Goal: Task Accomplishment & Management: Manage account settings

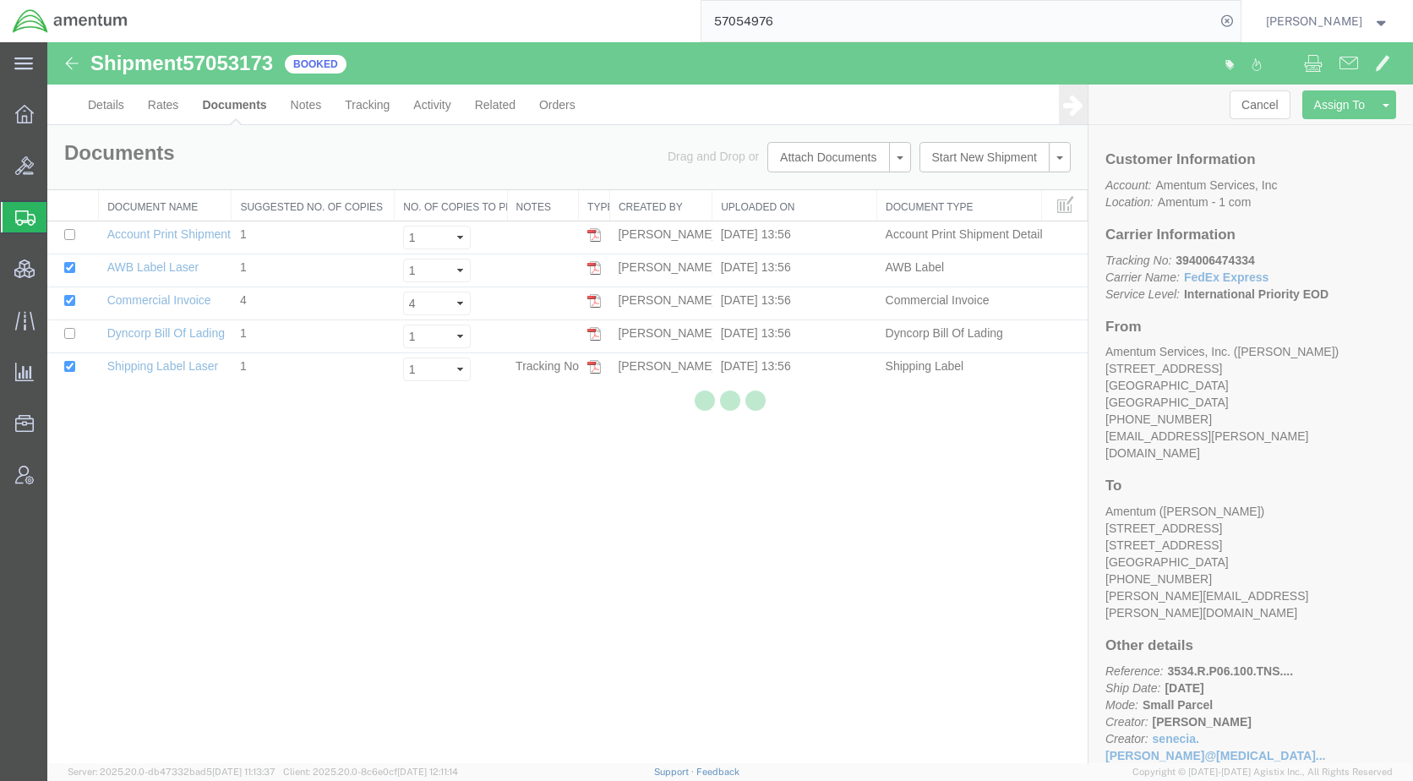
click at [534, 570] on div at bounding box center [730, 402] width 1366 height 721
click at [534, 571] on div at bounding box center [730, 402] width 1366 height 721
click at [1239, 15] on icon at bounding box center [1228, 21] width 24 height 24
click at [1239, 17] on icon at bounding box center [1228, 21] width 24 height 24
paste input "57054976"
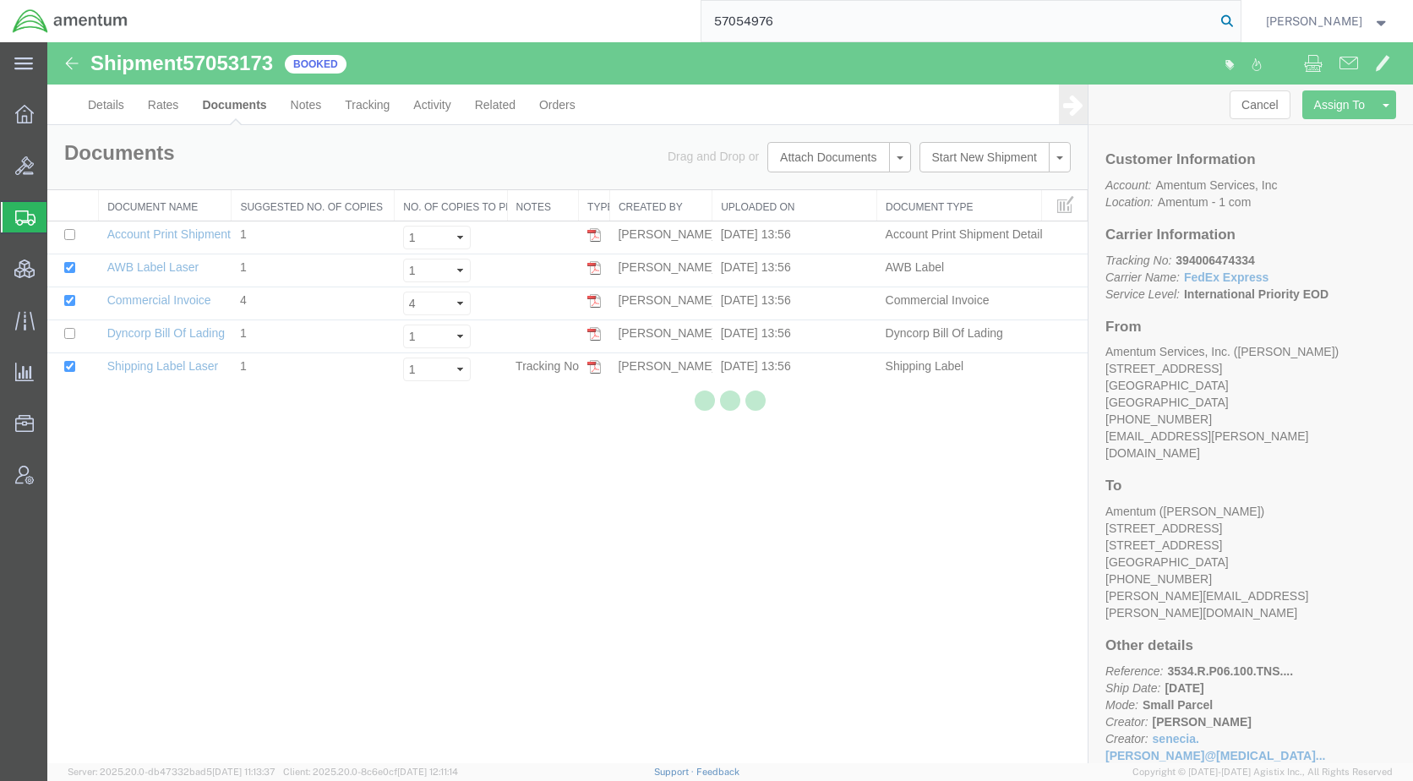
type input "57054976"
click at [1239, 20] on icon at bounding box center [1228, 21] width 24 height 24
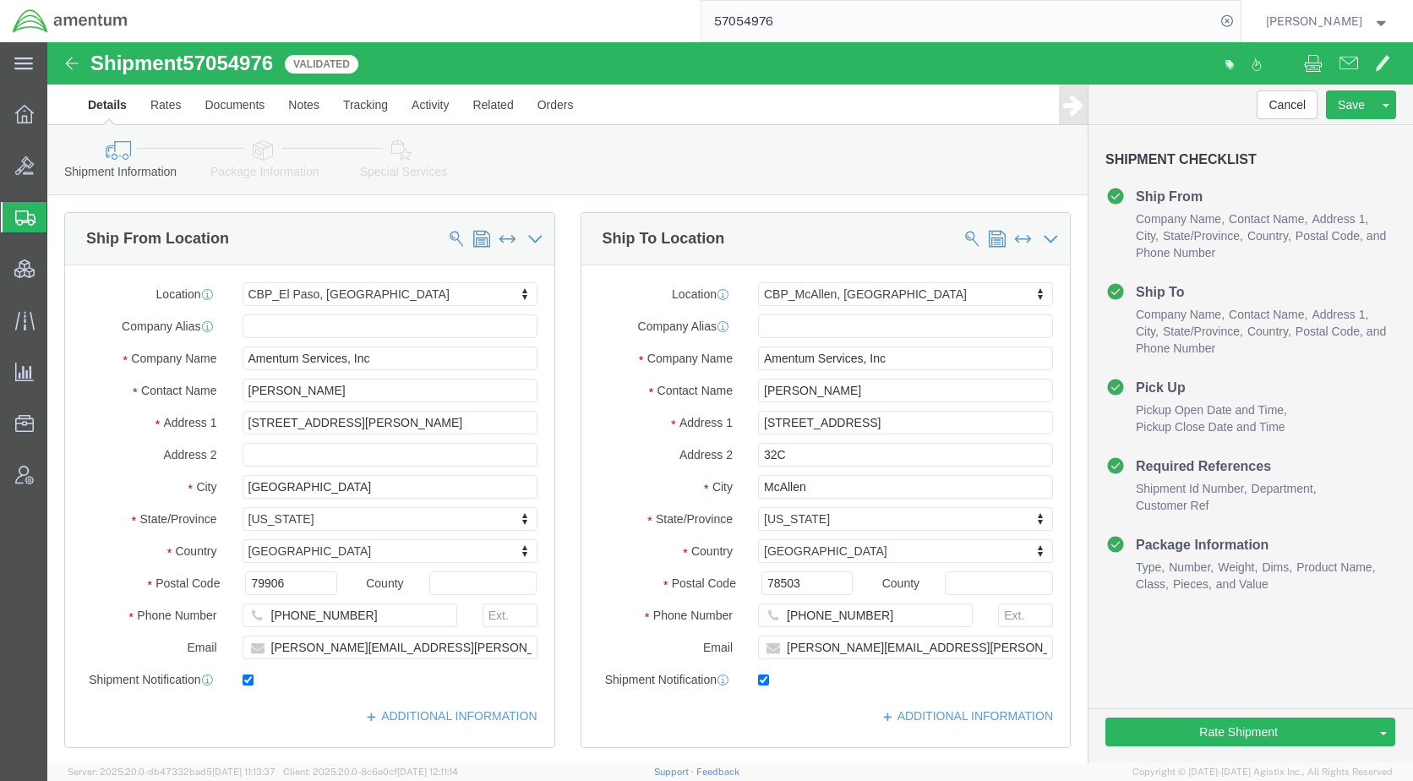
select select "49831"
select select "49941"
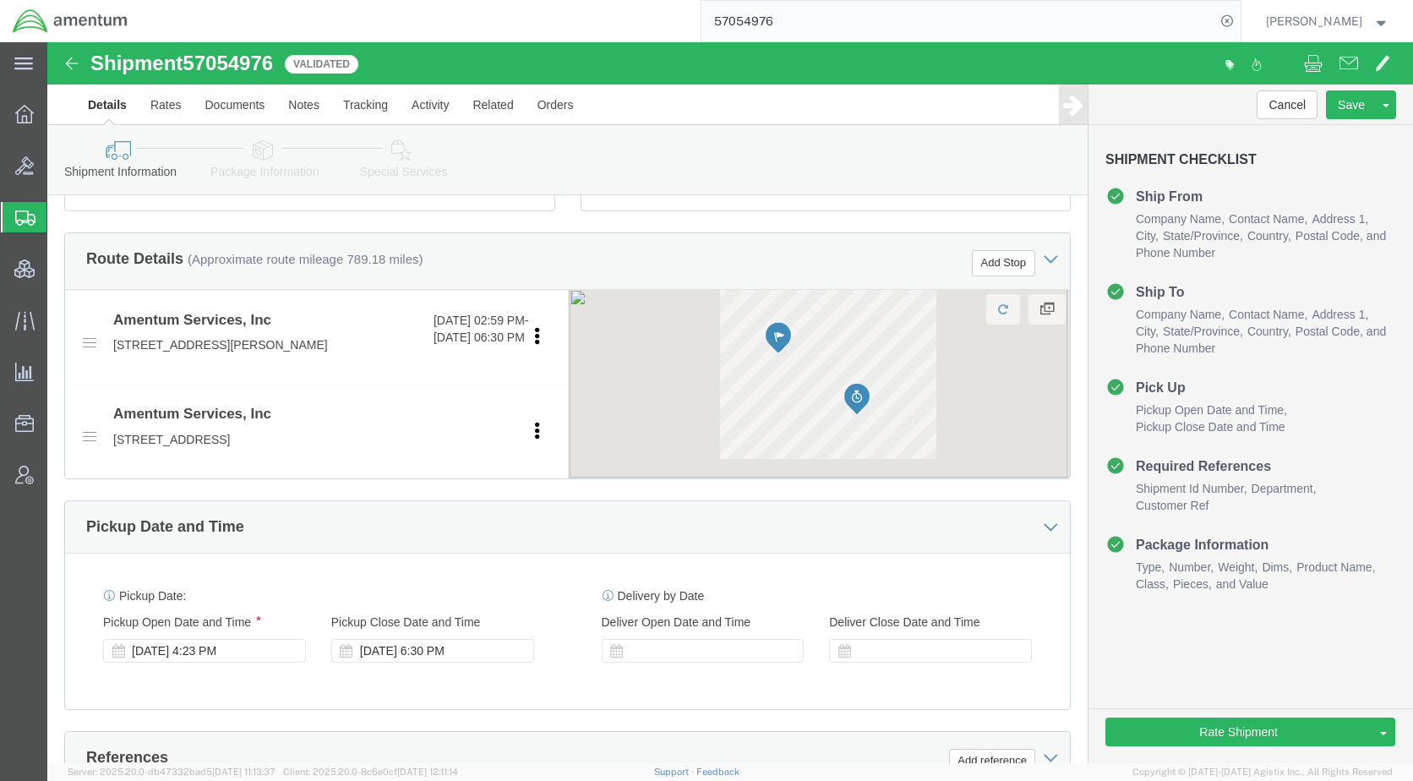
scroll to position [761, 0]
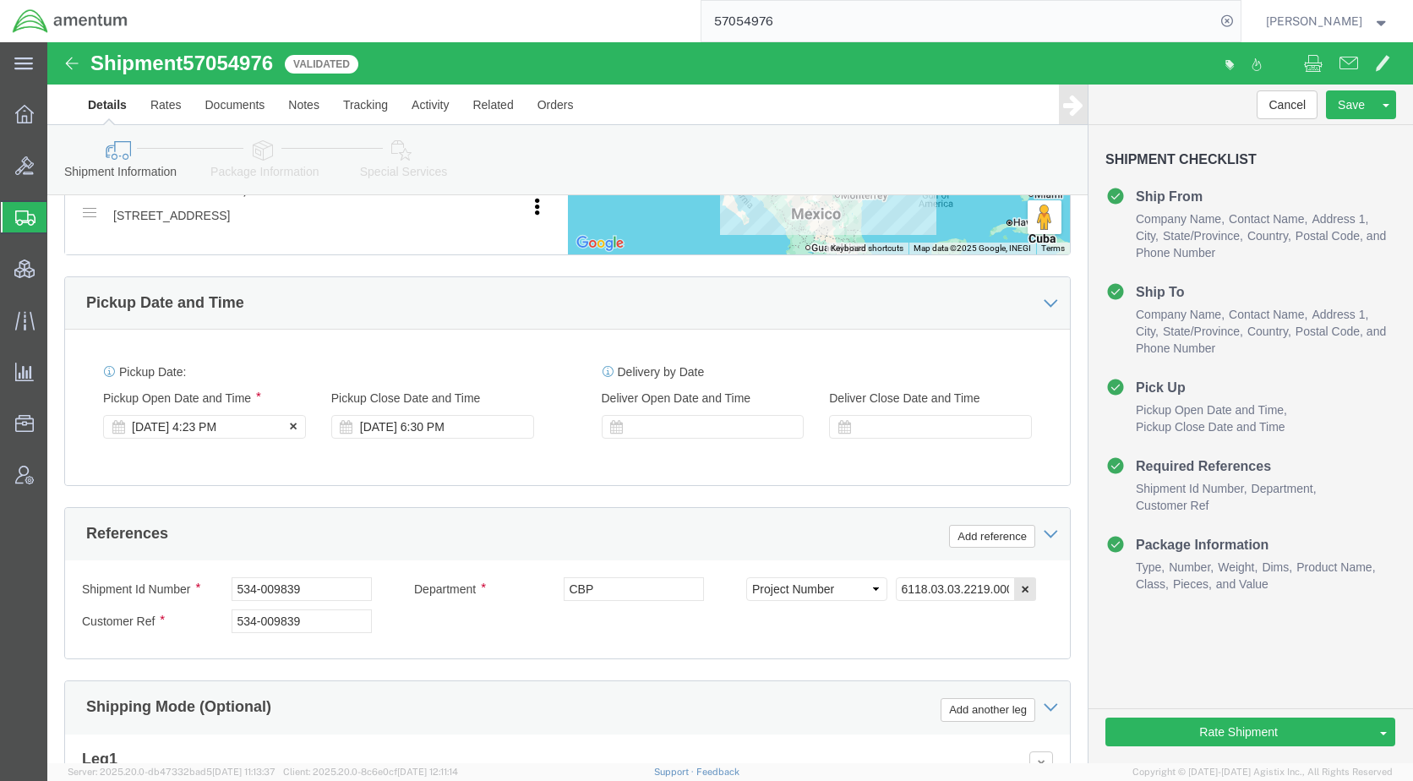
click div "[DATE] 4:23 PM"
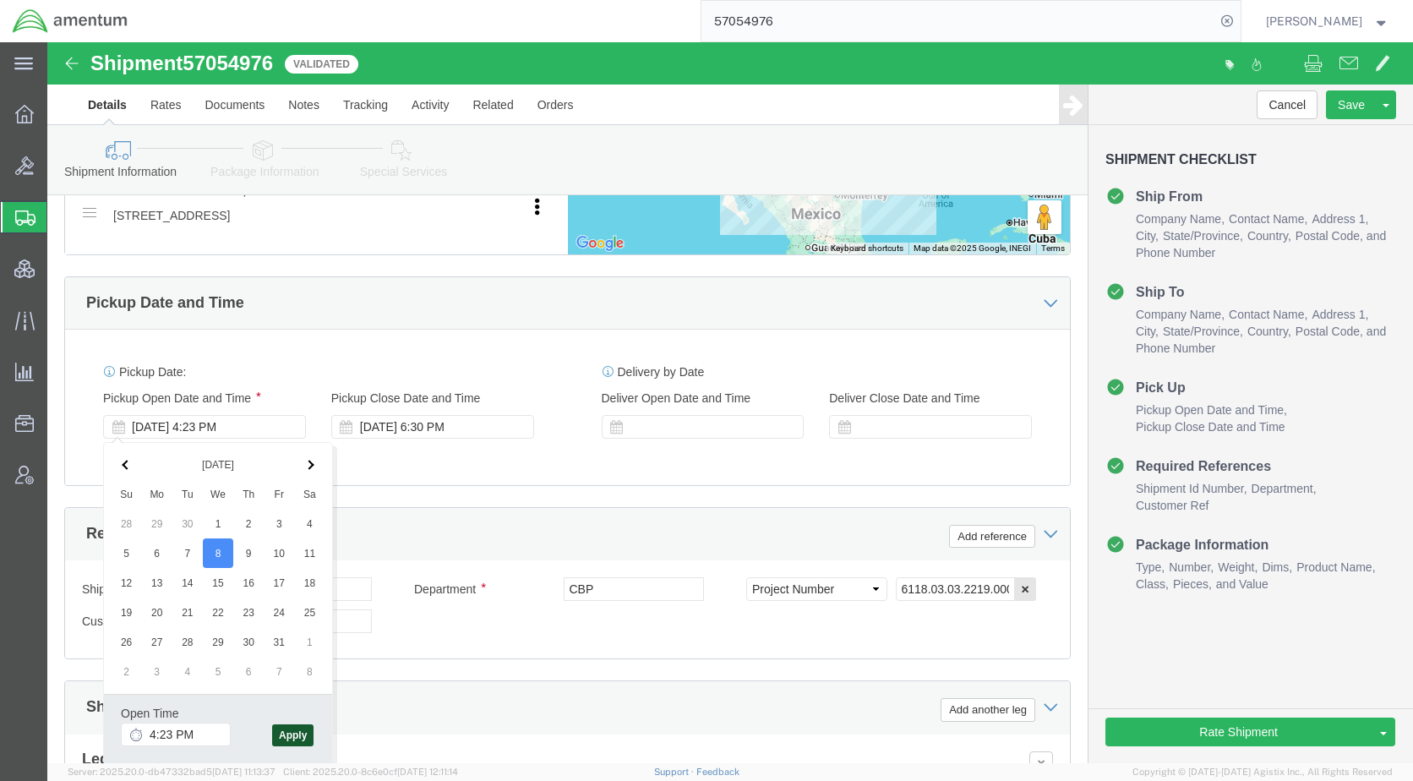
click button "Apply"
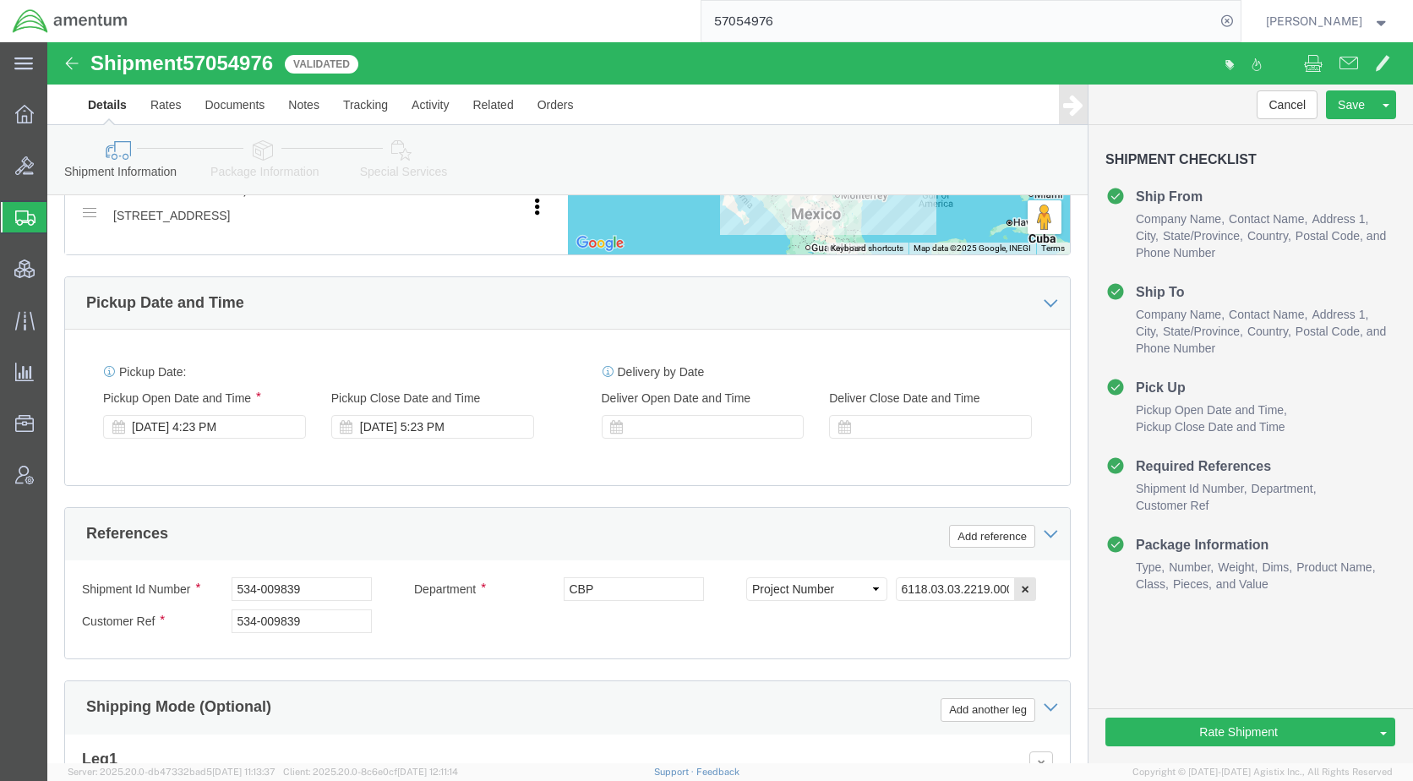
click icon
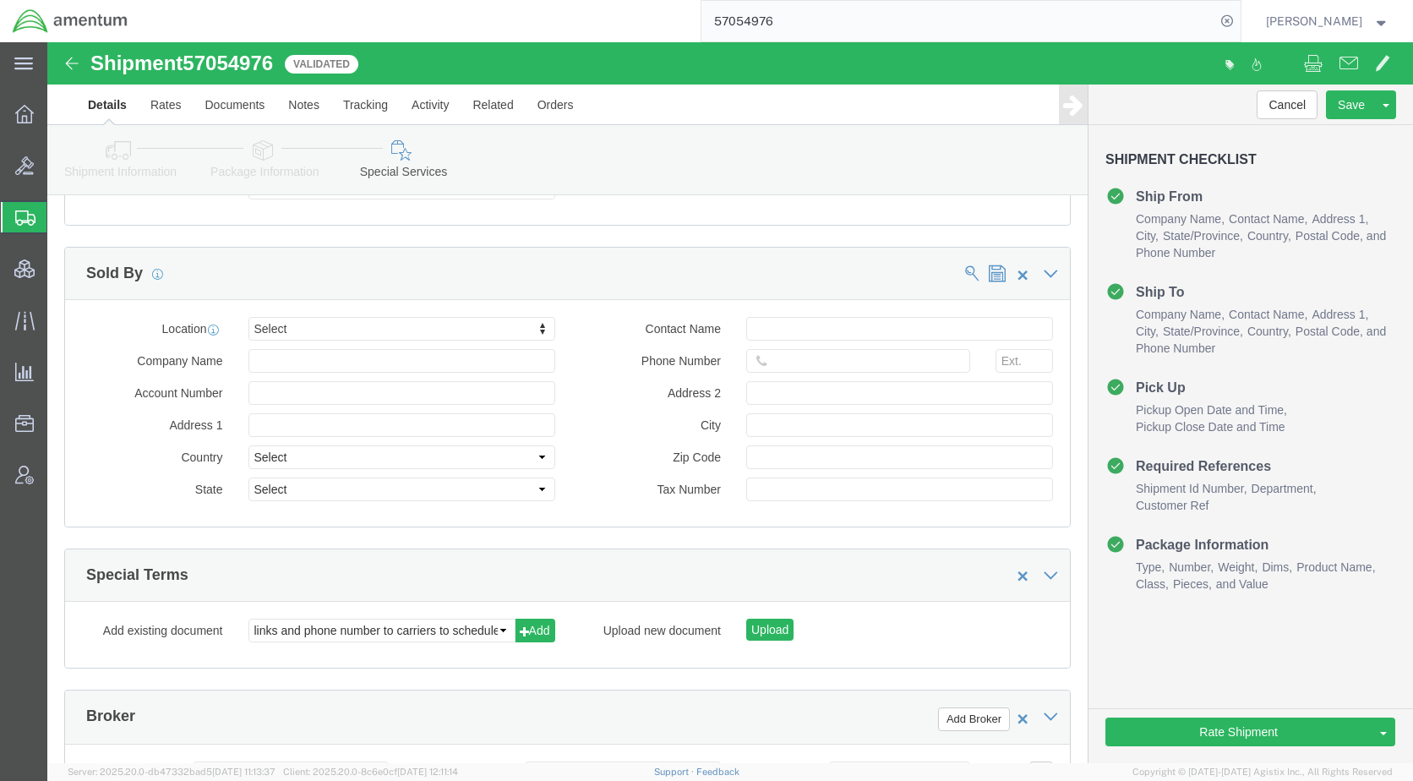
scroll to position [2282, 0]
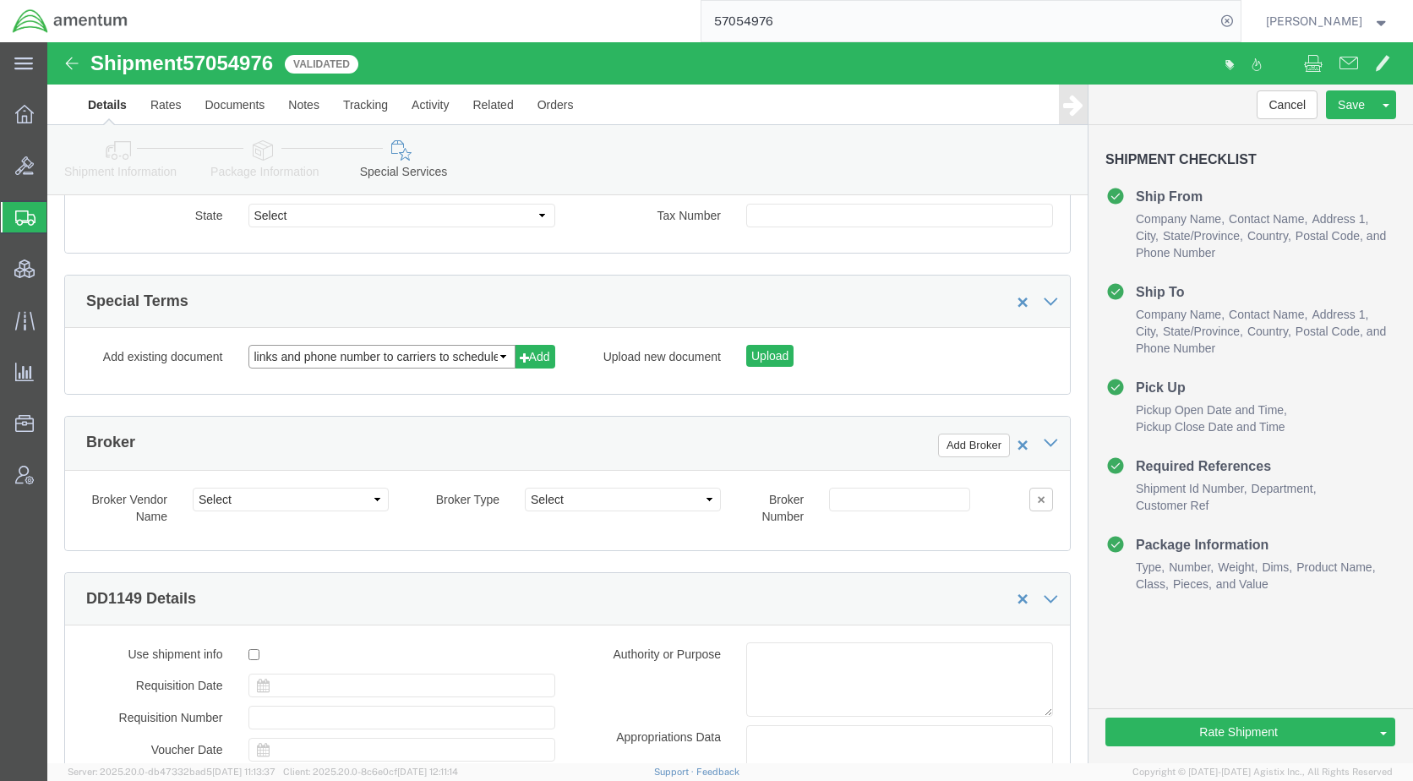
click select "links and phone number to carriers to schedule a pickup instructions for US imp…"
select select "109858247"
click select "links and phone number to carriers to schedule a pickup instructions for US imp…"
click button "Add"
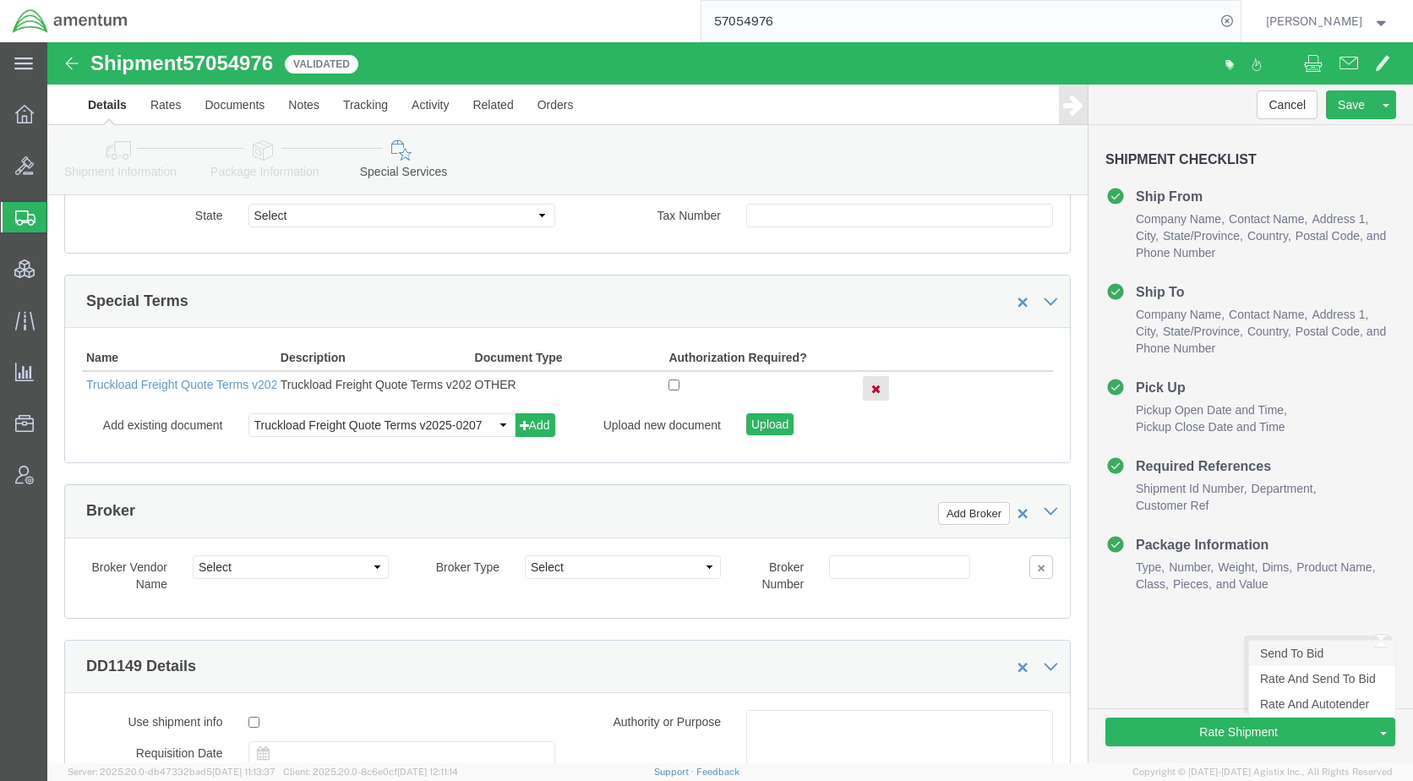
click link "Send To Bid"
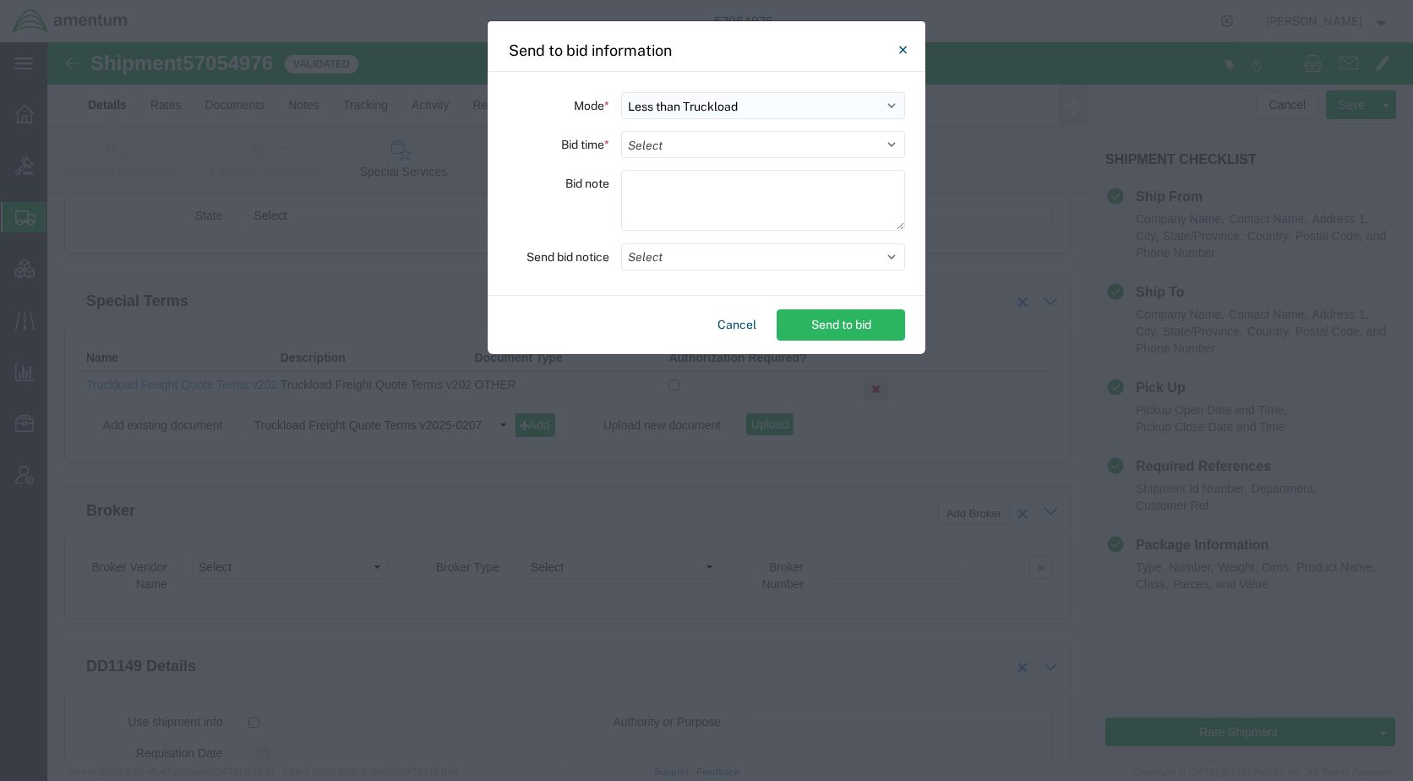
click at [708, 111] on select "Select Small Parcel Truckload Air Rail Less than Truckload Ocean Freight Multi-…" at bounding box center [763, 105] width 284 height 27
select select "TL"
click at [621, 92] on select "Select Small Parcel Truckload Air Rail Less than Truckload Ocean Freight Multi-…" at bounding box center [763, 105] width 284 height 27
click at [698, 150] on select "Select 30 Min (Rush) 1 Hour (Rush) 2 Hours (Rush) 4 Hours (Rush) 8 Hours (Rush)…" at bounding box center [763, 144] width 284 height 27
select select "24"
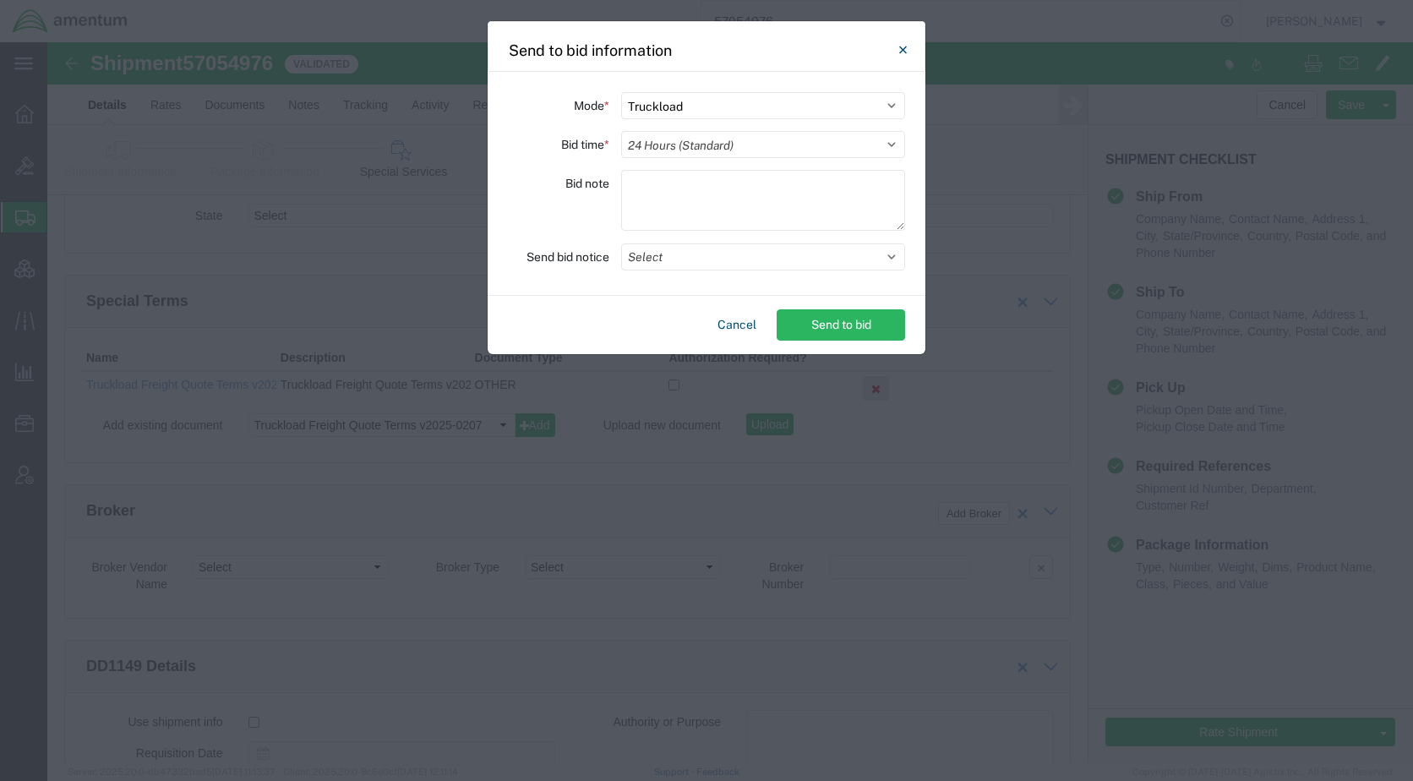
click at [621, 131] on select "Select 30 Min (Rush) 1 Hour (Rush) 2 Hours (Rush) 4 Hours (Rush) 8 Hours (Rush)…" at bounding box center [763, 144] width 284 height 27
click at [691, 255] on button "Select" at bounding box center [763, 256] width 284 height 27
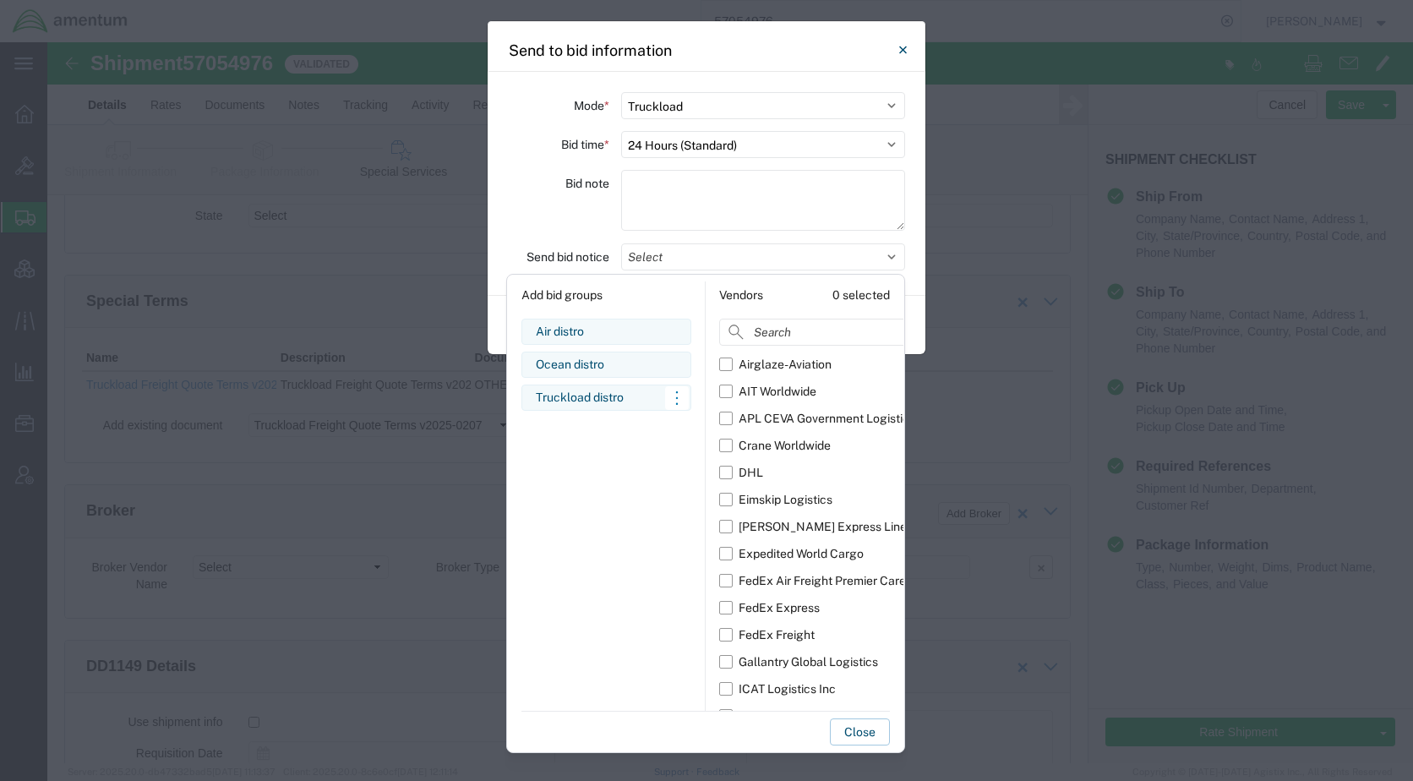
click at [602, 399] on div "Truckload distro" at bounding box center [606, 398] width 141 height 18
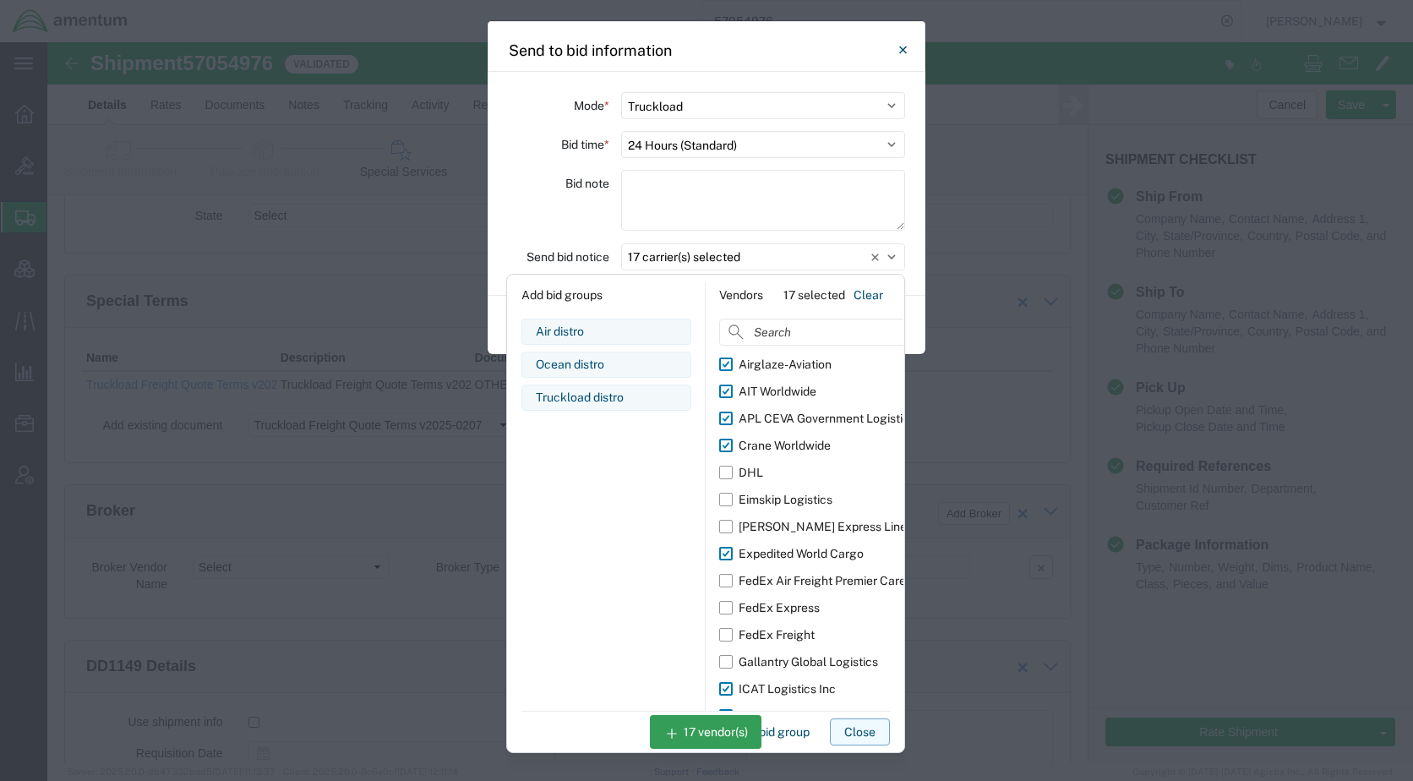
click at [858, 737] on button "Close" at bounding box center [860, 731] width 60 height 27
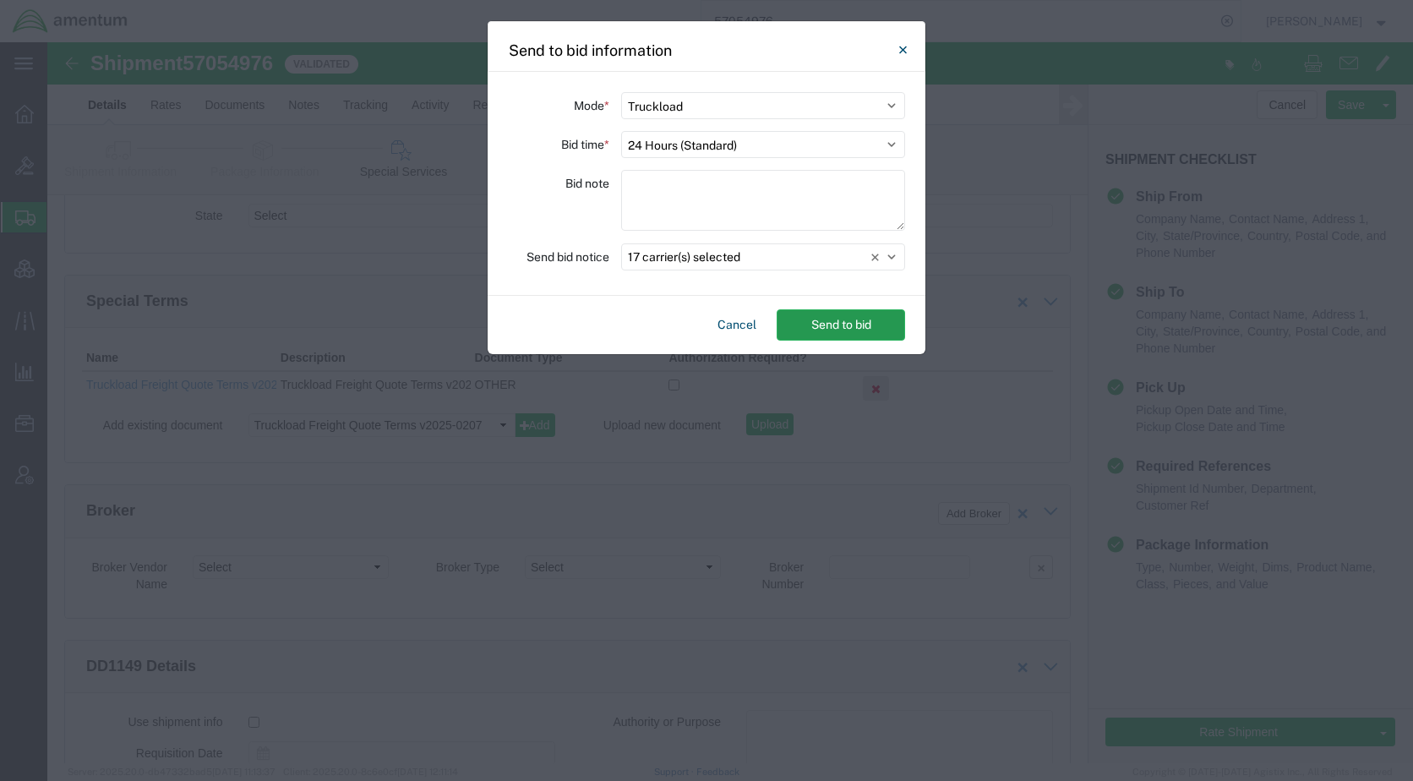
click at [829, 328] on button "Send to bid" at bounding box center [841, 324] width 128 height 31
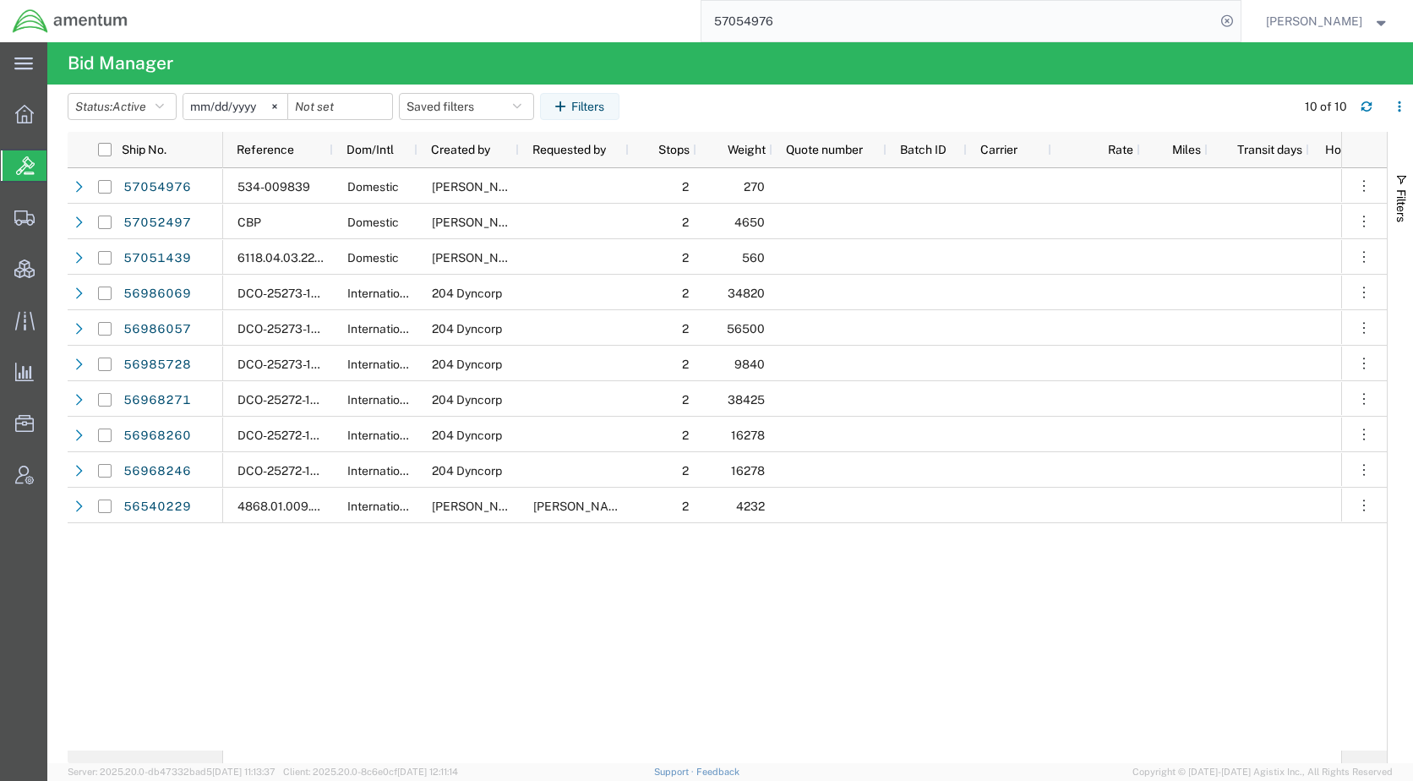
click at [559, 593] on div "534-009839 Domestic [PERSON_NAME] 2 270 Open CBP Domestic [PERSON_NAME] 2 4650 …" at bounding box center [782, 459] width 1118 height 582
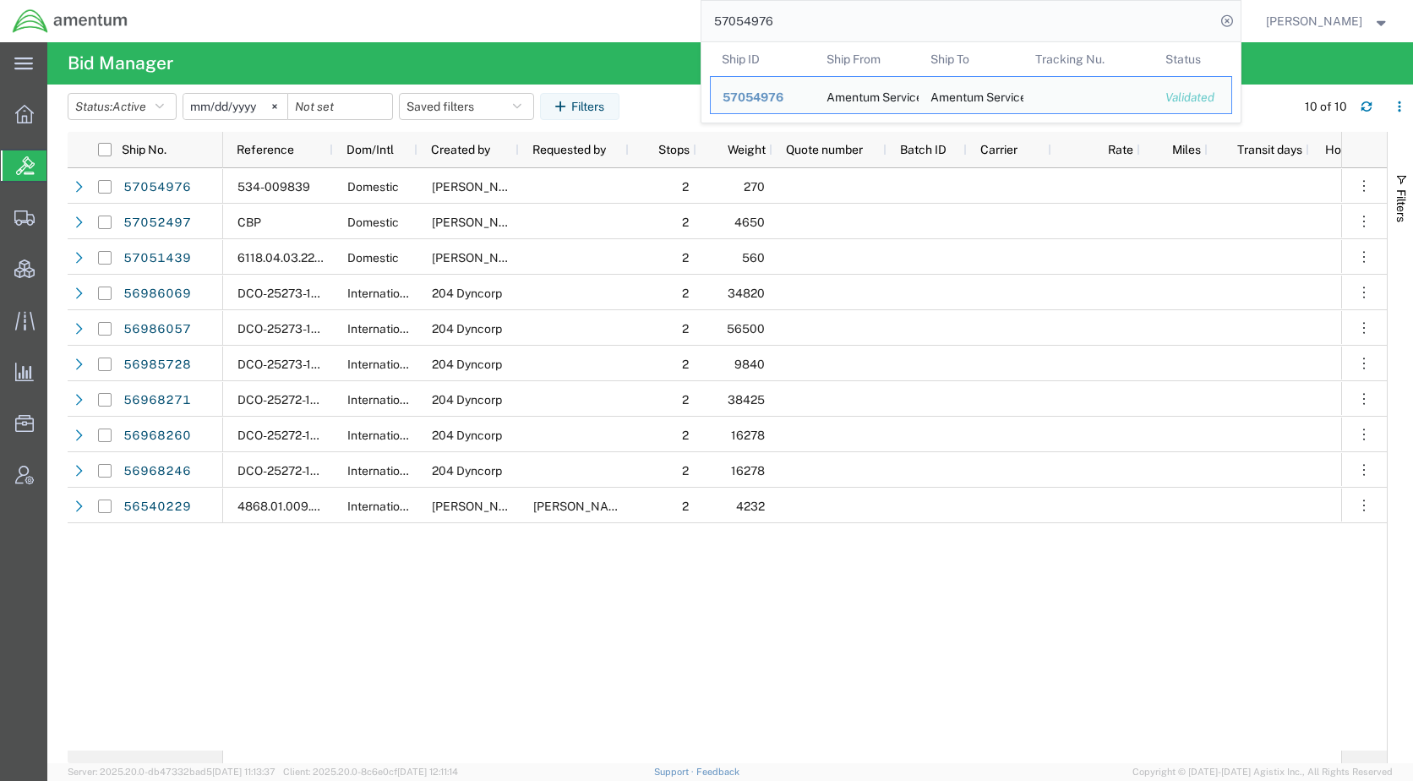
drag, startPoint x: 917, startPoint y: 29, endPoint x: 656, endPoint y: 16, distance: 261.5
click at [655, 17] on div "57054976 Ship ID Ship From Ship To Tracking Nu. Status Ship ID 57054976 Ship Fr…" at bounding box center [690, 21] width 1101 height 42
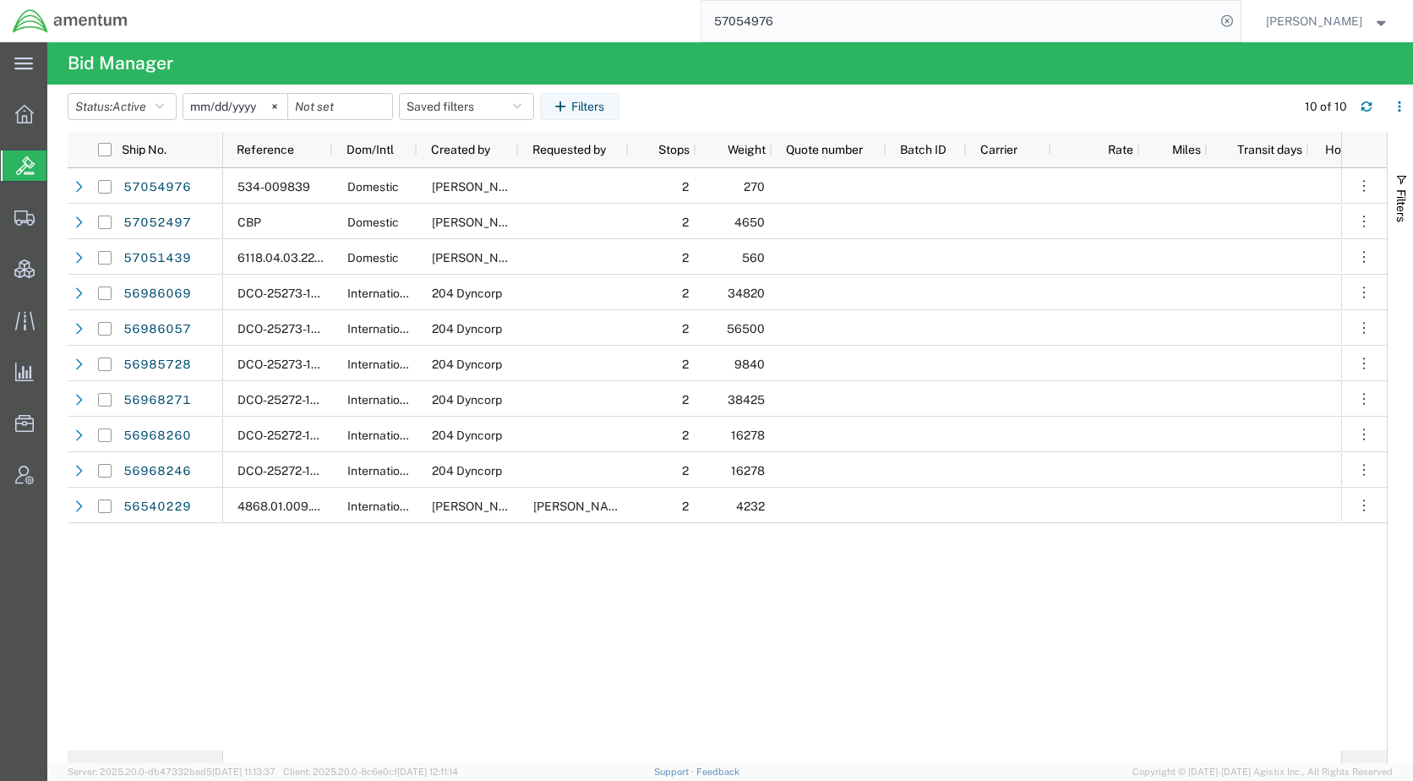
paste input "68"
type input "57054968"
click at [1239, 19] on icon at bounding box center [1228, 21] width 24 height 24
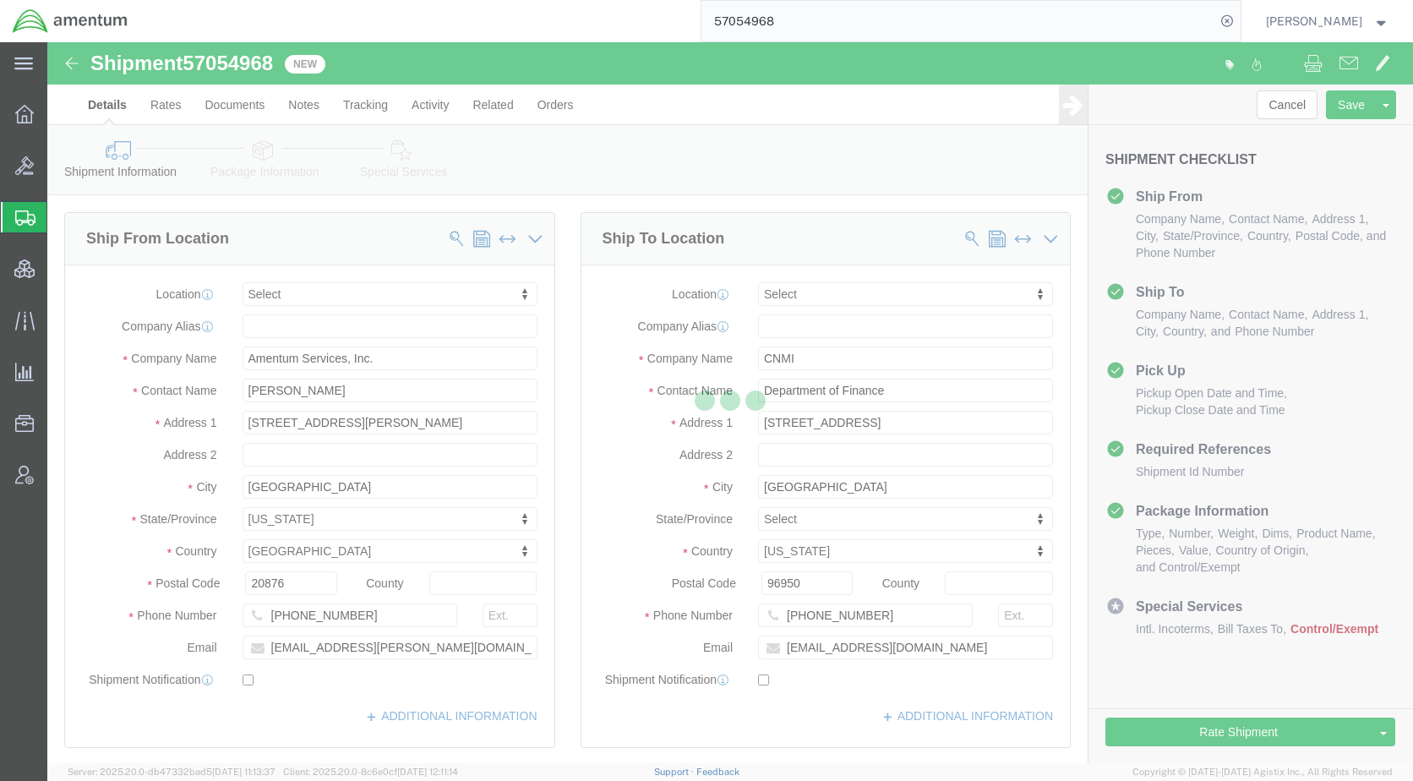
select select
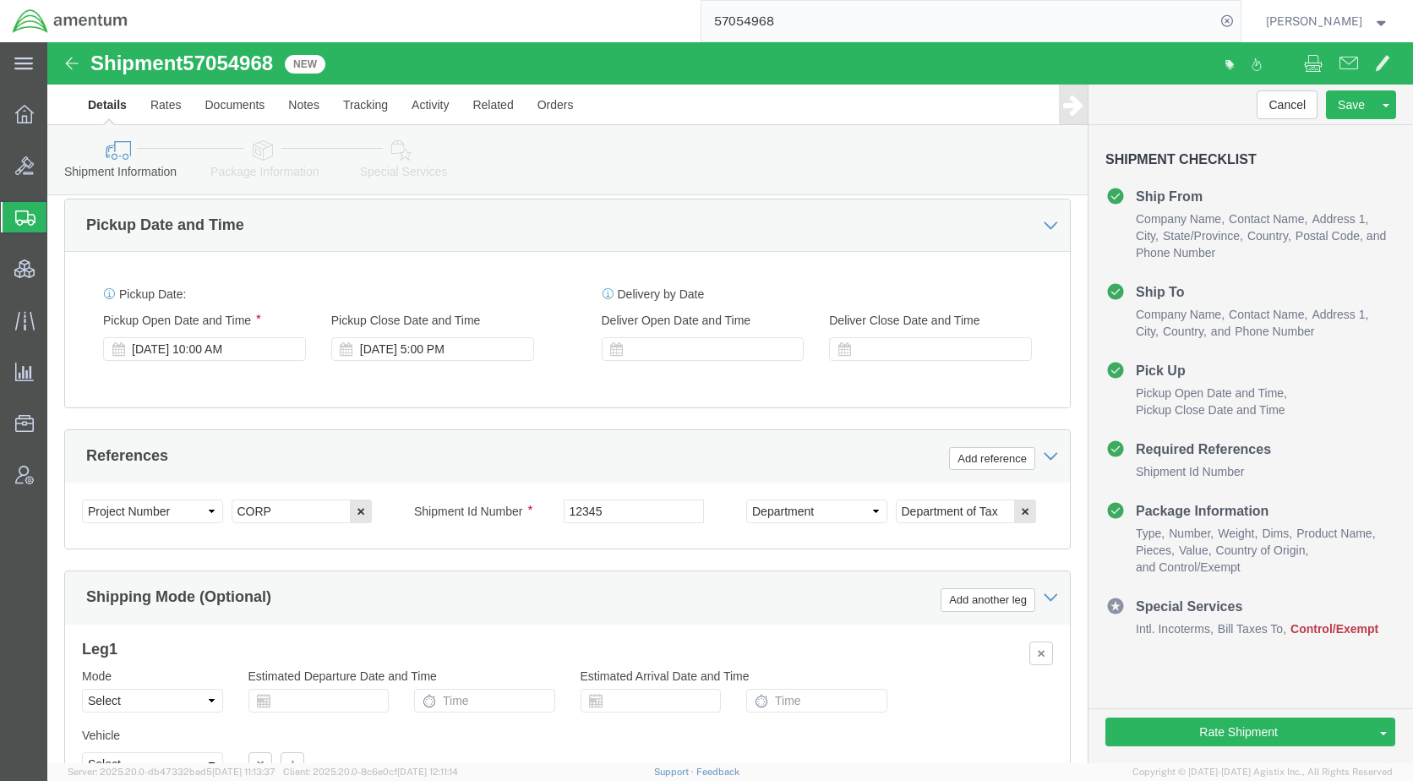
scroll to position [845, 0]
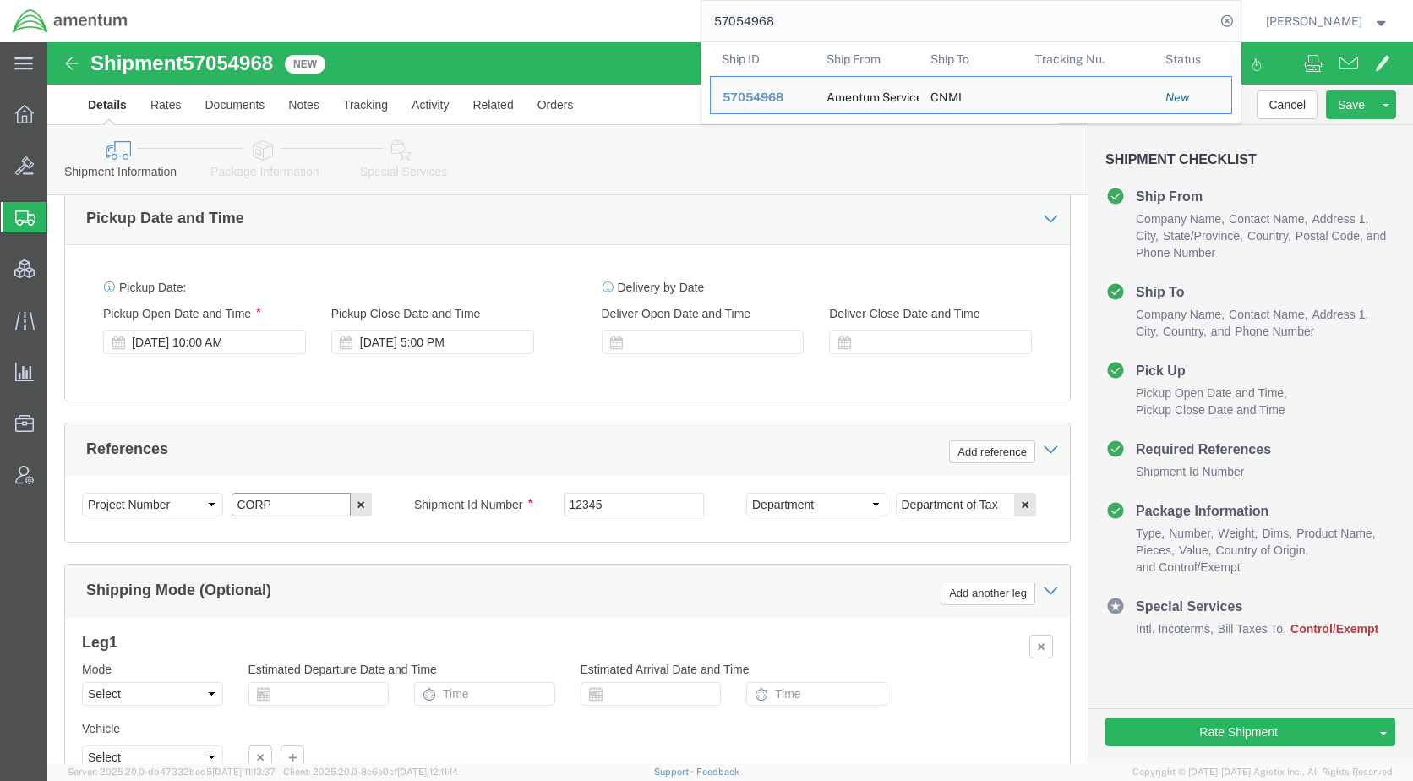
click div "Select Account Type Activity ID Airline Appointment Number ASN Batch Request # …"
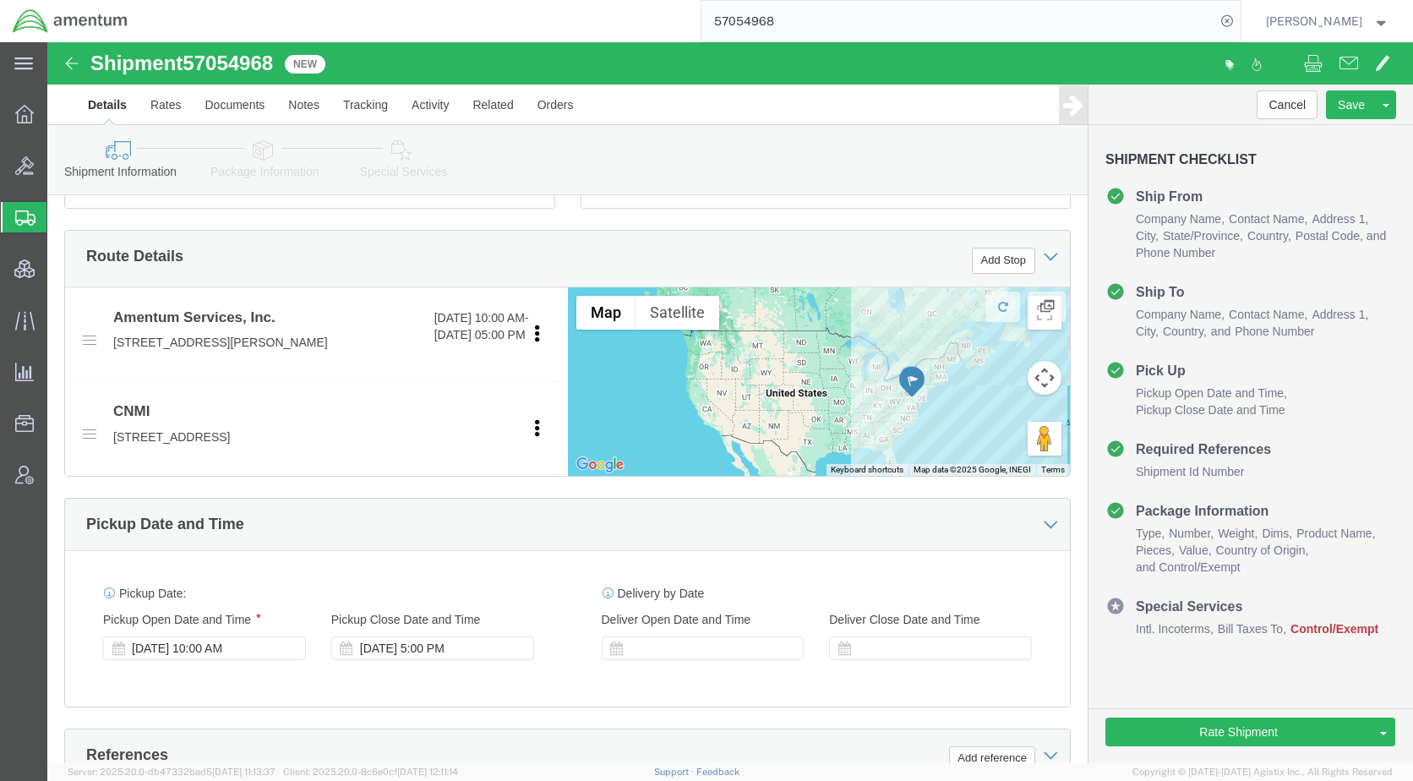
scroll to position [169, 0]
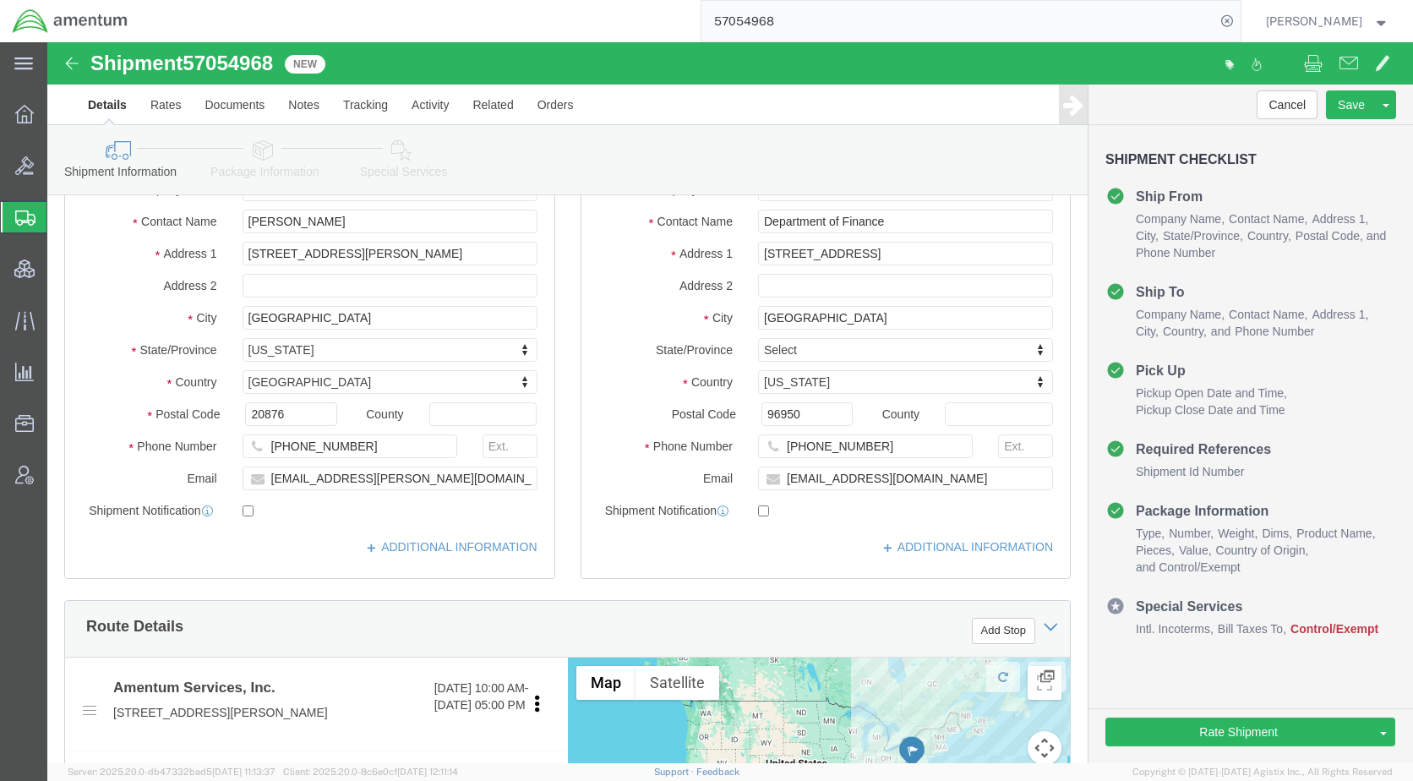
type input "ADMN.100196.STNDA"
drag, startPoint x: 218, startPoint y: 120, endPoint x: 236, endPoint y: 127, distance: 19.0
click link "Package Information"
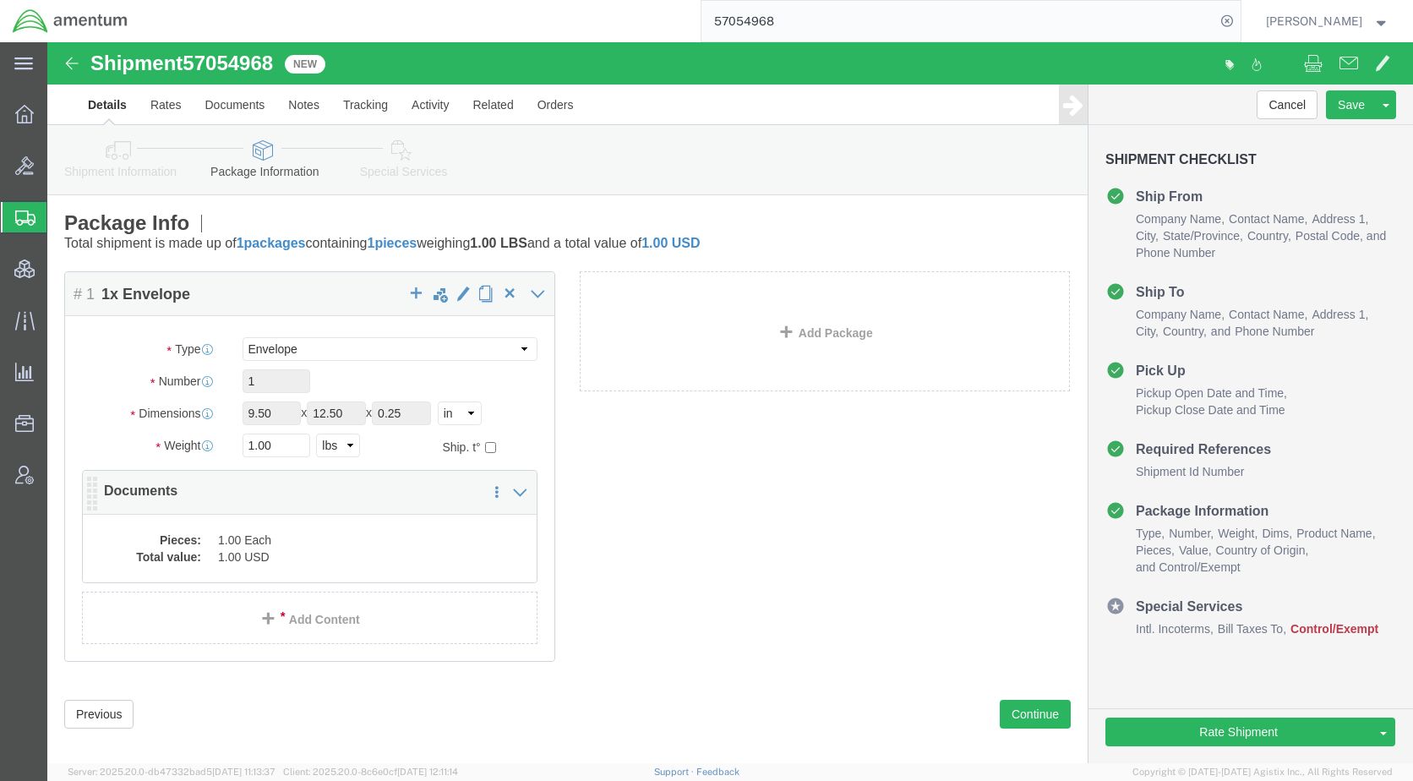
click dd "1.00 USD"
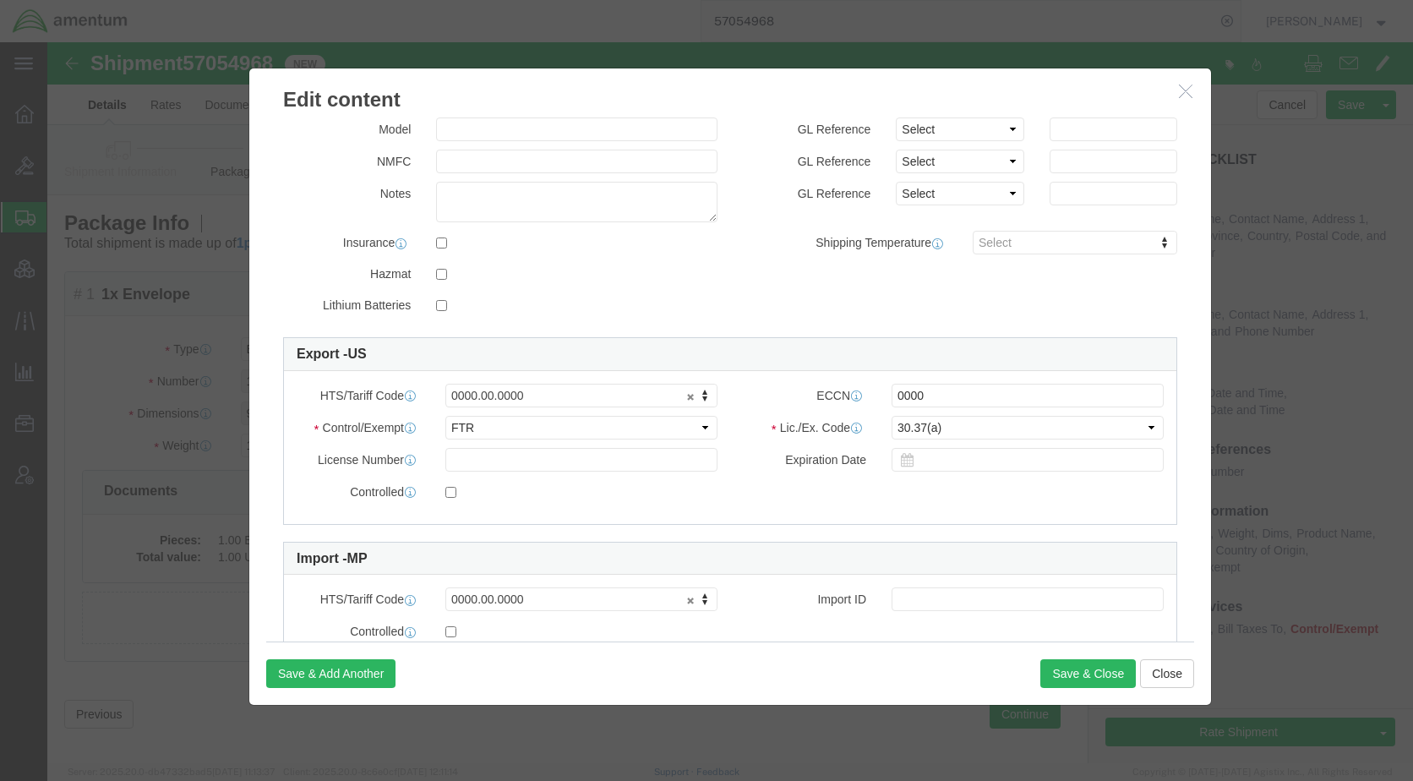
scroll to position [313, 0]
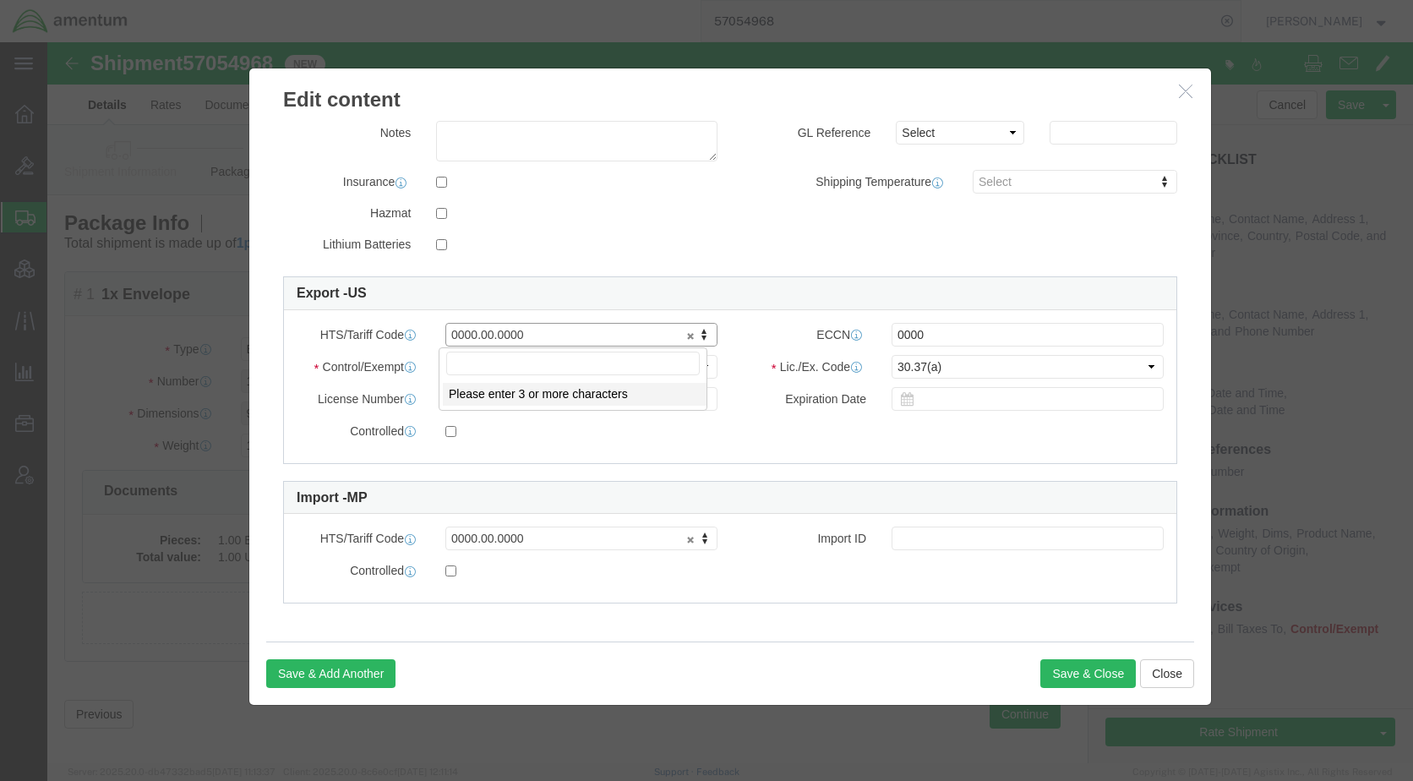
drag, startPoint x: 505, startPoint y: 298, endPoint x: 345, endPoint y: 301, distance: 159.8
paste input "4911.99.8000"
type input "4911.99.8000"
drag, startPoint x: 933, startPoint y: 297, endPoint x: 731, endPoint y: 307, distance: 202.3
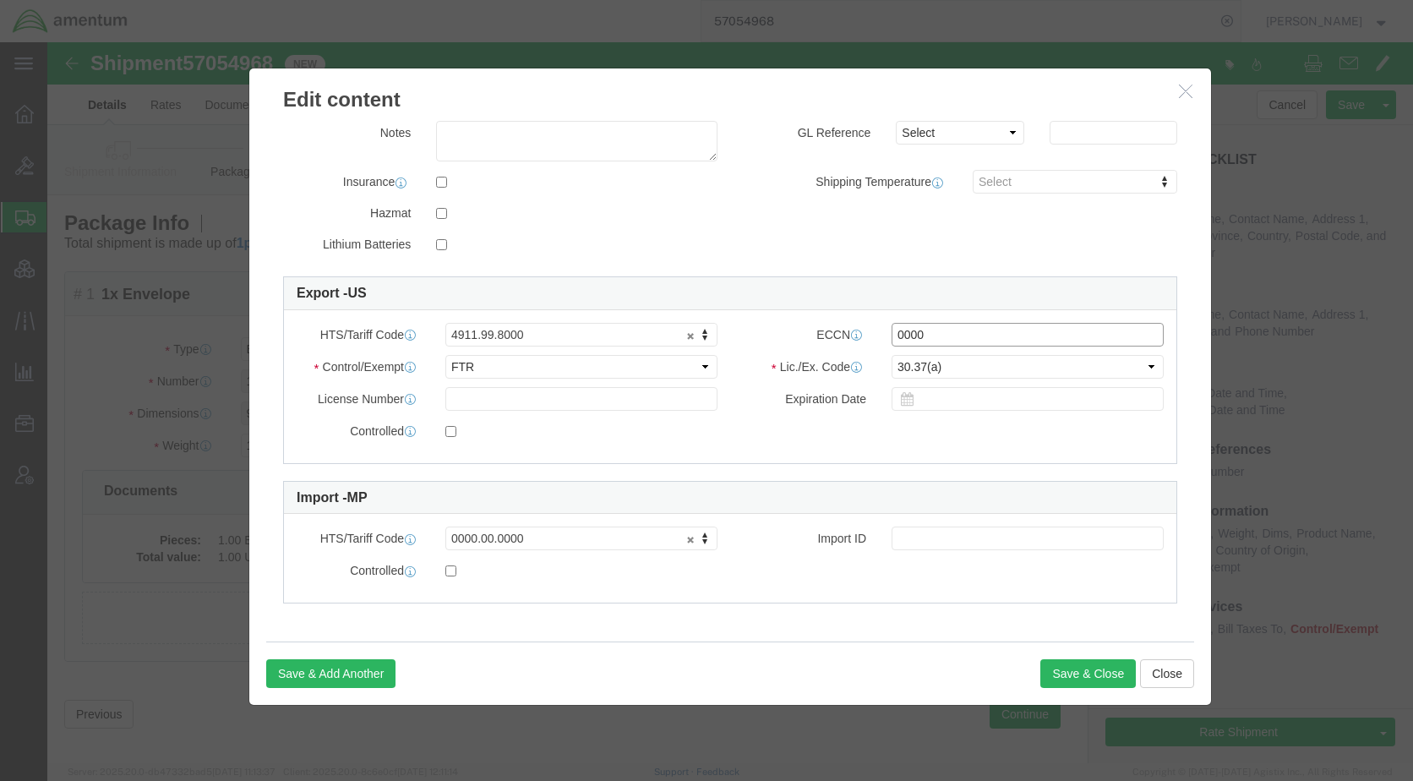
click div "ECCN 0000"
type input "EAR99"
click button "Save & Close"
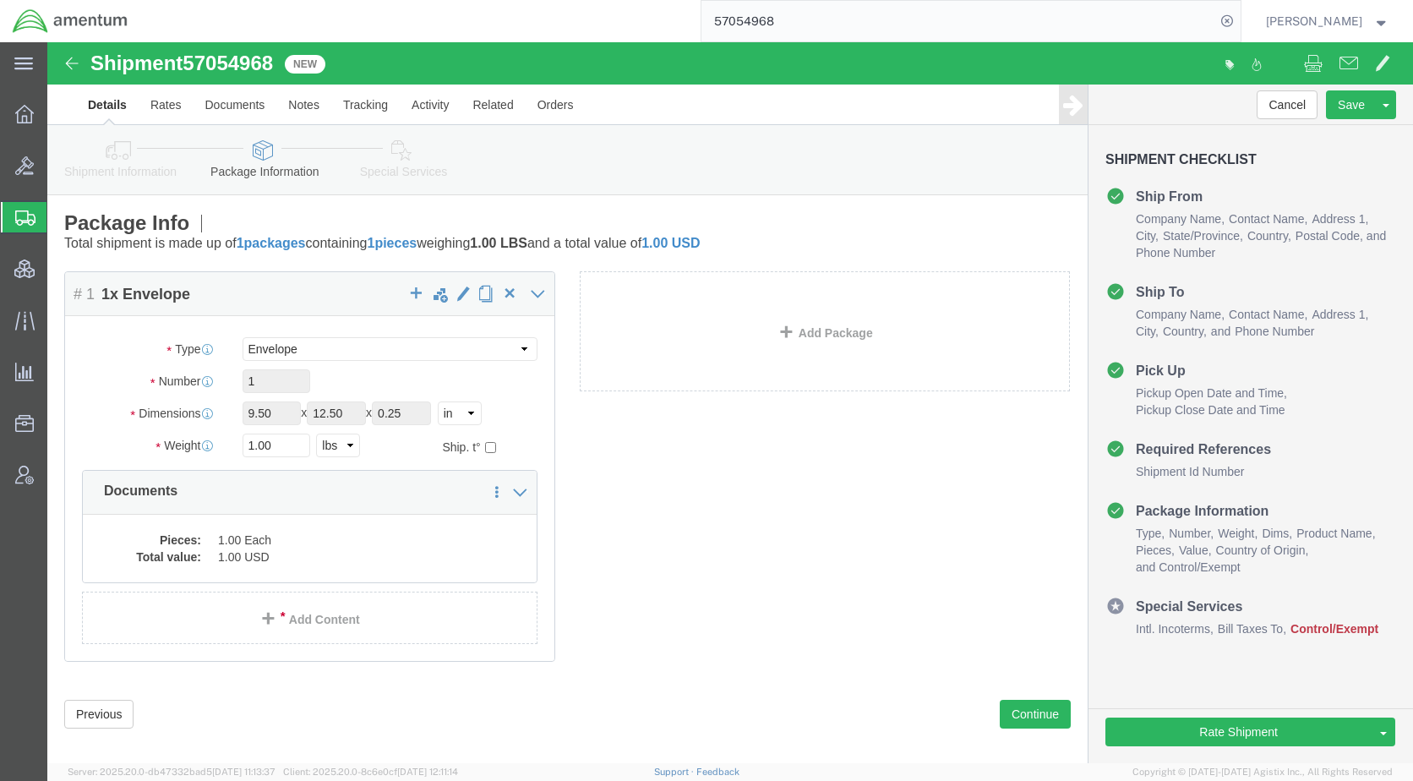
click icon
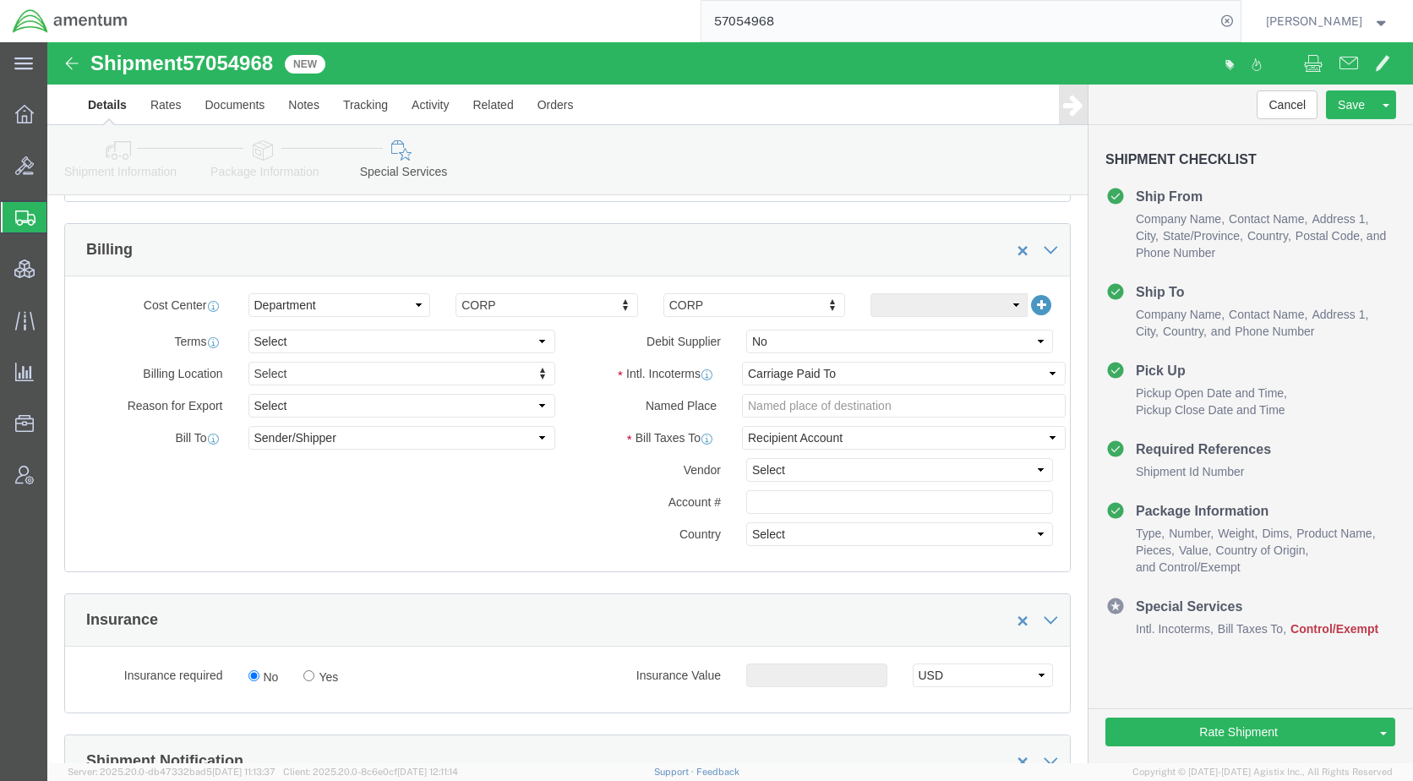
scroll to position [845, 0]
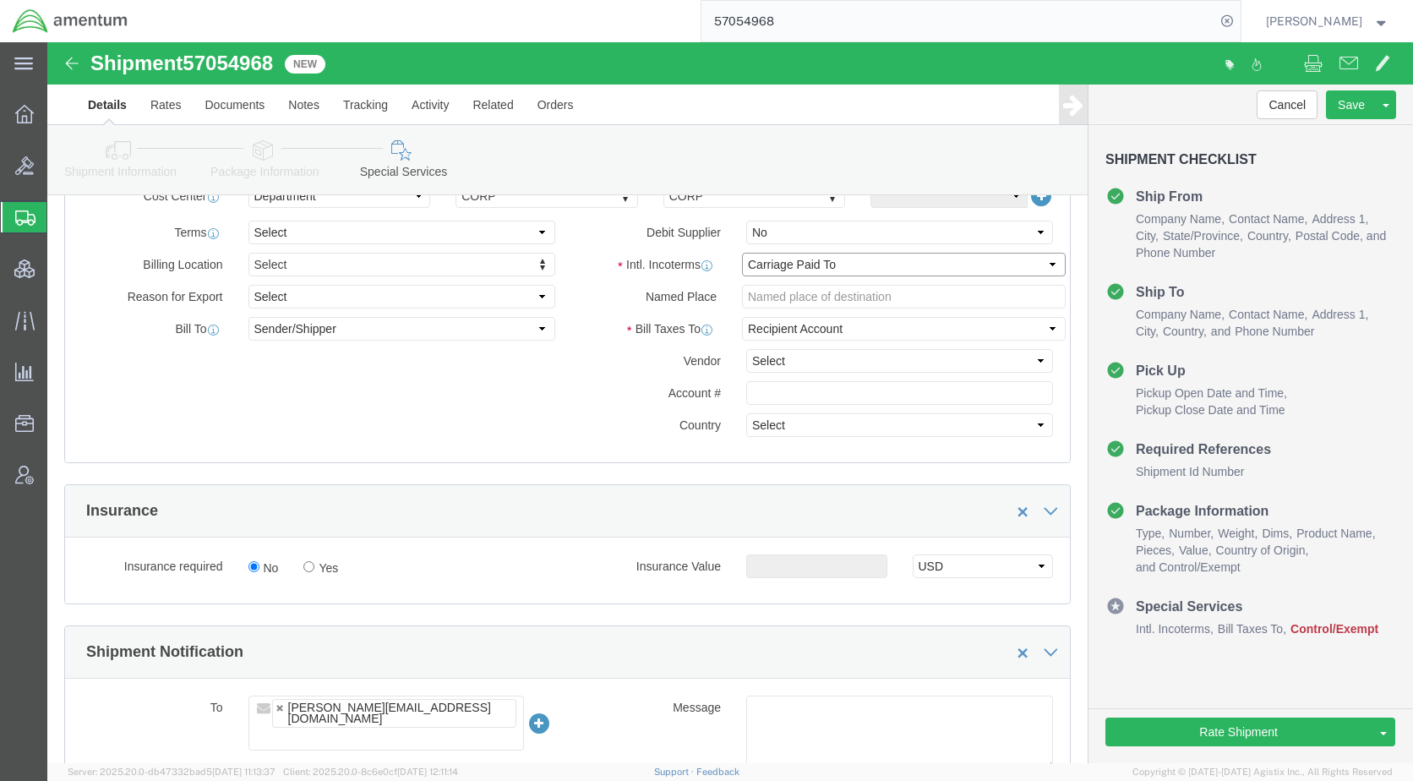
click select "Select Carriage Insurance Paid Carriage Paid To Cost and Freight Cost Insurance…"
select select "DDP"
click select "Select Carriage Insurance Paid Carriage Paid To Cost and Freight Cost Insurance…"
select select "SHIP"
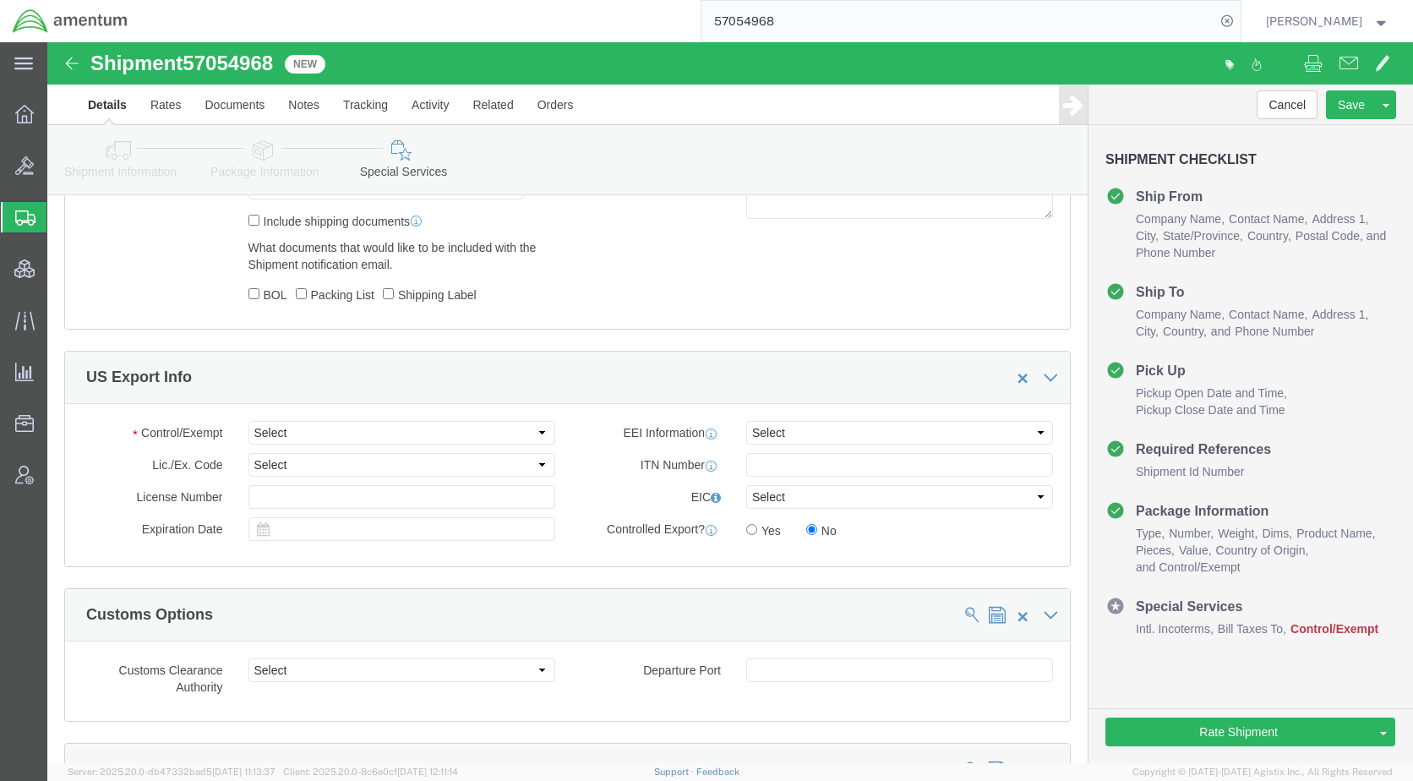
scroll to position [1352, 0]
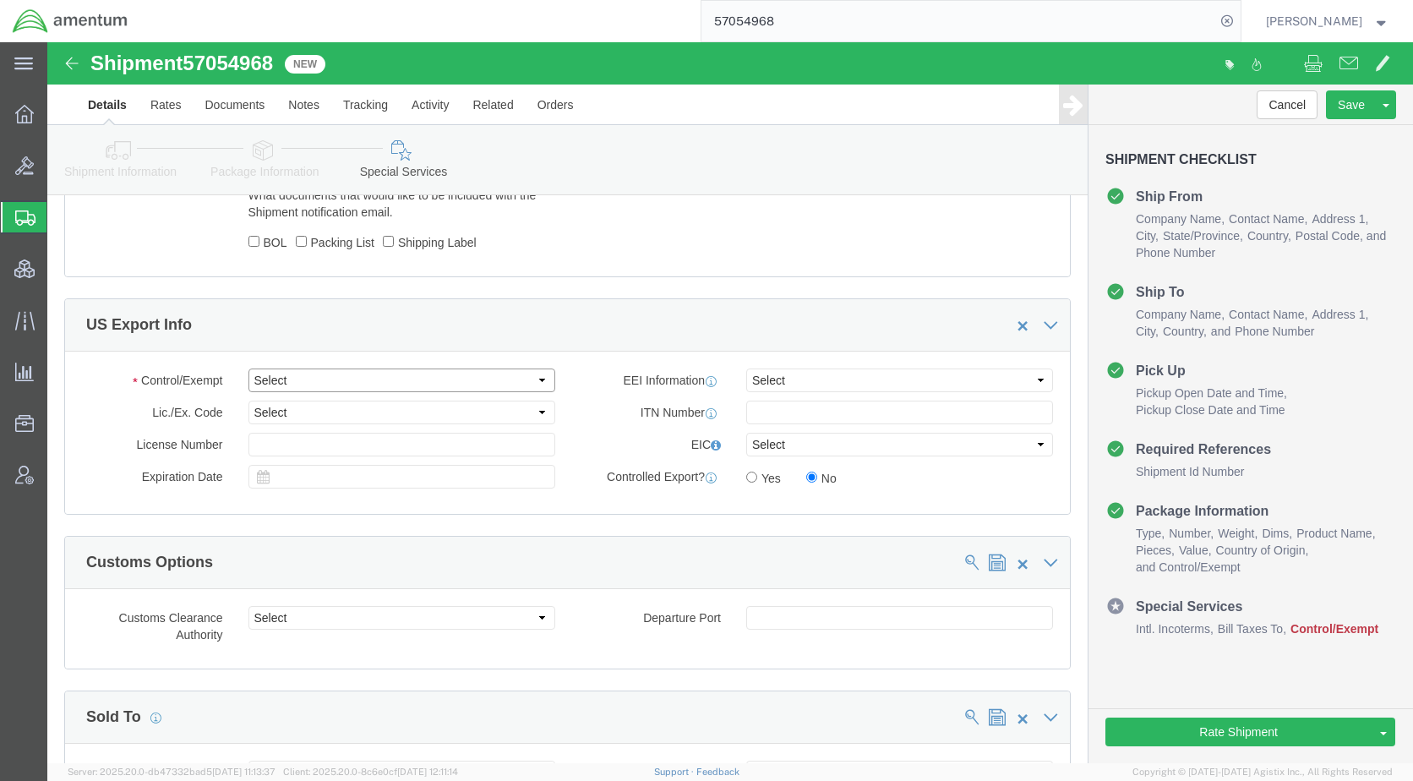
click select "Select ATF BIS DEA EPA FDA FTR ITAR OFAC Other (OPA)"
select select "FTR"
click select "Select ATF BIS DEA EPA FDA FTR ITAR OFAC Other (OPA)"
click select "Select 30.2(d)(2) 30.36 30.37(a) 30.37(f) 30.37(g) 30.37(h) 30.37(i) 30.37(j) 3…"
select select "30.37(a)"
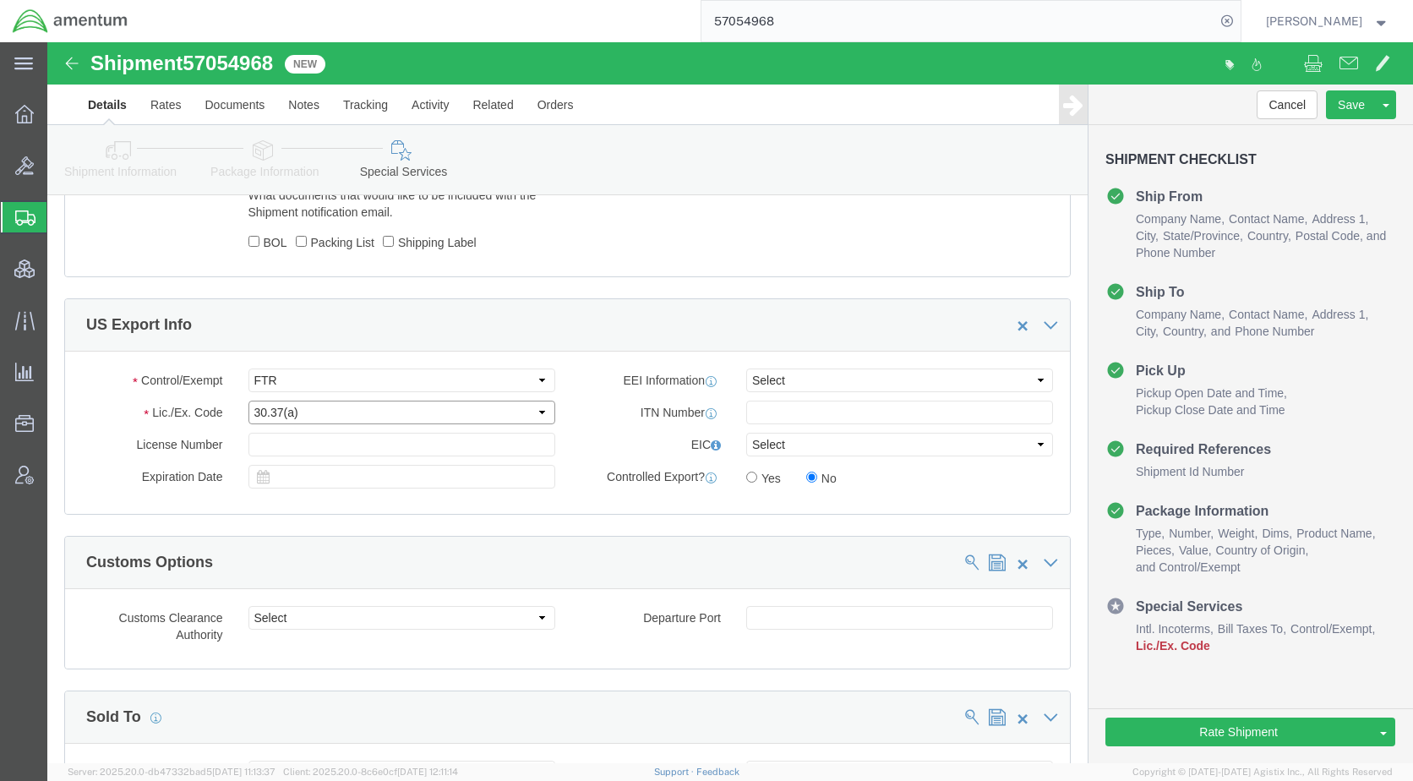
click select "Select 30.2(d)(2) 30.36 30.37(a) 30.37(f) 30.37(g) 30.37(h) 30.37(i) 30.37(j) 3…"
click select "Select AES-Direct EEI Carrier File EEI EEI Exempt"
select select "EXEM"
click select "Select AES-Direct EEI Carrier File EEI EEI Exempt"
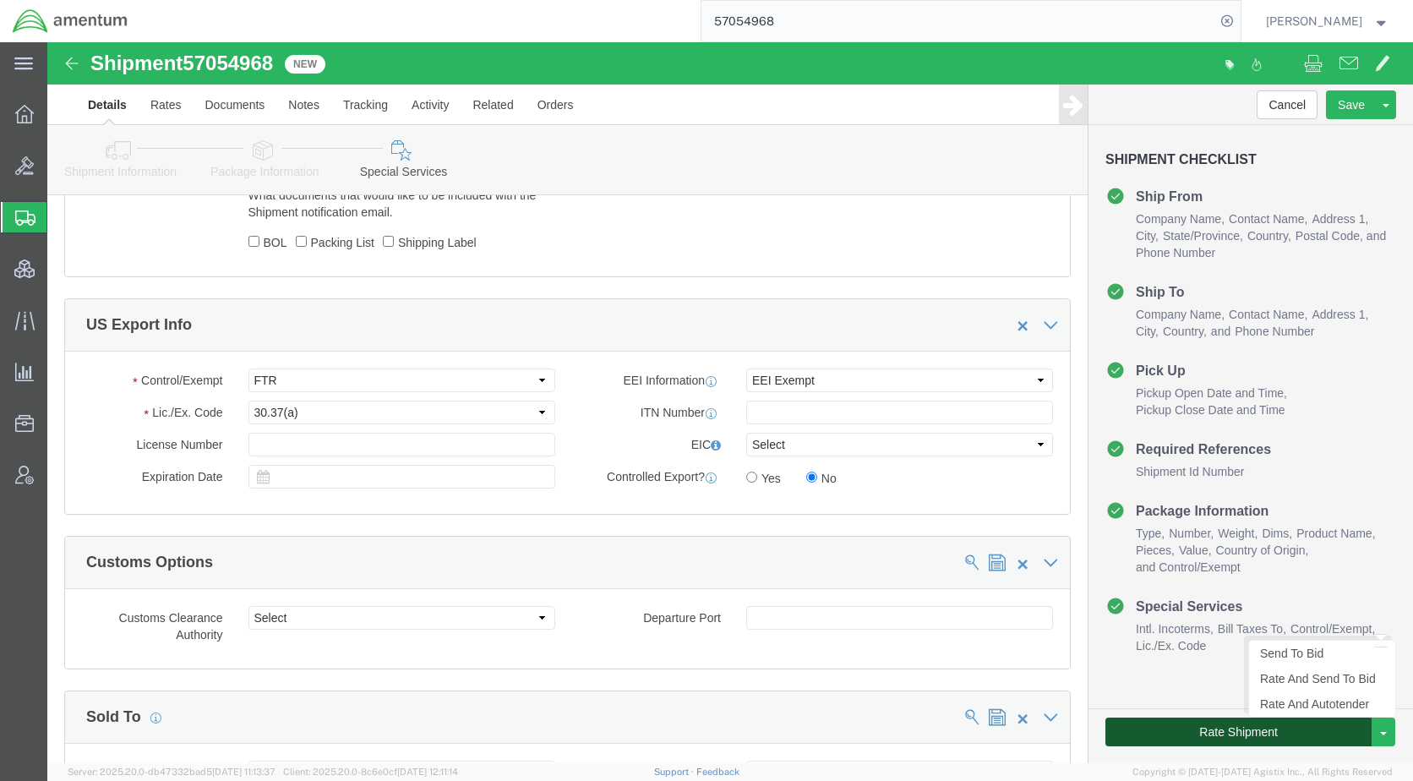
click button "Rate Shipment"
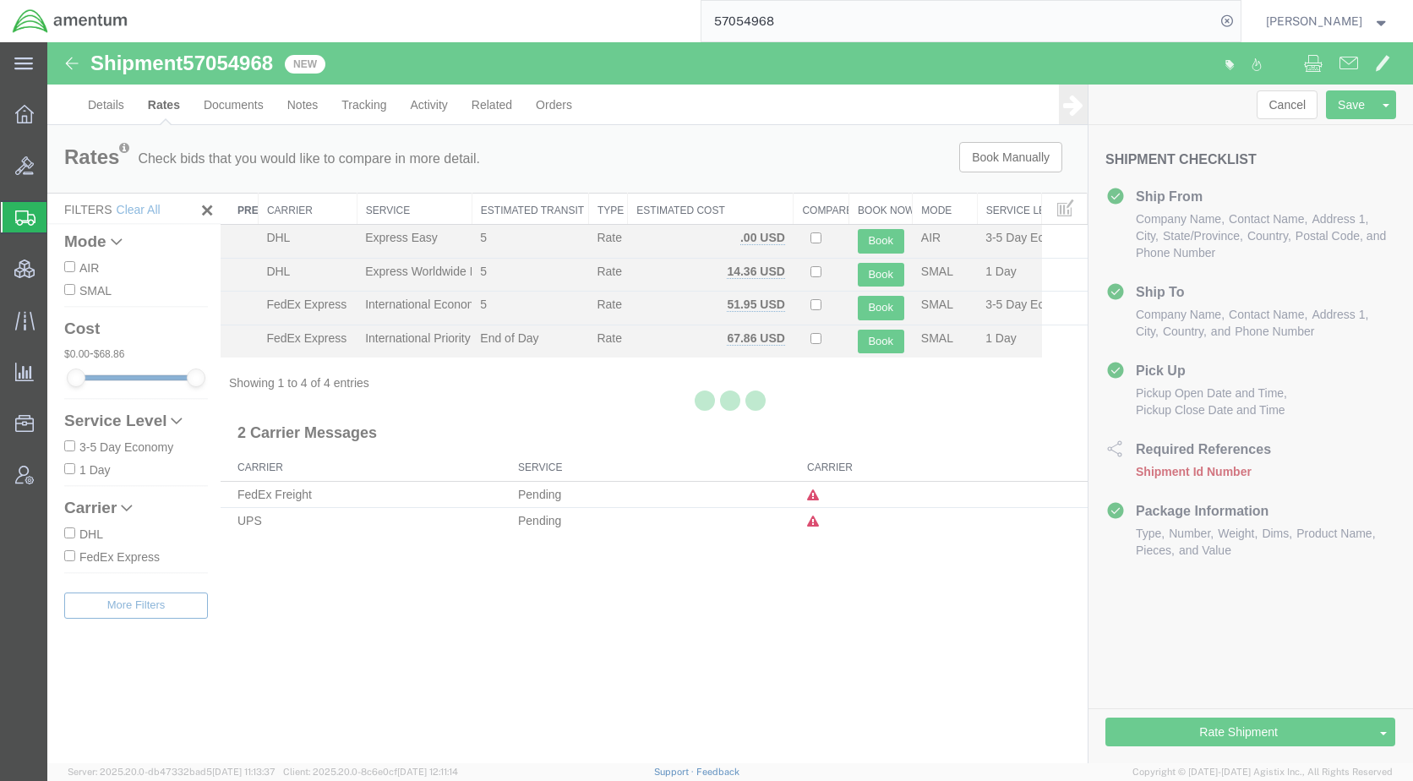
scroll to position [0, 0]
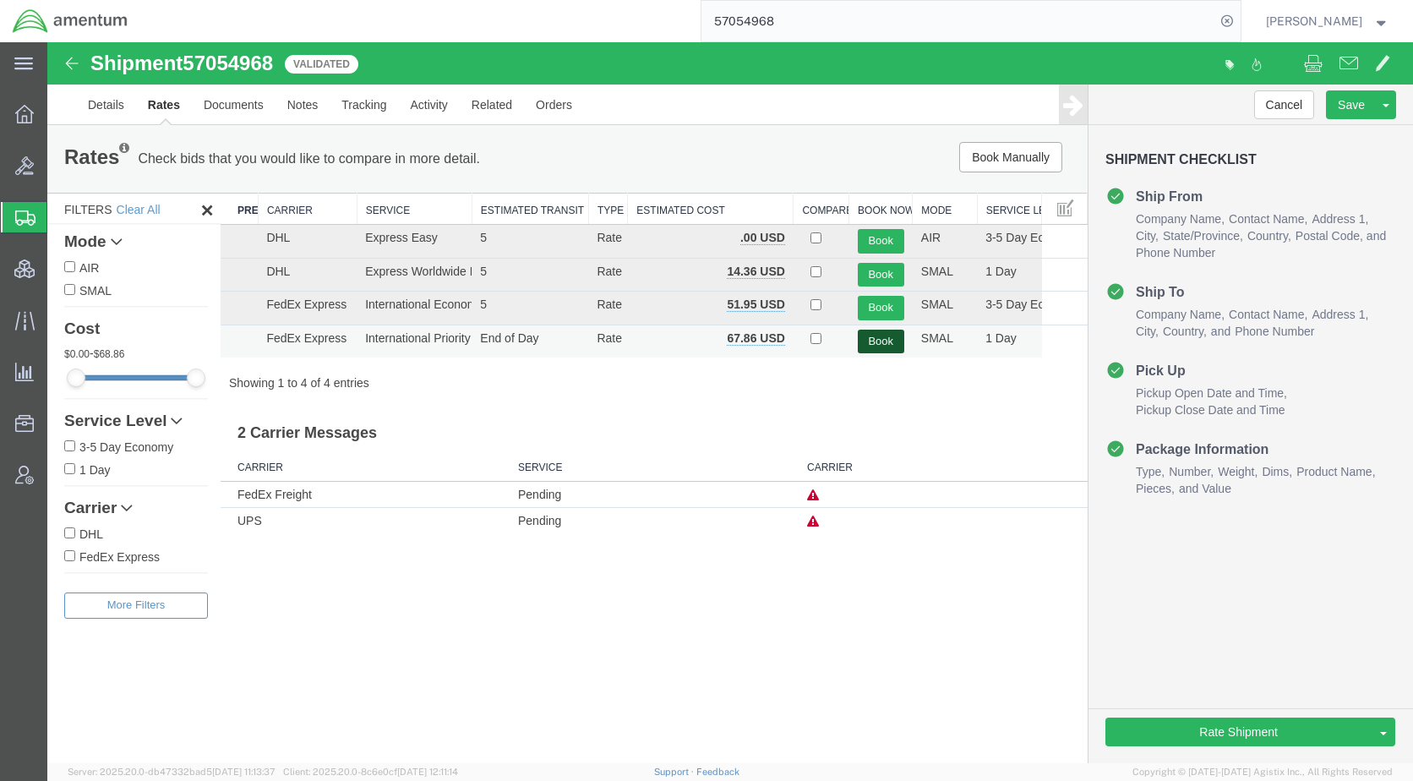
click at [881, 344] on button "Book" at bounding box center [881, 342] width 46 height 25
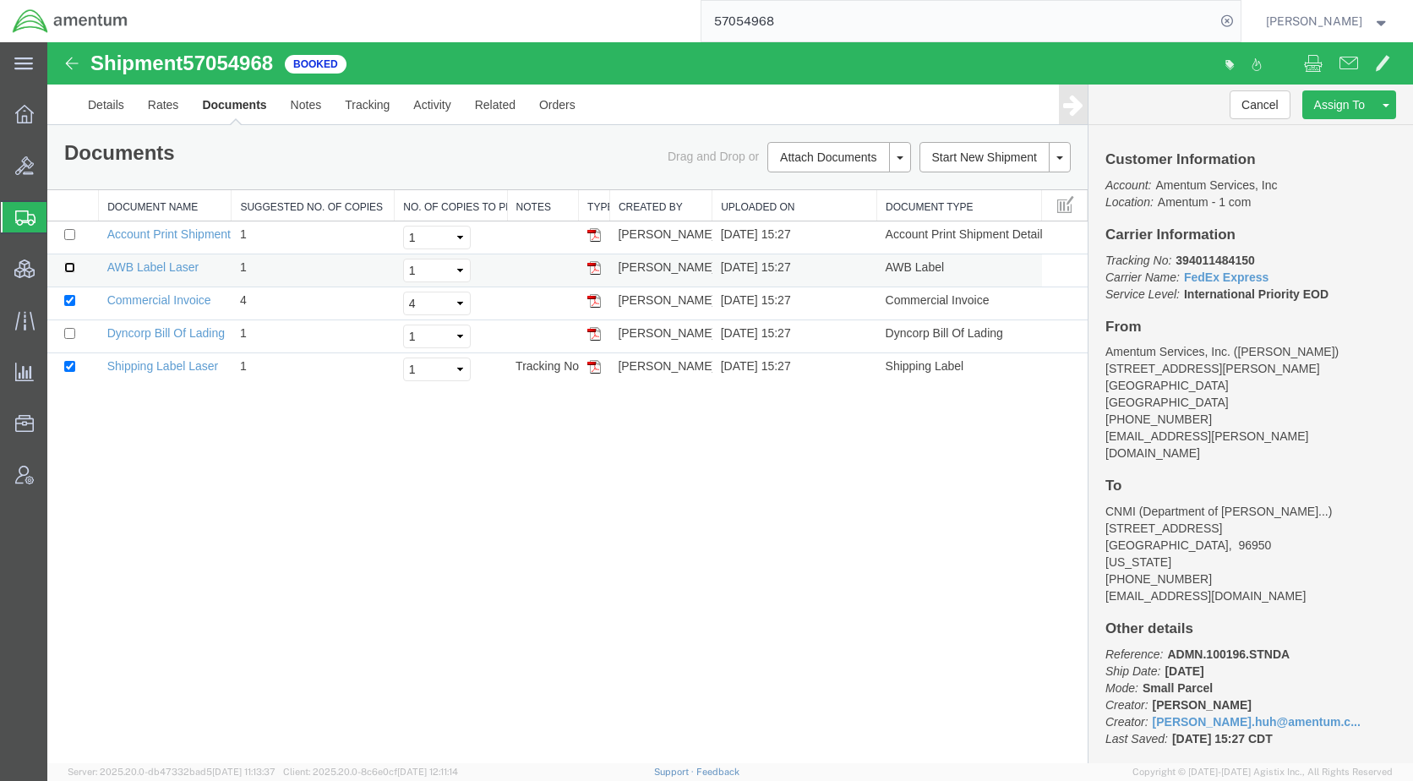
click at [66, 268] on input "checkbox" at bounding box center [69, 267] width 11 height 11
checkbox input "true"
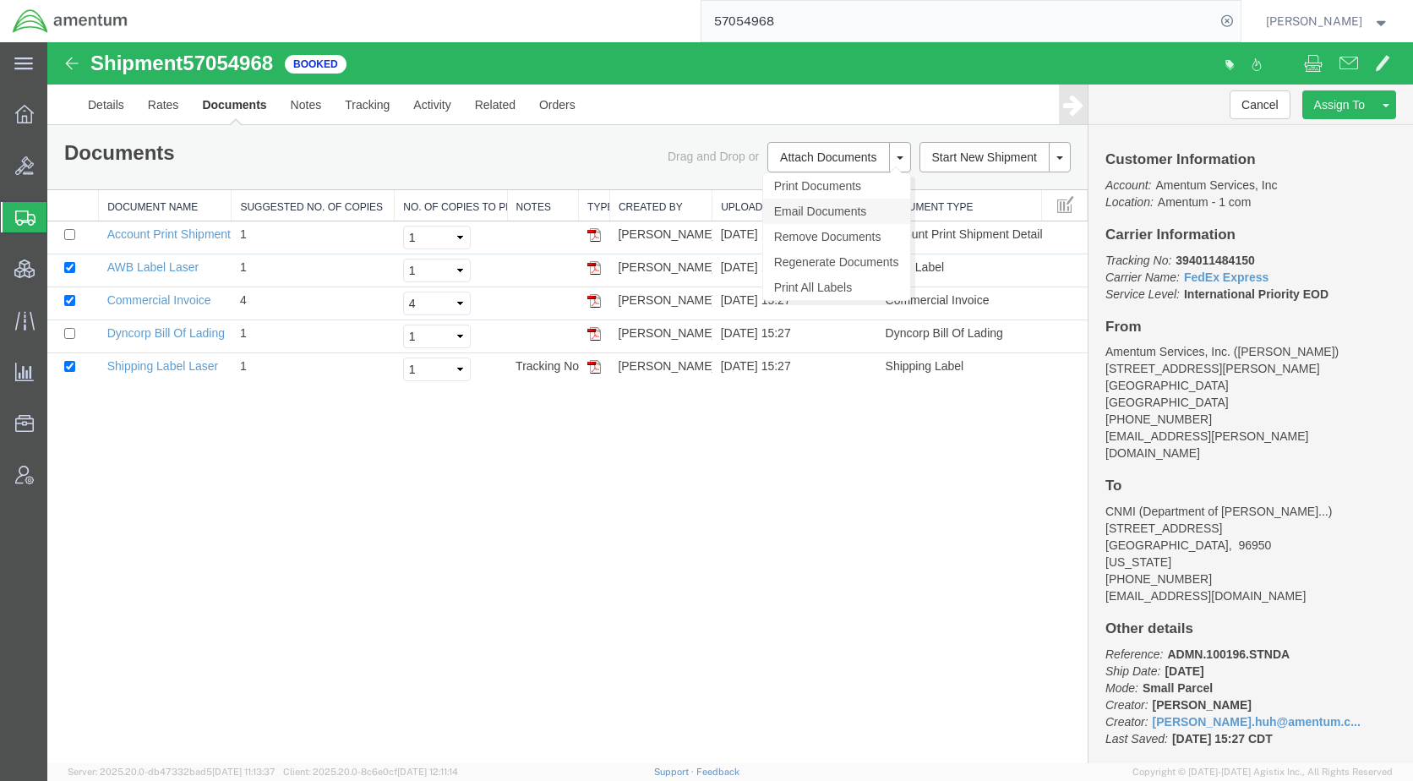
click at [819, 213] on link "Email Documents" at bounding box center [836, 211] width 147 height 25
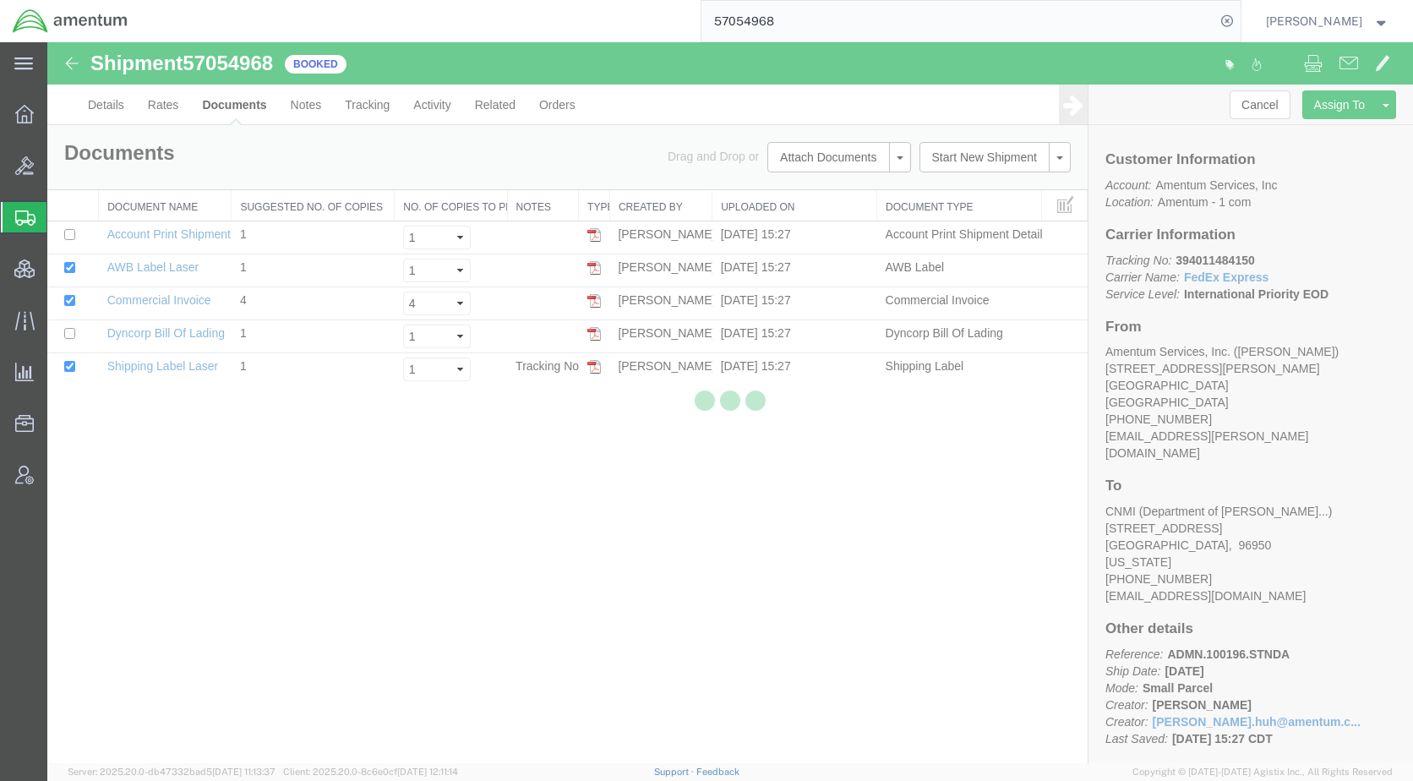
checkbox input "true"
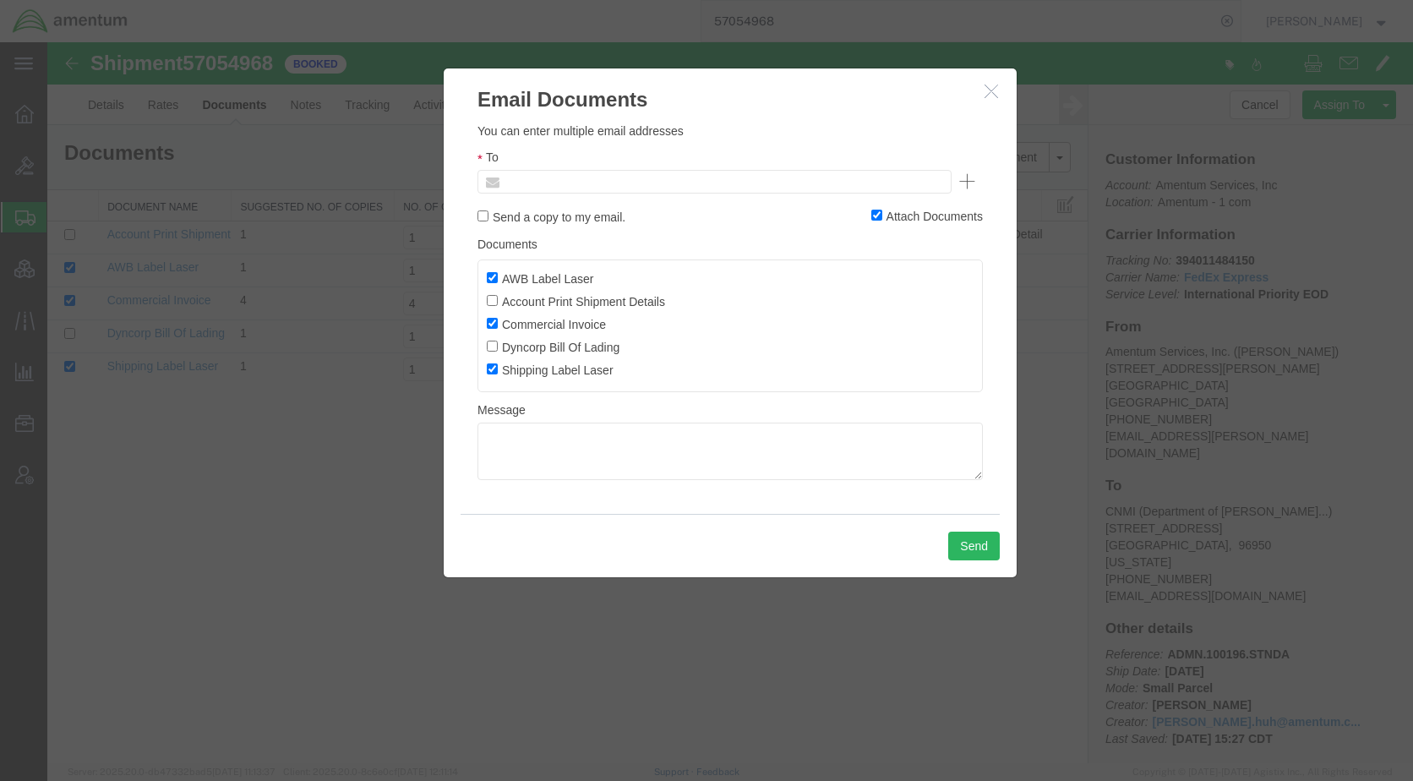
click at [608, 176] on input "text" at bounding box center [600, 182] width 198 height 22
type input "K"
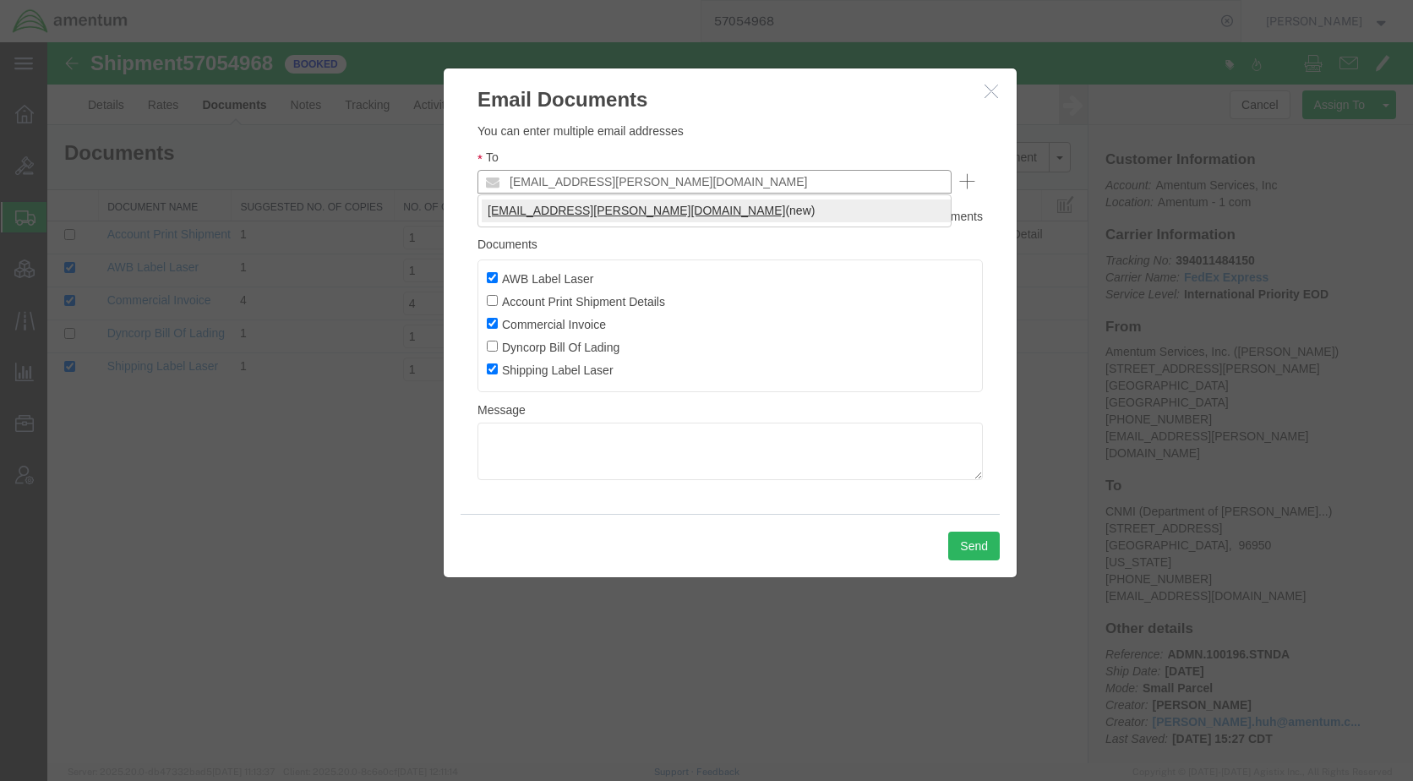
type input "[EMAIL_ADDRESS][PERSON_NAME][DOMAIN_NAME]"
click at [970, 538] on button "Send" at bounding box center [974, 546] width 52 height 29
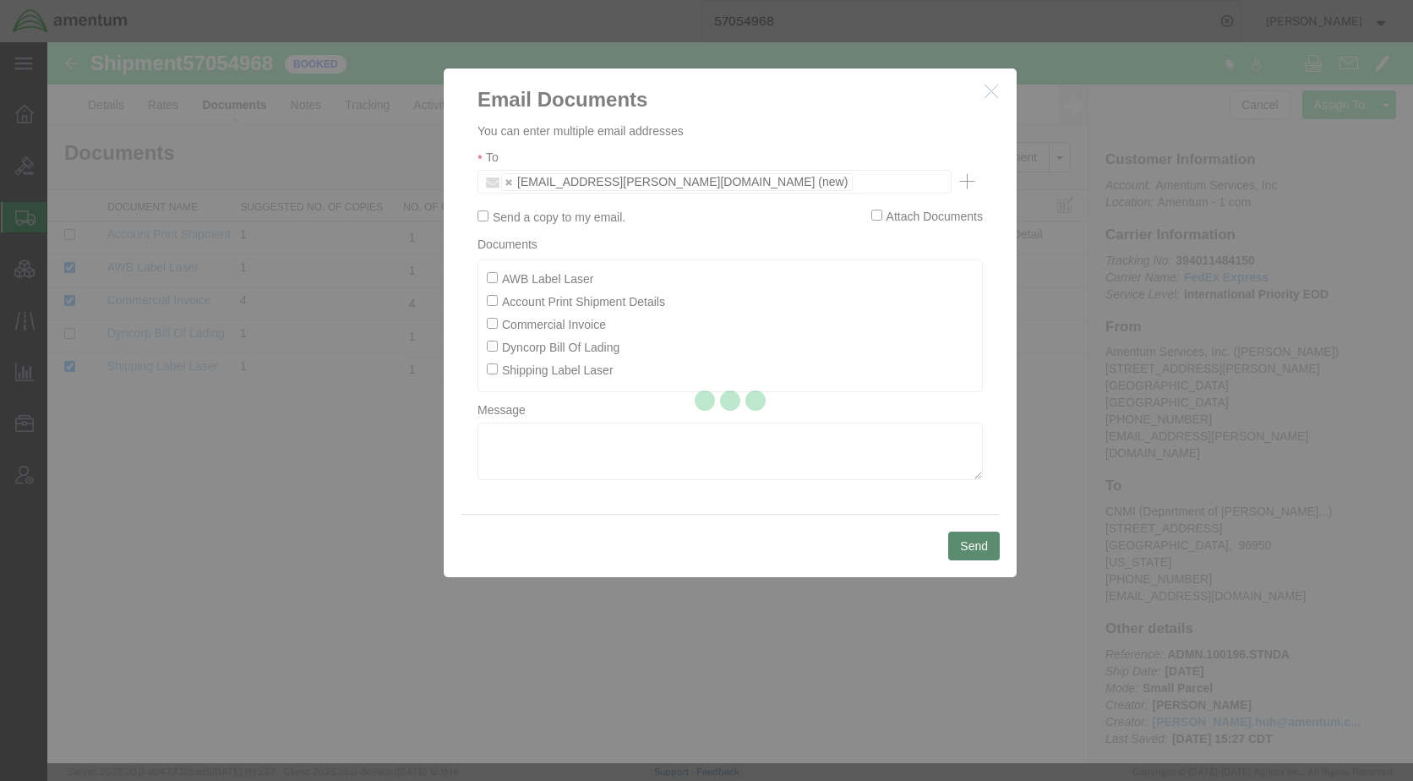
checkbox input "false"
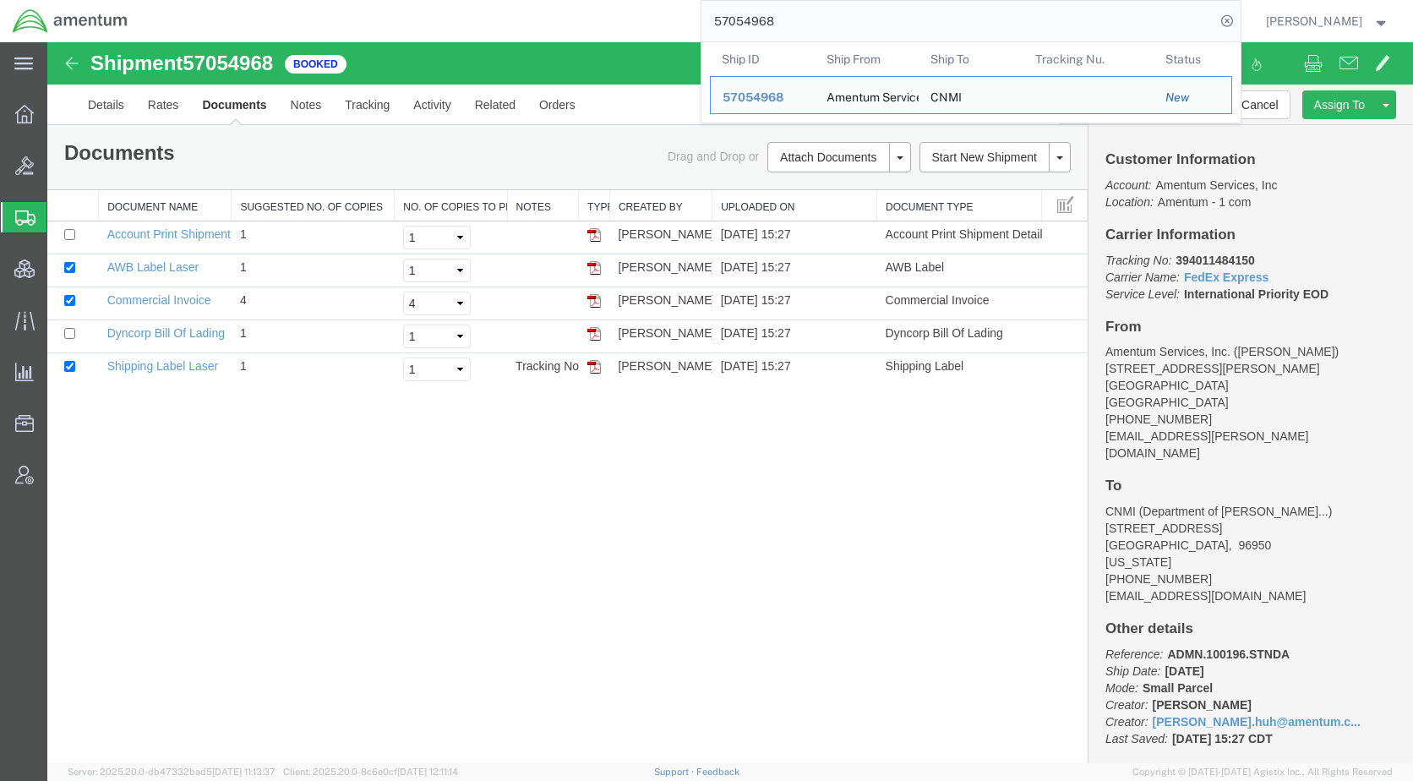
drag, startPoint x: 899, startPoint y: 27, endPoint x: 677, endPoint y: 25, distance: 221.5
click at [677, 25] on div "57054968 Ship ID Ship From Ship To Tracking Nu. Status Ship ID 57054968 Ship Fr…" at bounding box center [690, 21] width 1101 height 42
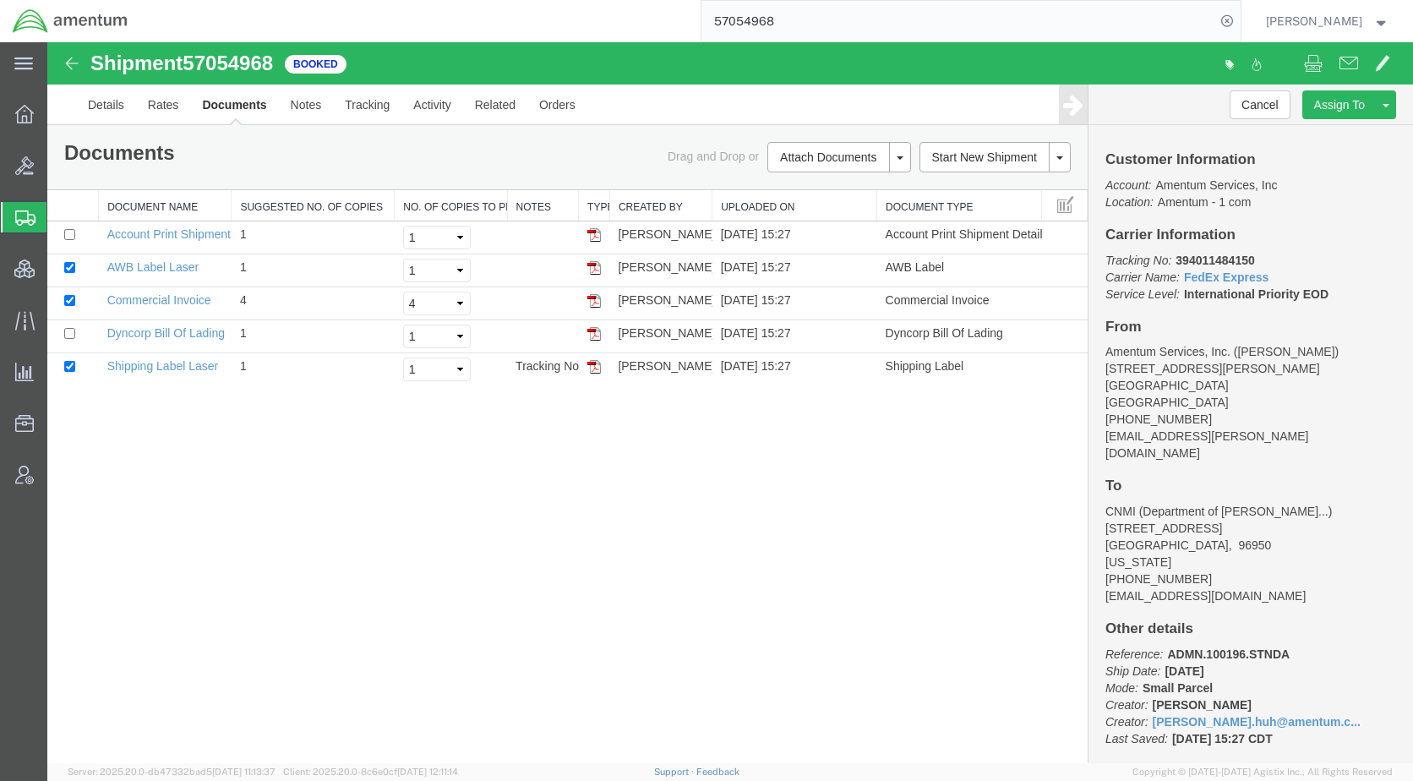
paste input "824"
click at [1239, 17] on icon at bounding box center [1228, 21] width 24 height 24
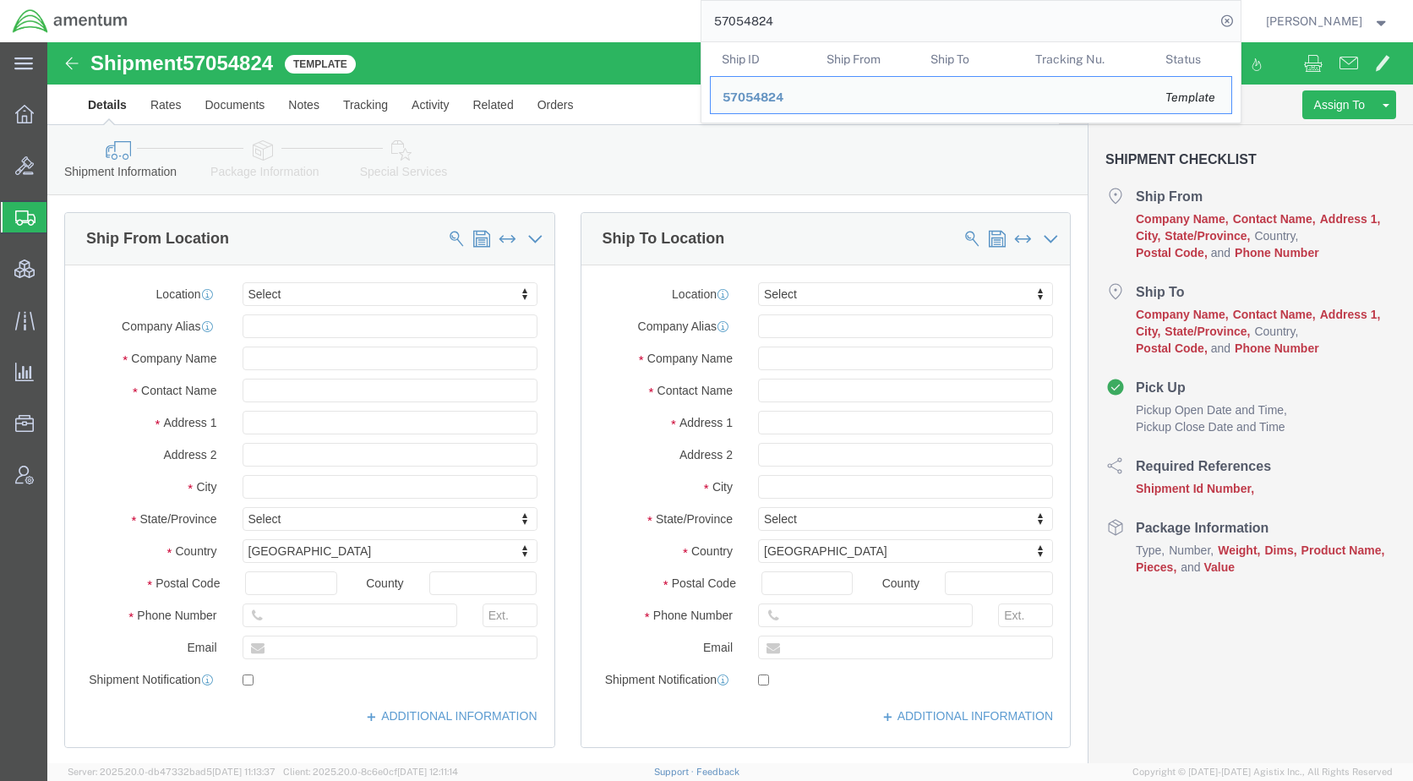
drag, startPoint x: 849, startPoint y: 14, endPoint x: 705, endPoint y: 17, distance: 143.7
click at [705, 17] on div "57054824 Ship ID Ship From Ship To Tracking Nu. Status Ship ID 57054824 Ship Fr…" at bounding box center [690, 21] width 1101 height 42
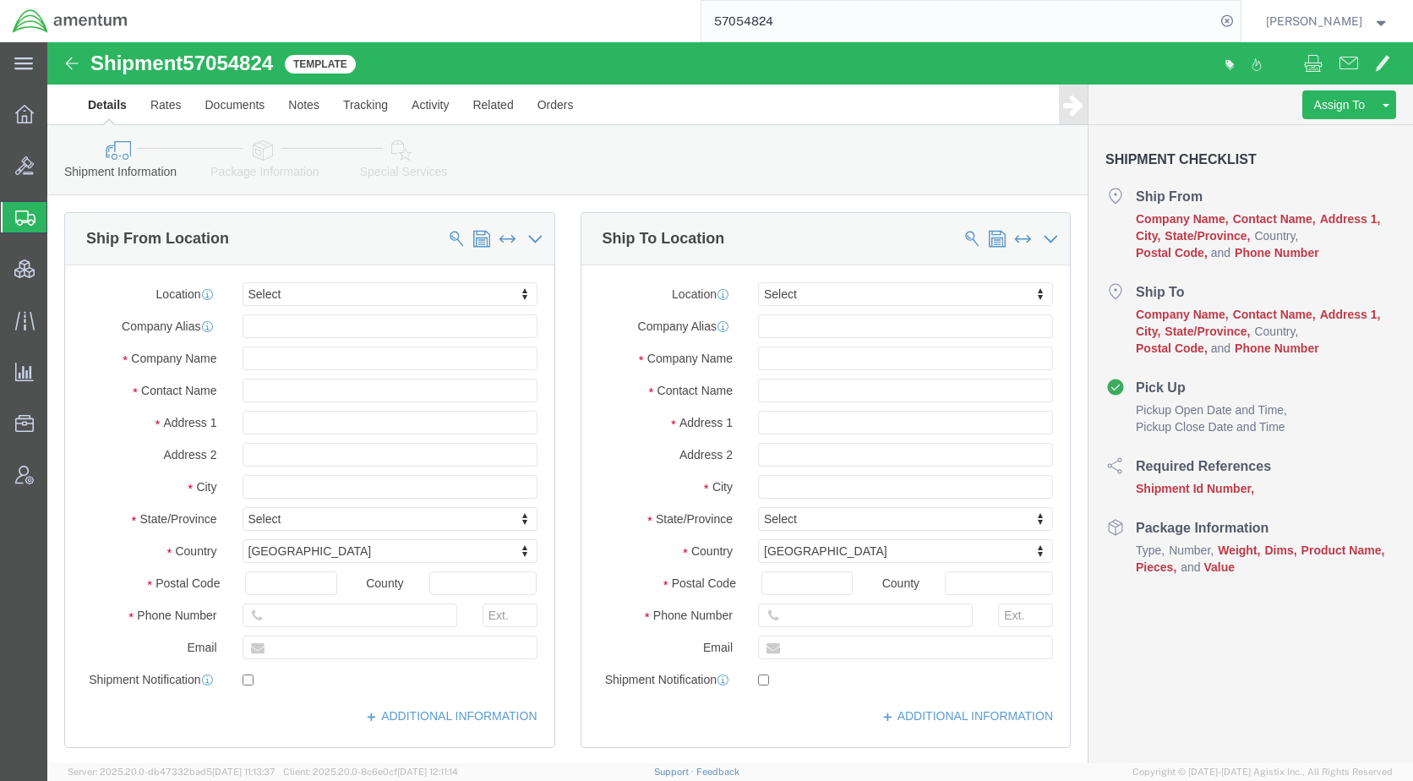
paste input "793."
click at [1239, 20] on icon at bounding box center [1228, 21] width 24 height 24
type input "57054793."
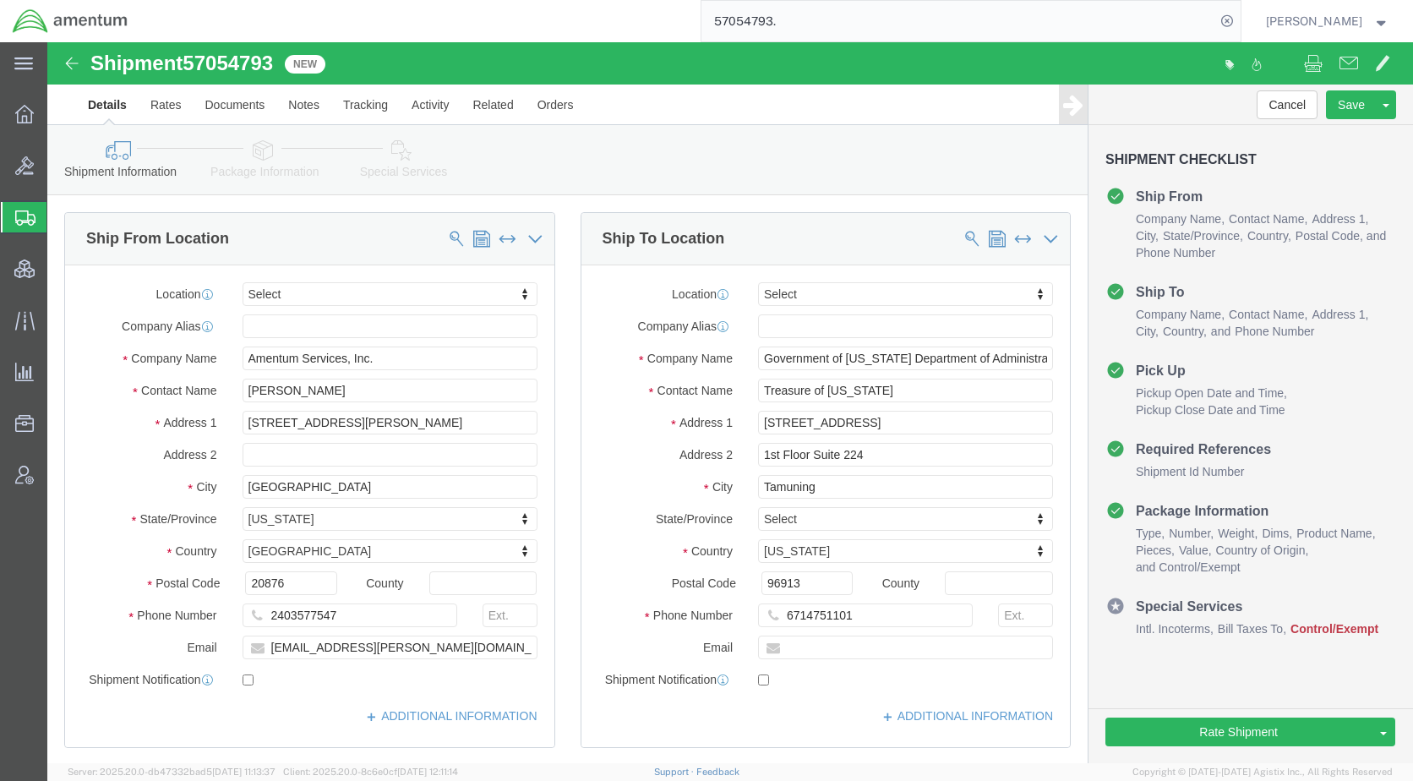
click icon
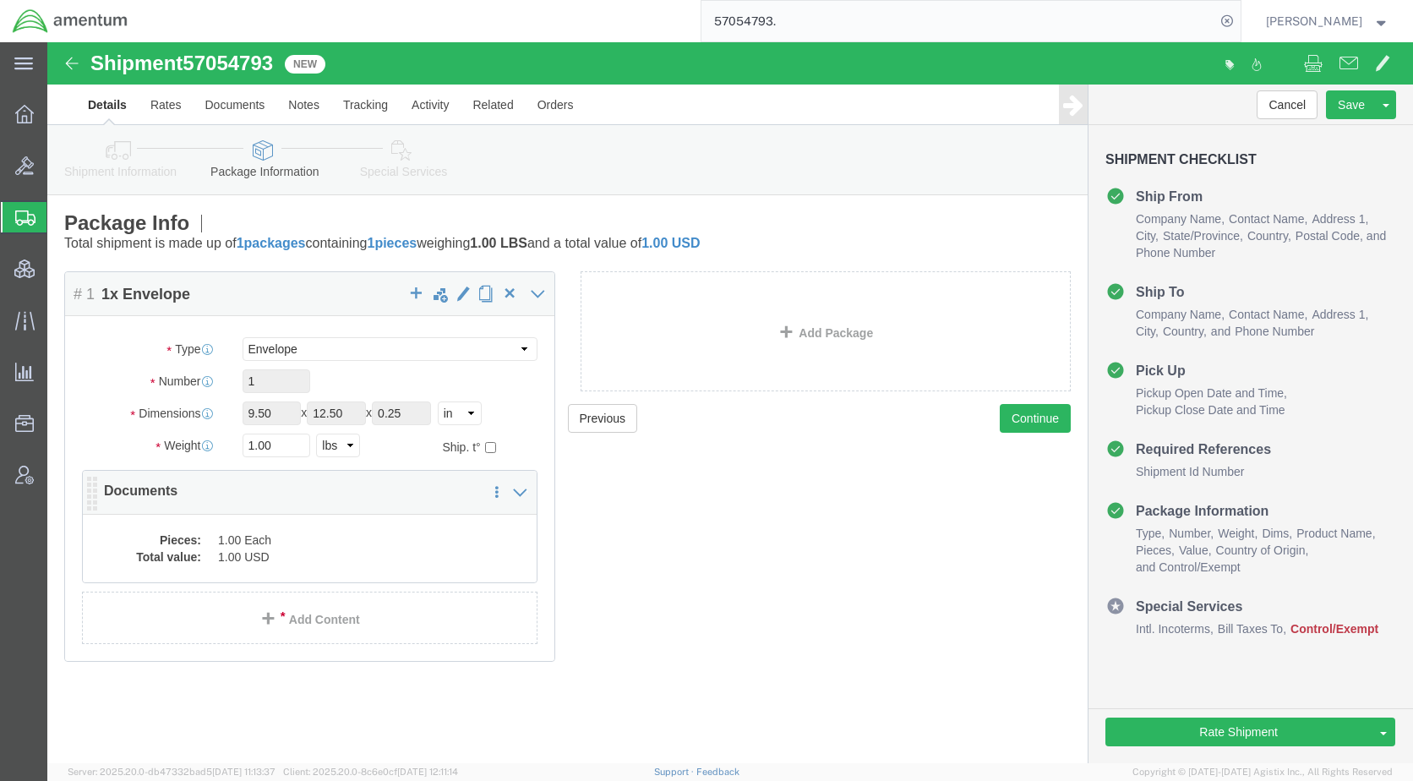
click dd "1.00 Each"
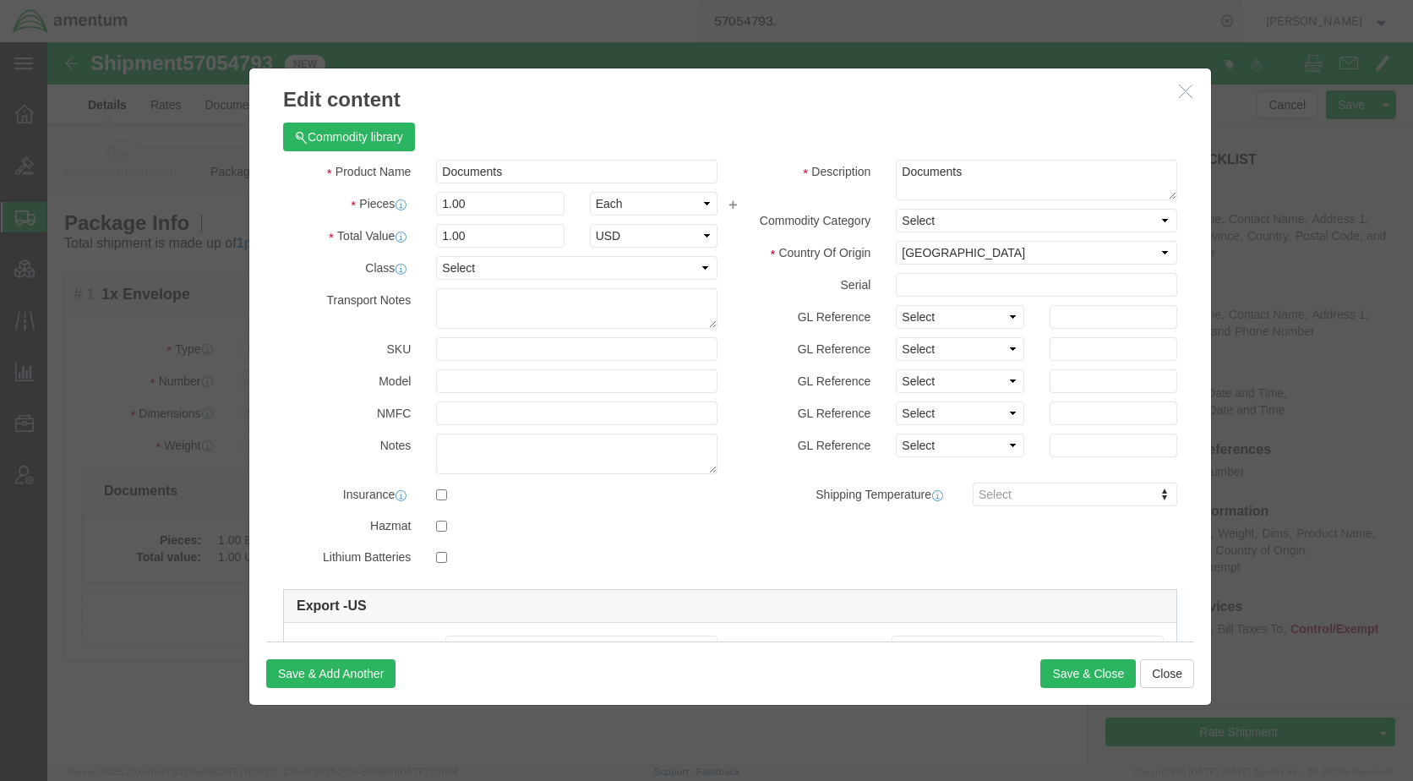
scroll to position [313, 0]
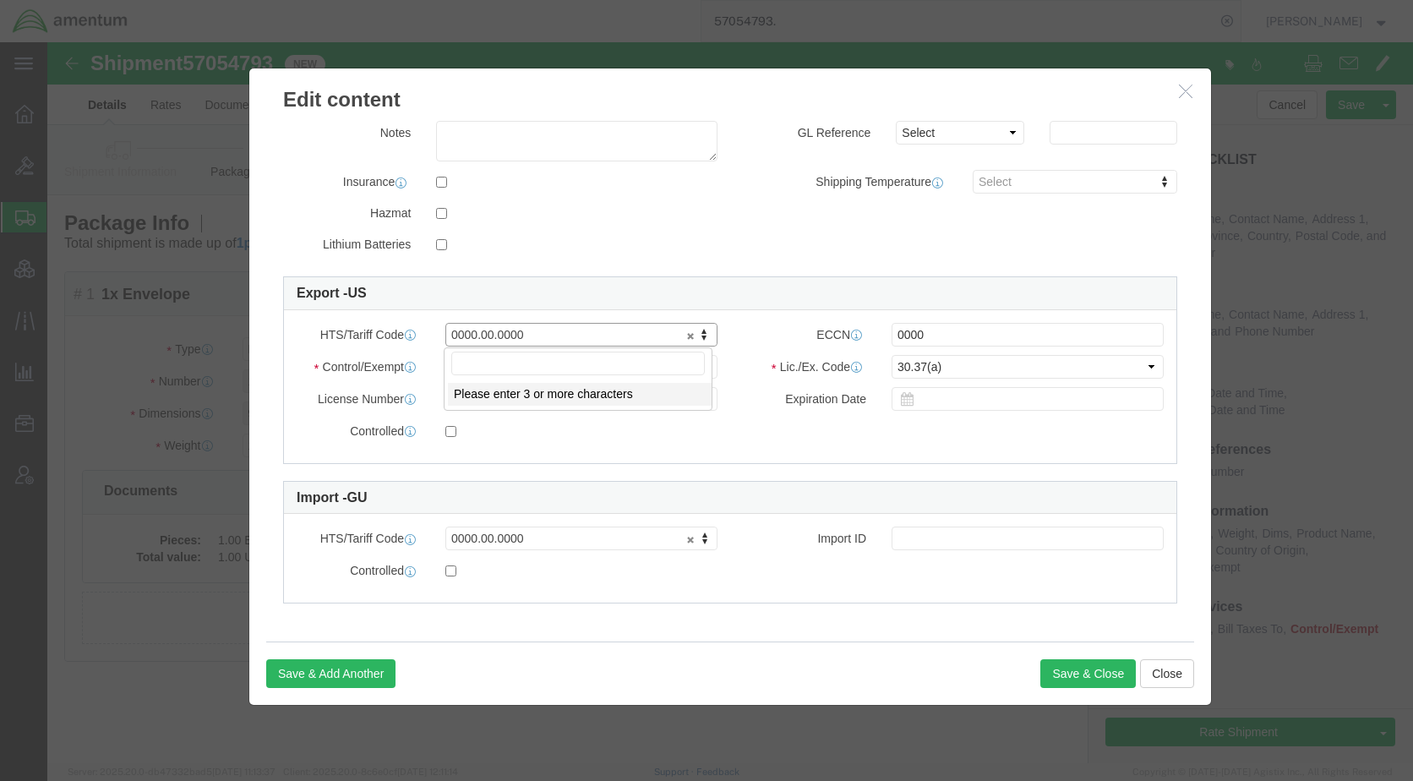
drag, startPoint x: 501, startPoint y: 291, endPoint x: 360, endPoint y: 291, distance: 141.2
type input "4911.99.8000"
drag, startPoint x: 899, startPoint y: 295, endPoint x: 784, endPoint y: 292, distance: 115.0
click div "ECCN 0000"
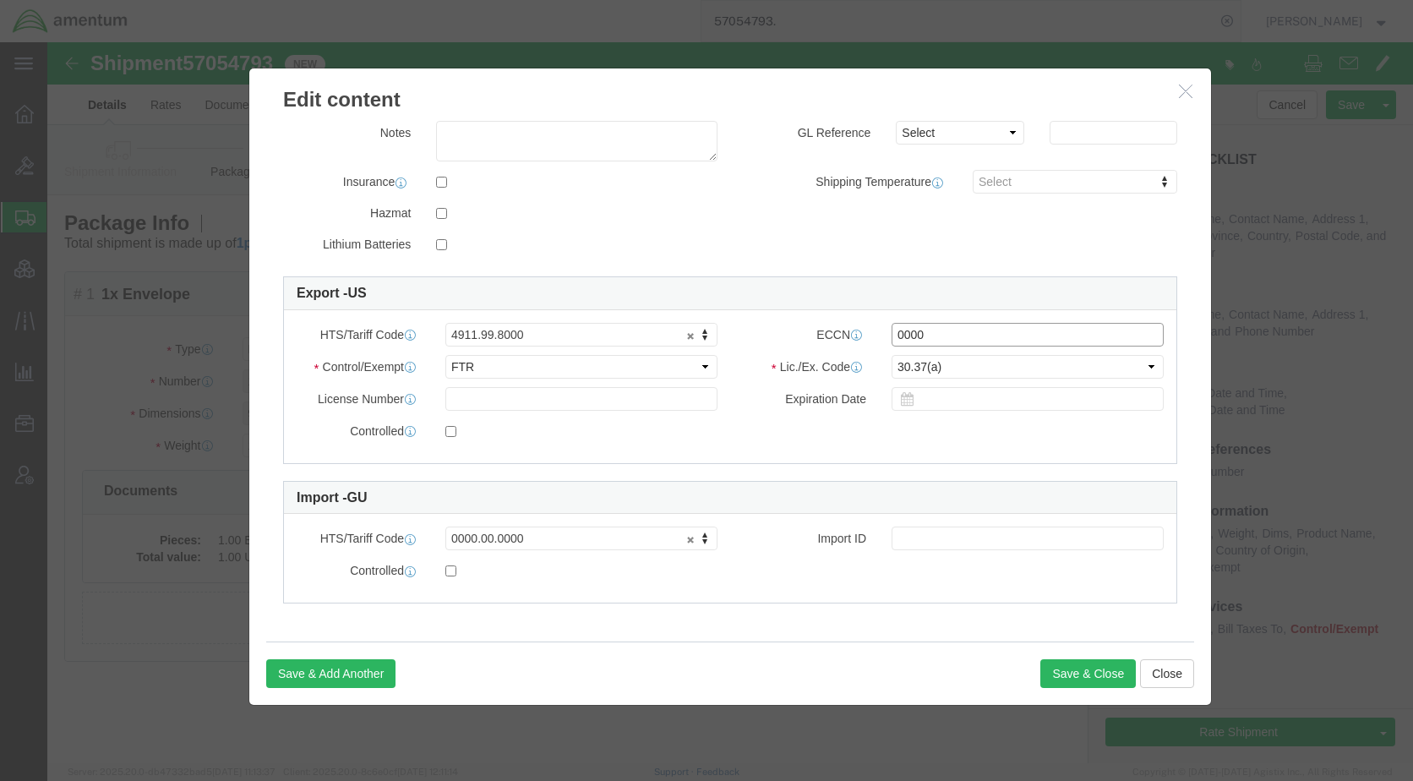
type input "w"
type input "A"
type input "EAR99"
click button "Save & Close"
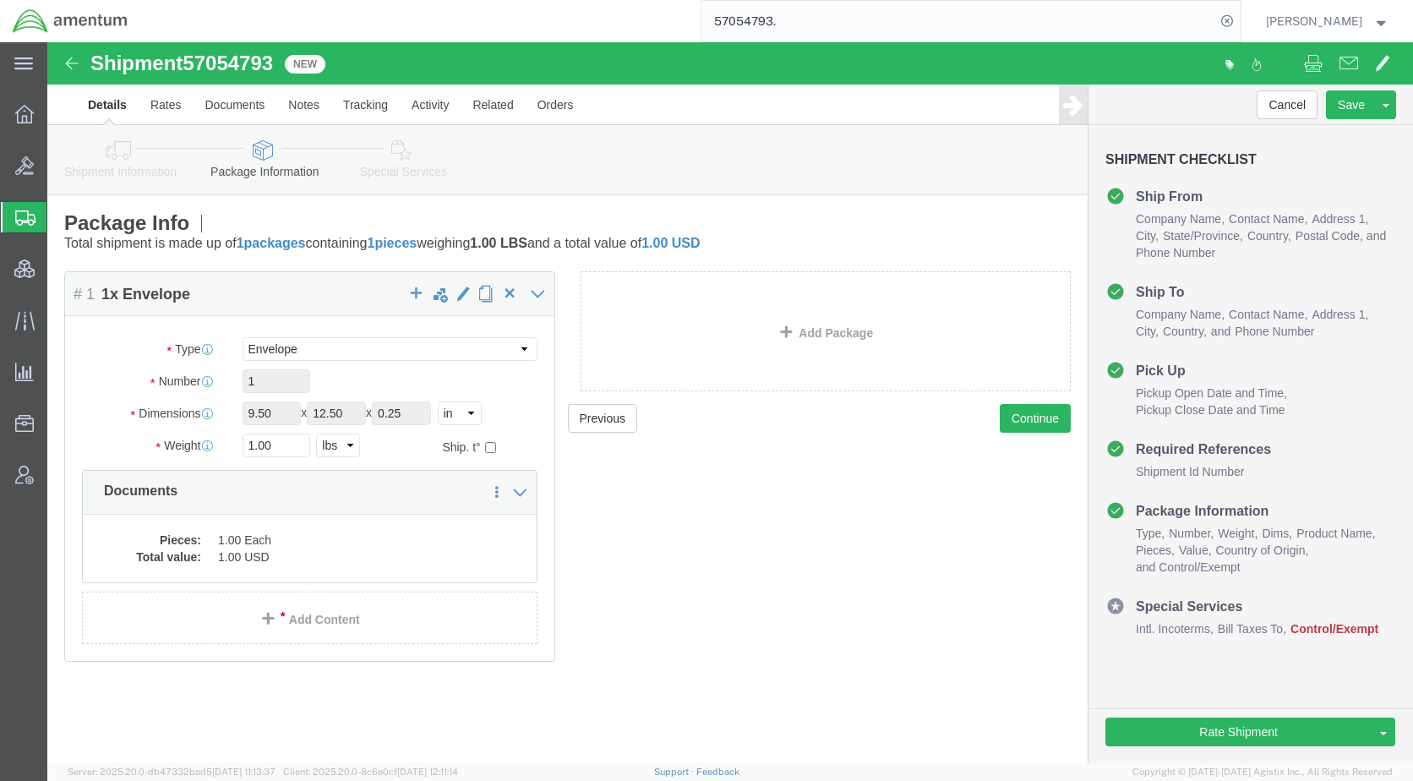
click icon
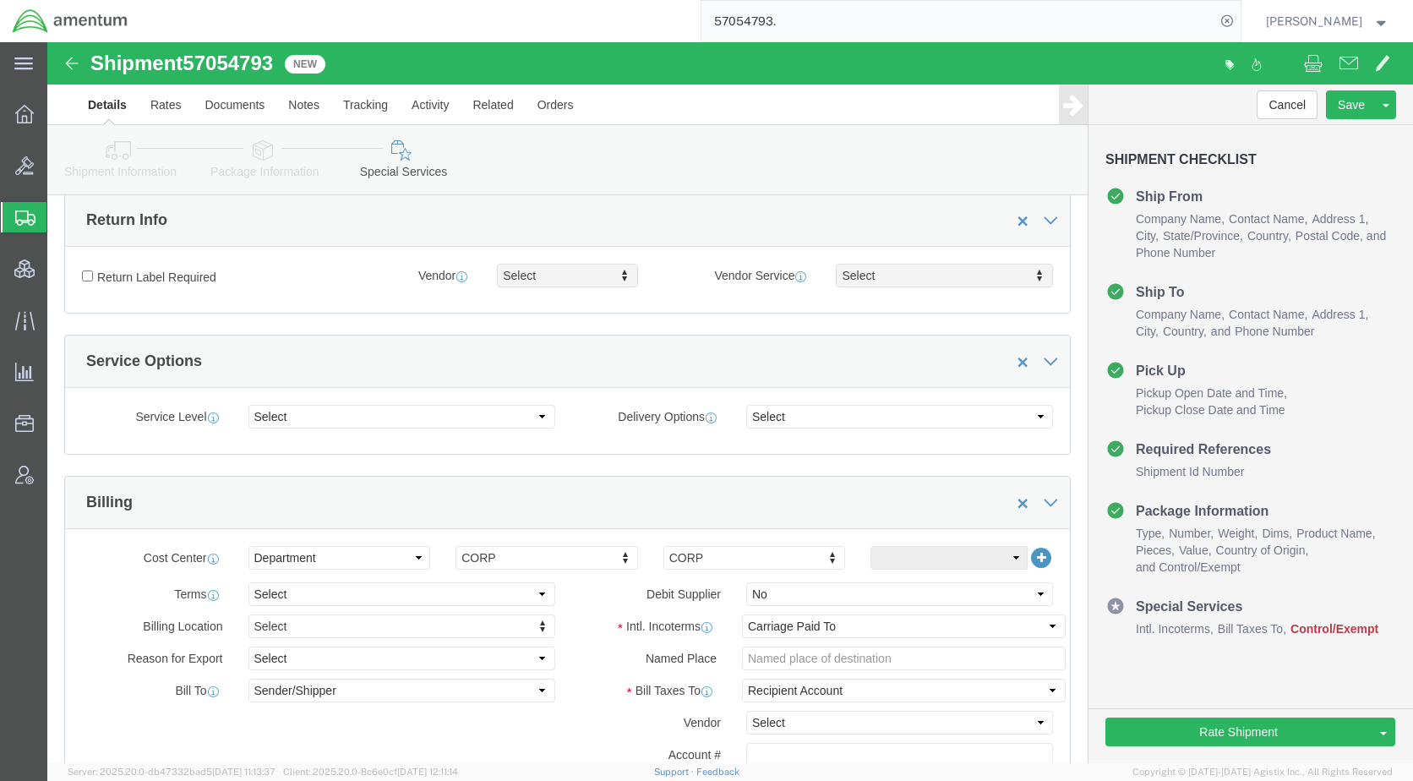
scroll to position [676, 0]
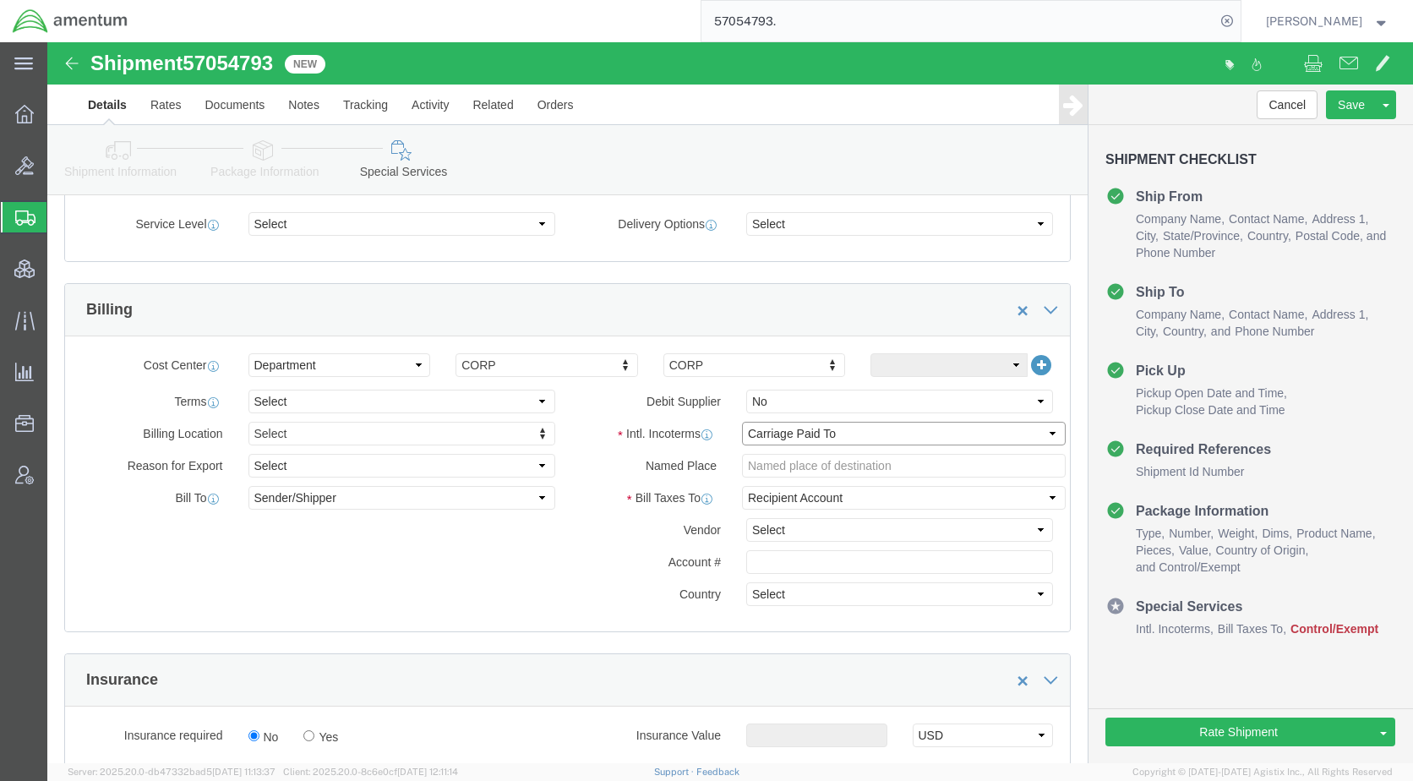
click select "Select Carriage Insurance Paid Carriage Paid To Cost and Freight Cost Insurance…"
select select "DDP"
click select "Select Carriage Insurance Paid Carriage Paid To Cost and Freight Cost Insurance…"
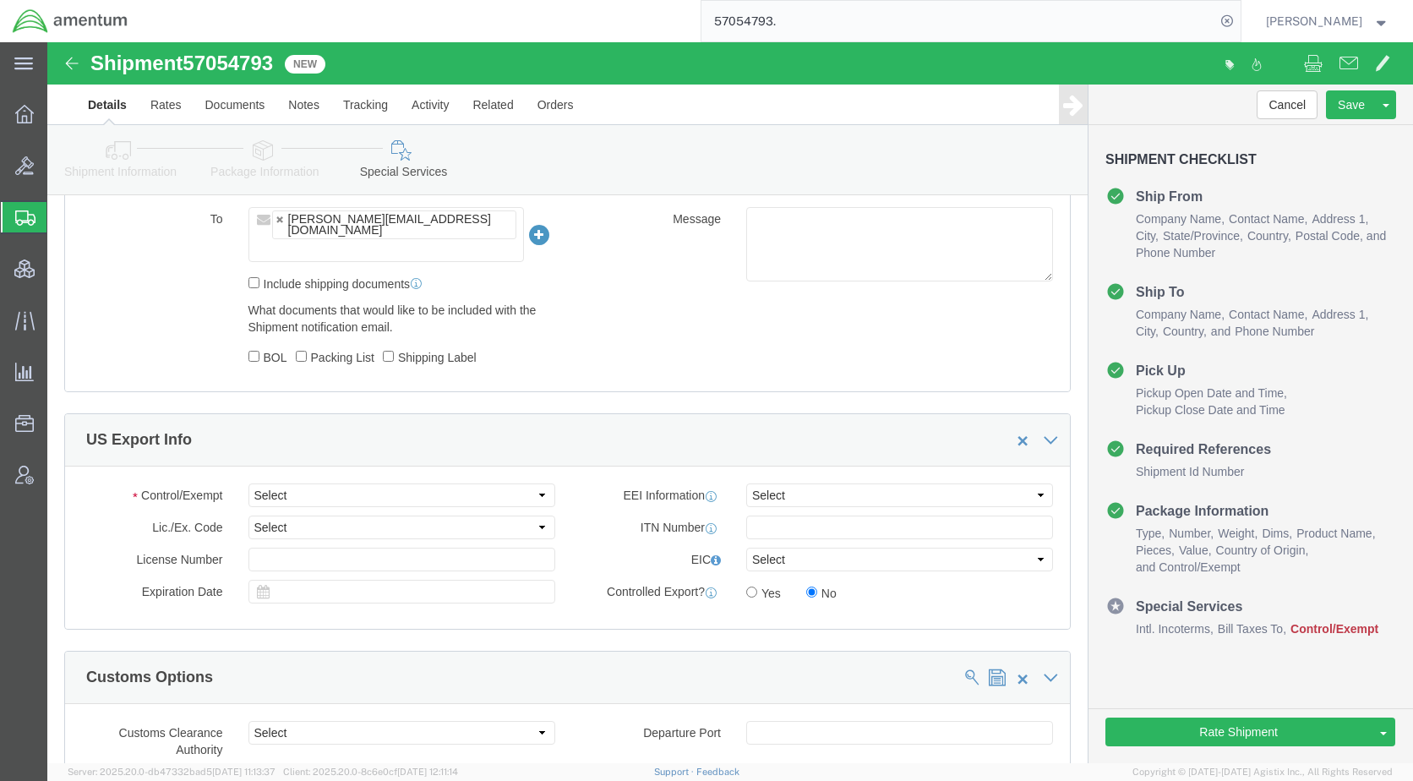
scroll to position [1268, 0]
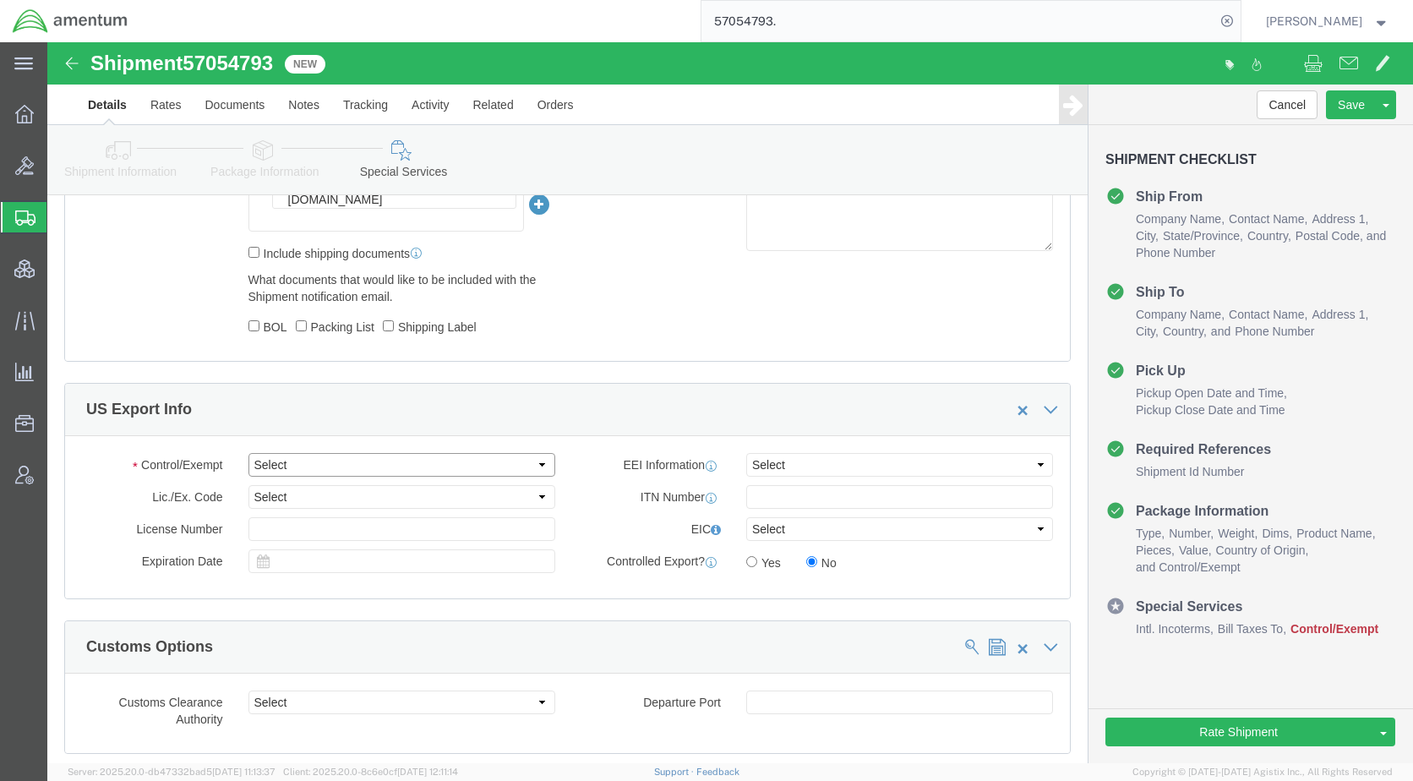
drag, startPoint x: 310, startPoint y: 390, endPoint x: 301, endPoint y: 406, distance: 18.6
click select "Select ATF BIS DEA EPA FDA FTR ITAR OFAC Other (OPA)"
select select "FTR"
click select "Select ATF BIS DEA EPA FDA FTR ITAR OFAC Other (OPA)"
click select "Select 30.2(d)(2) 30.36 30.37(a) 30.37(f) 30.37(g) 30.37(h) 30.37(i) 30.37(j) 3…"
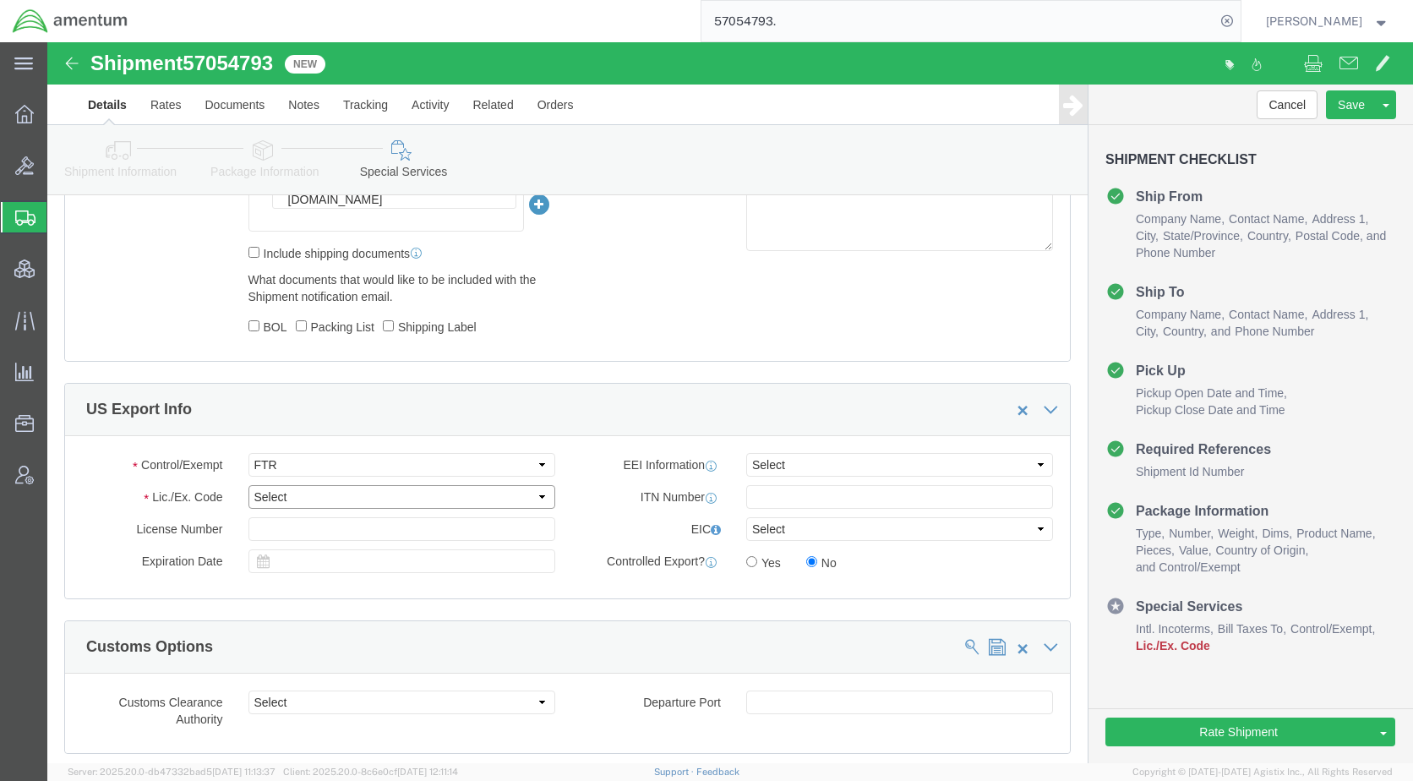
select select "30.37(a)"
click select "Select 30.2(d)(2) 30.36 30.37(a) 30.37(f) 30.37(g) 30.37(h) 30.37(i) 30.37(j) 3…"
click select "Select AES-Direct EEI Carrier File EEI EEI Exempt"
select select "EXEM"
click select "Select AES-Direct EEI Carrier File EEI EEI Exempt"
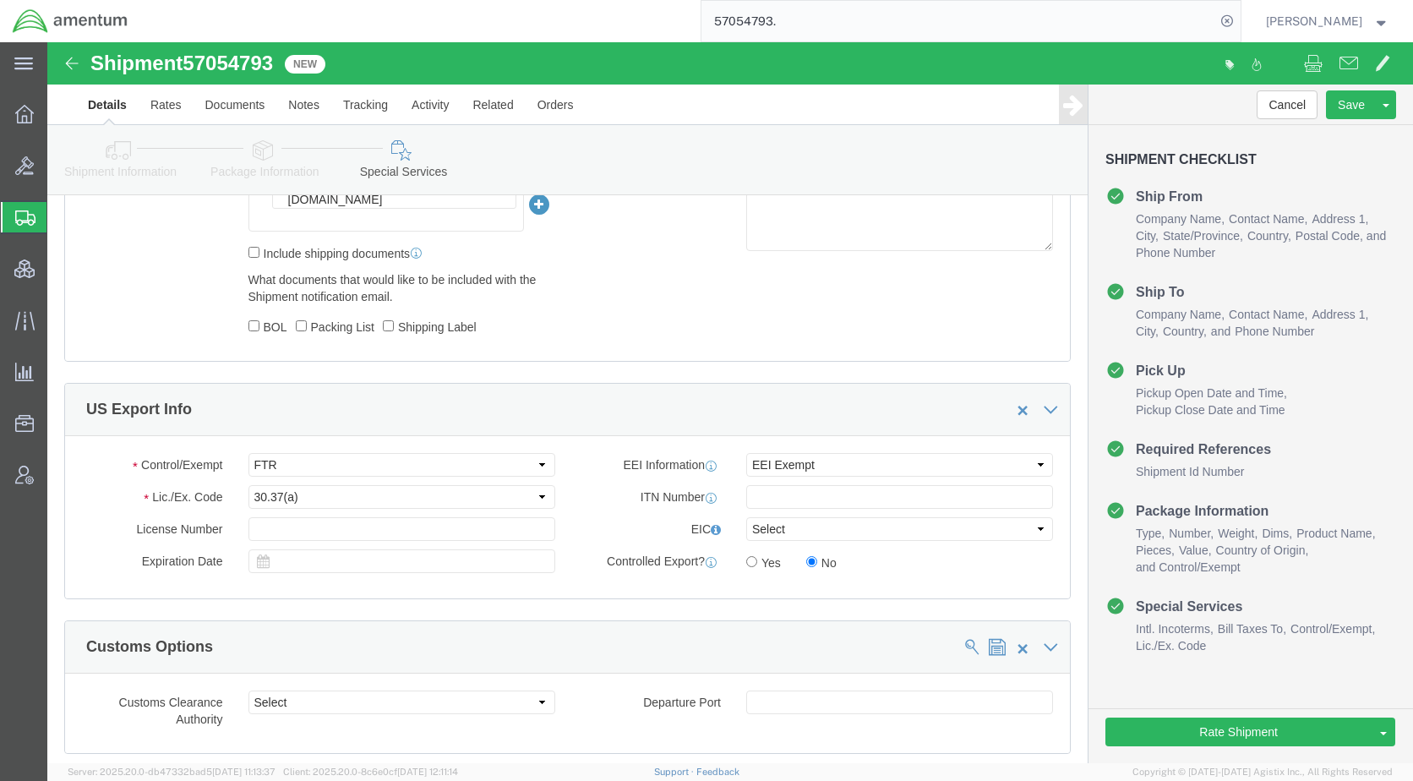
click div "Rate Shipment Send To Bid Rate And Send To Bid Rate And Autotender"
click button "Rate Shipment"
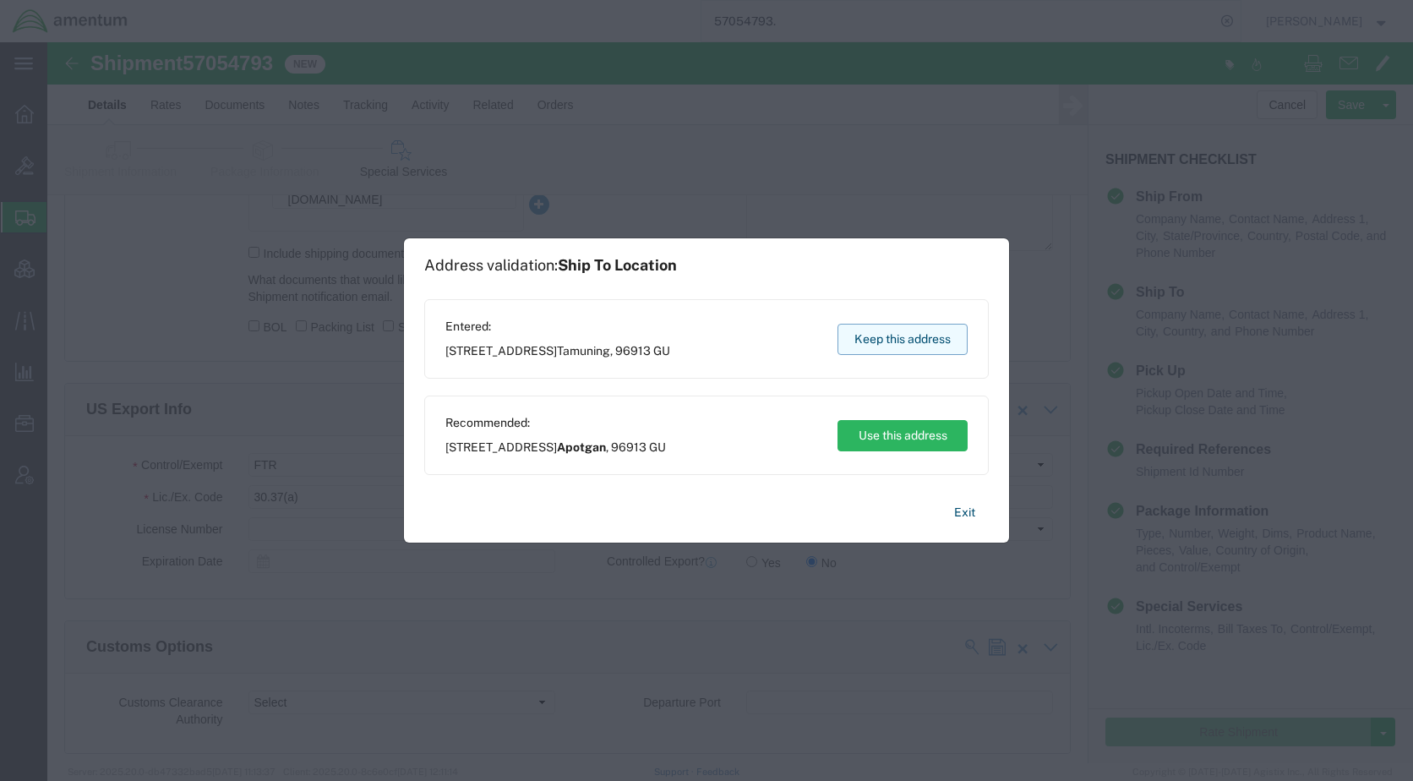
click at [882, 331] on button "Keep this address" at bounding box center [903, 339] width 130 height 31
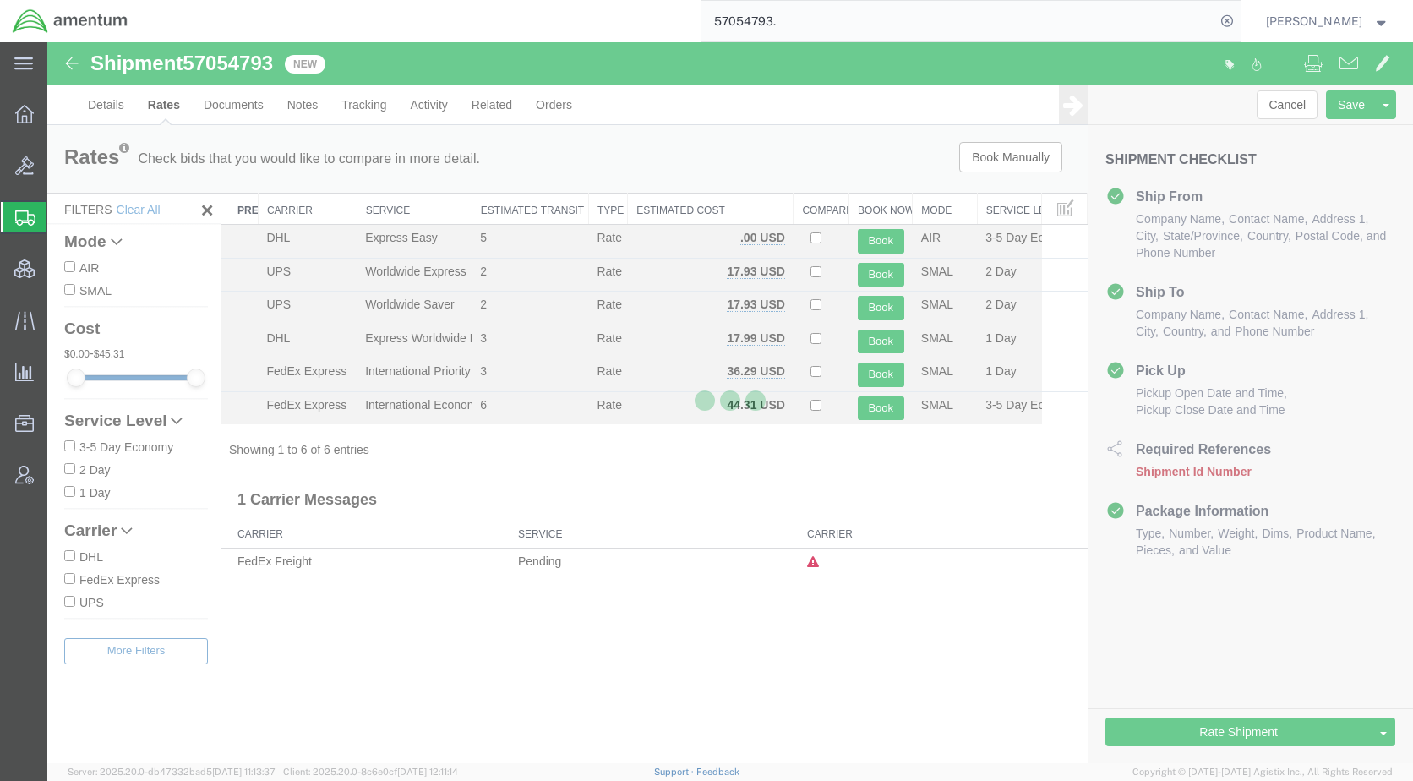
scroll to position [0, 0]
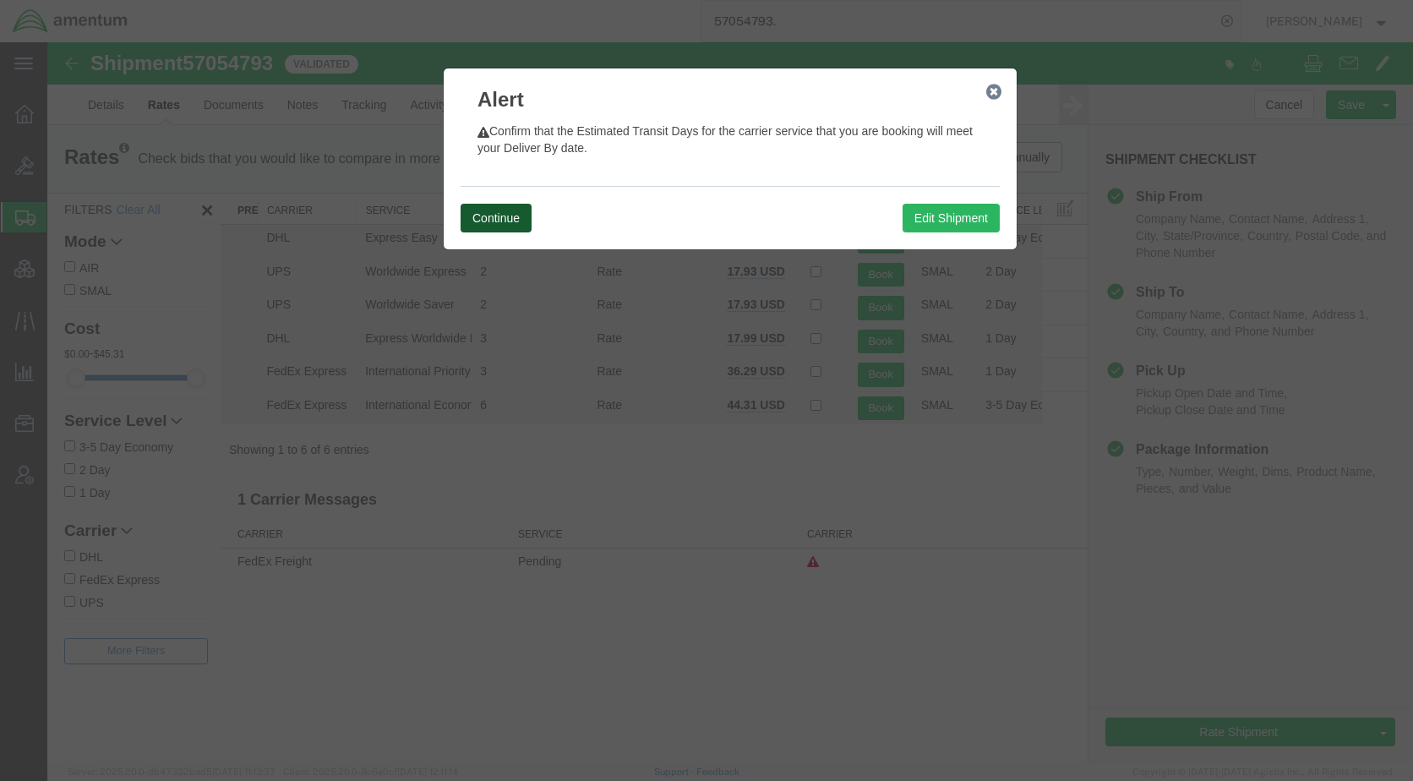
click at [506, 216] on button "Continue" at bounding box center [496, 218] width 71 height 29
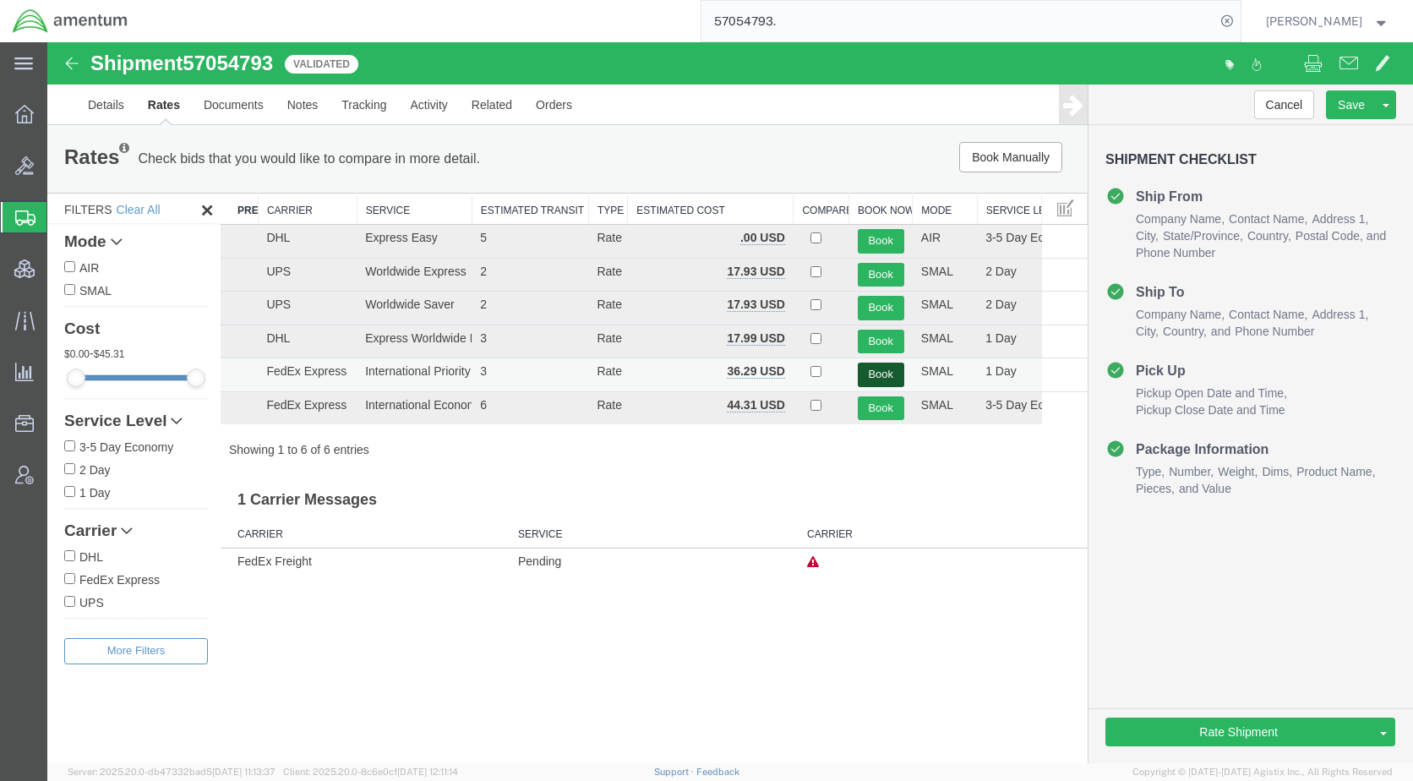
click at [867, 372] on button "Book" at bounding box center [881, 375] width 46 height 25
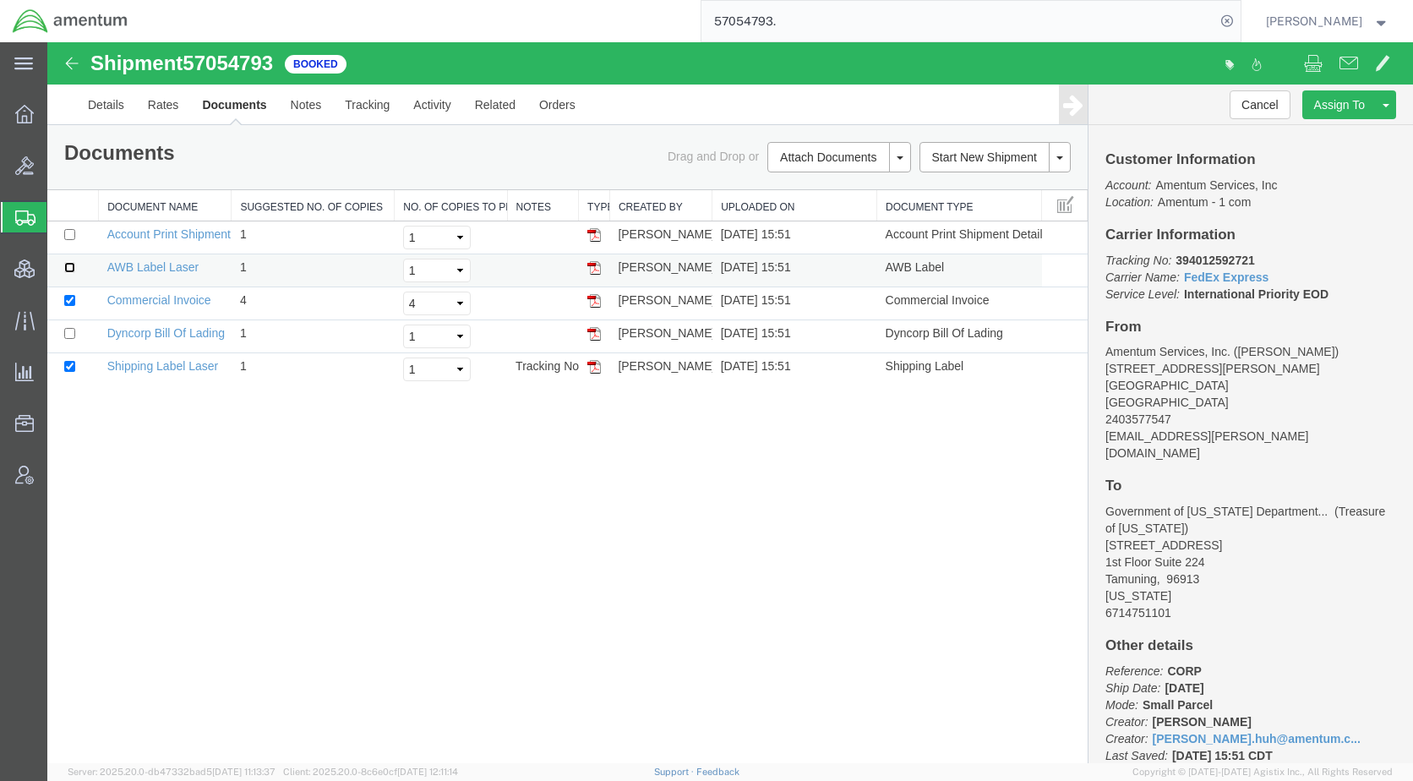
click at [69, 265] on input "checkbox" at bounding box center [69, 267] width 11 height 11
checkbox input "true"
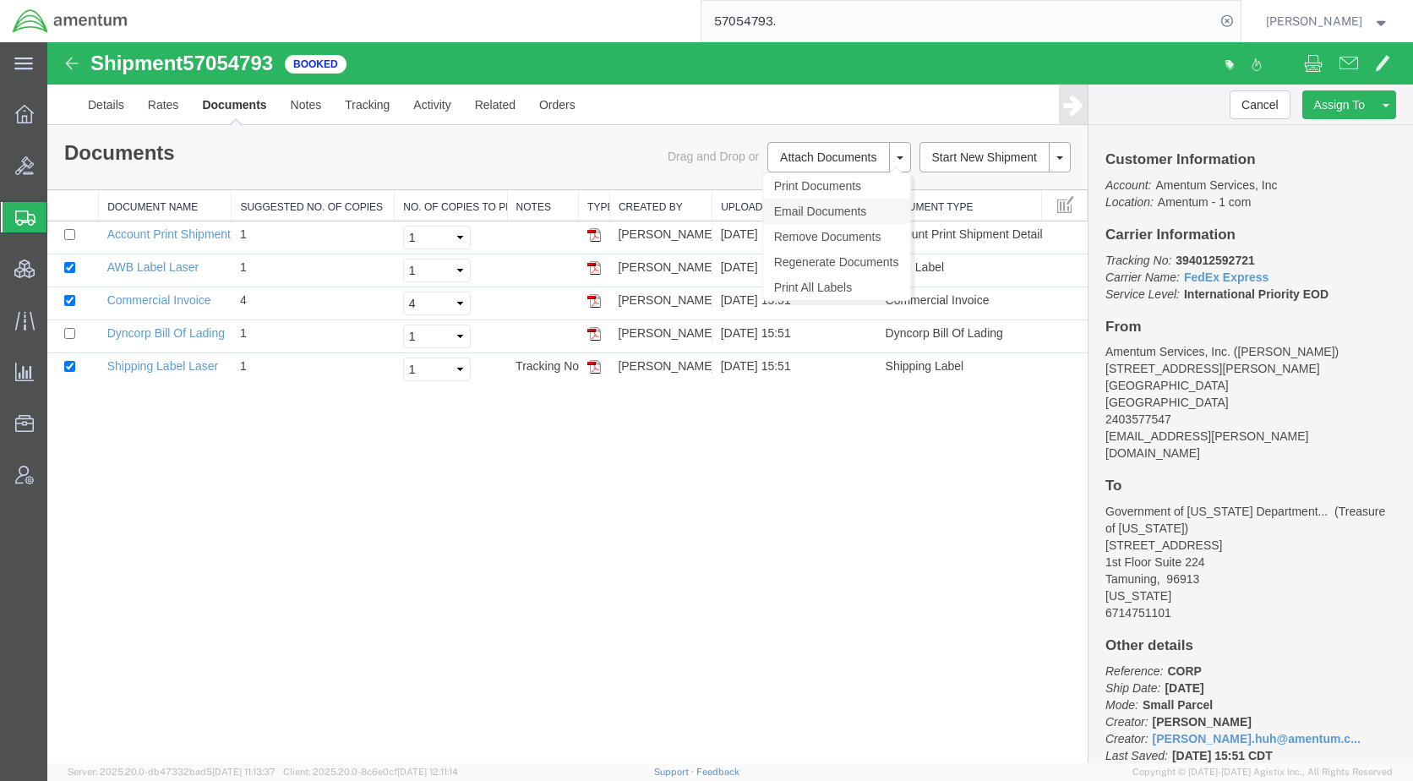
click at [835, 210] on link "Email Documents" at bounding box center [836, 211] width 147 height 25
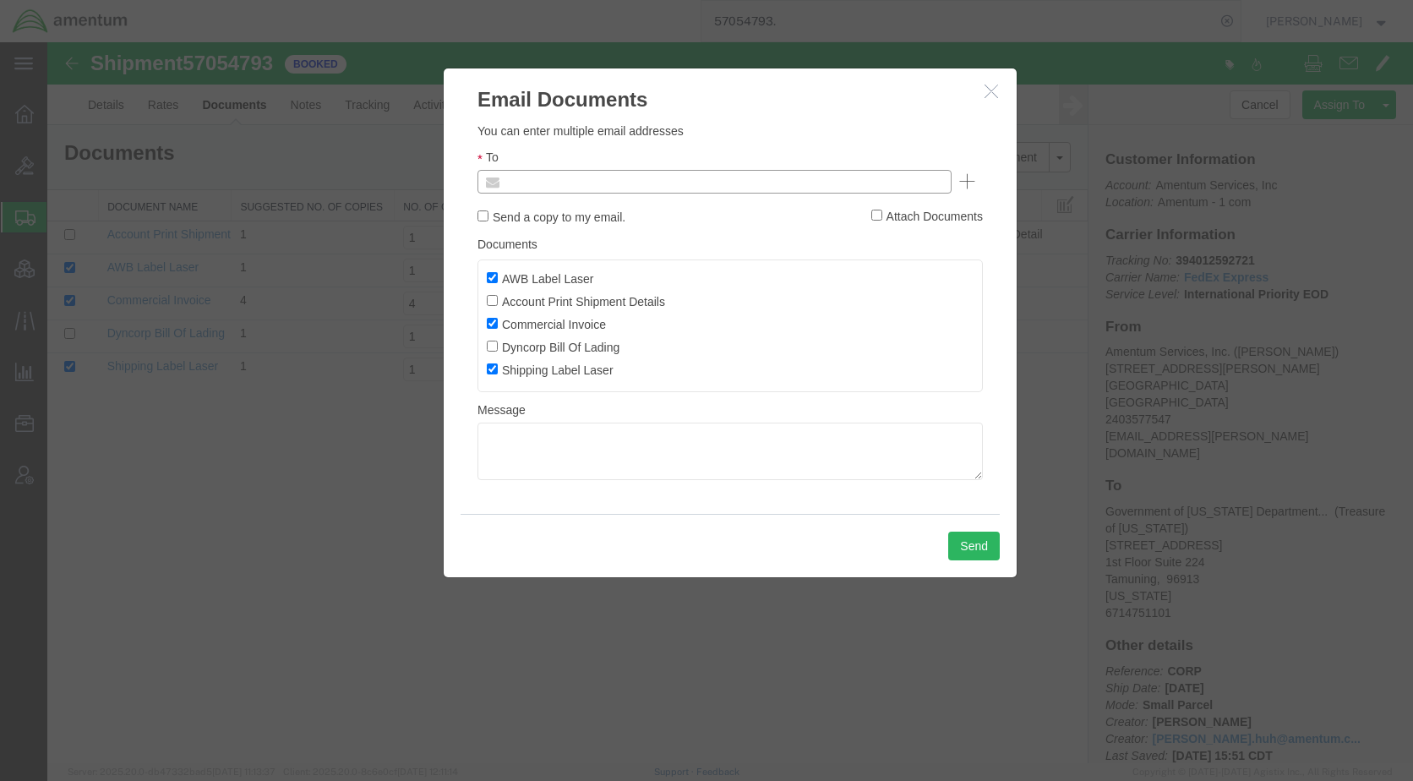
click at [590, 181] on input "text" at bounding box center [600, 182] width 198 height 22
type input "K"
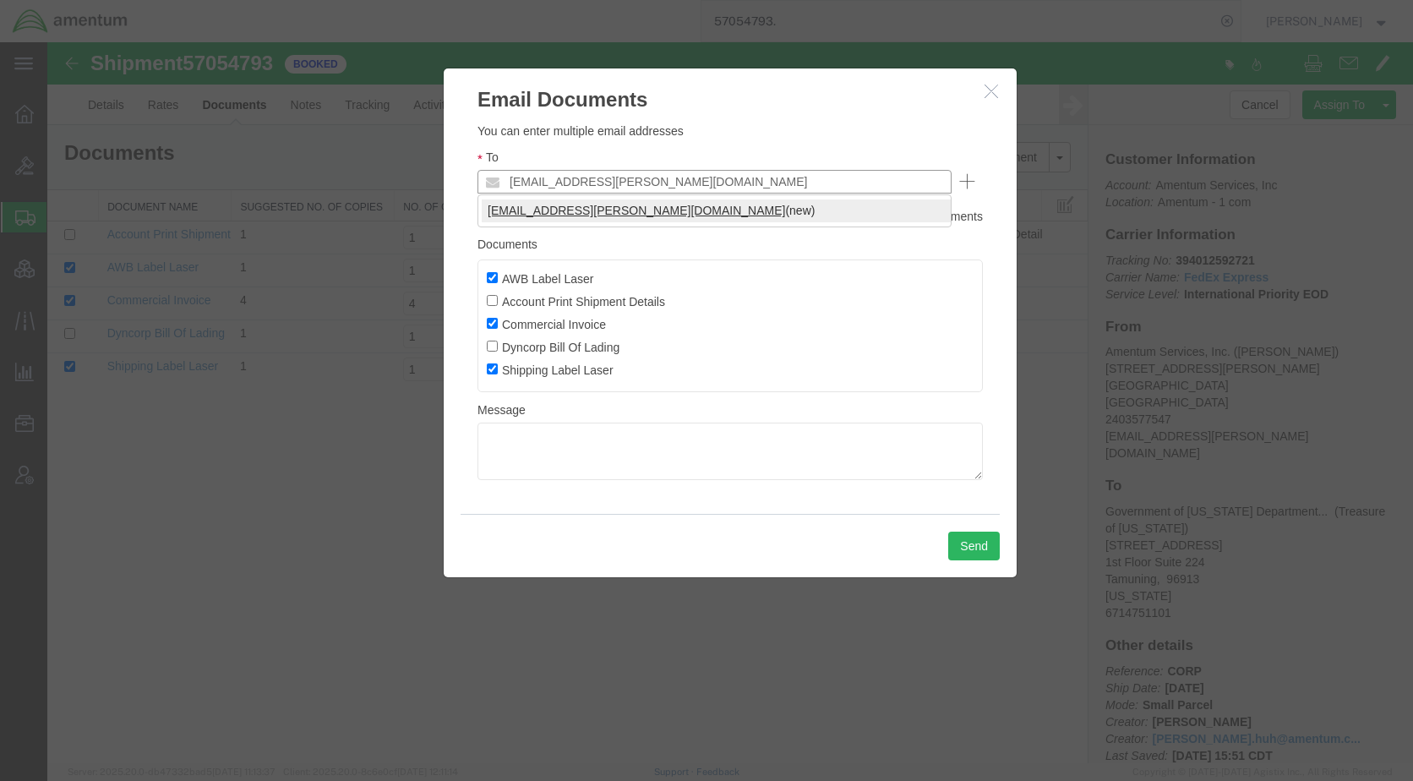
type input "[EMAIL_ADDRESS][PERSON_NAME][DOMAIN_NAME]"
click at [960, 547] on button "Send" at bounding box center [974, 546] width 52 height 29
